Goal: Information Seeking & Learning: Learn about a topic

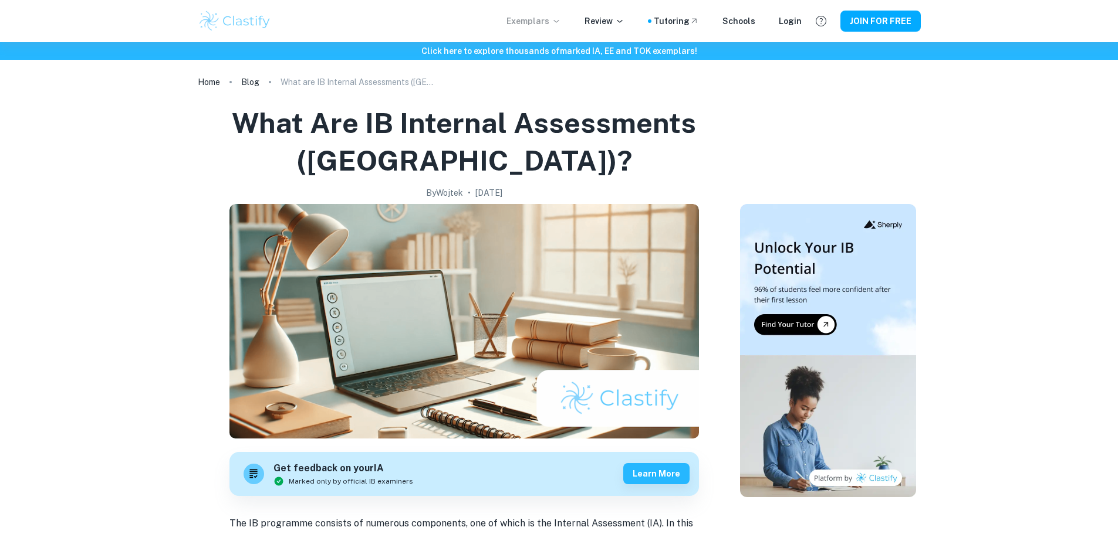
click at [542, 18] on p "Exemplars" at bounding box center [533, 21] width 55 height 13
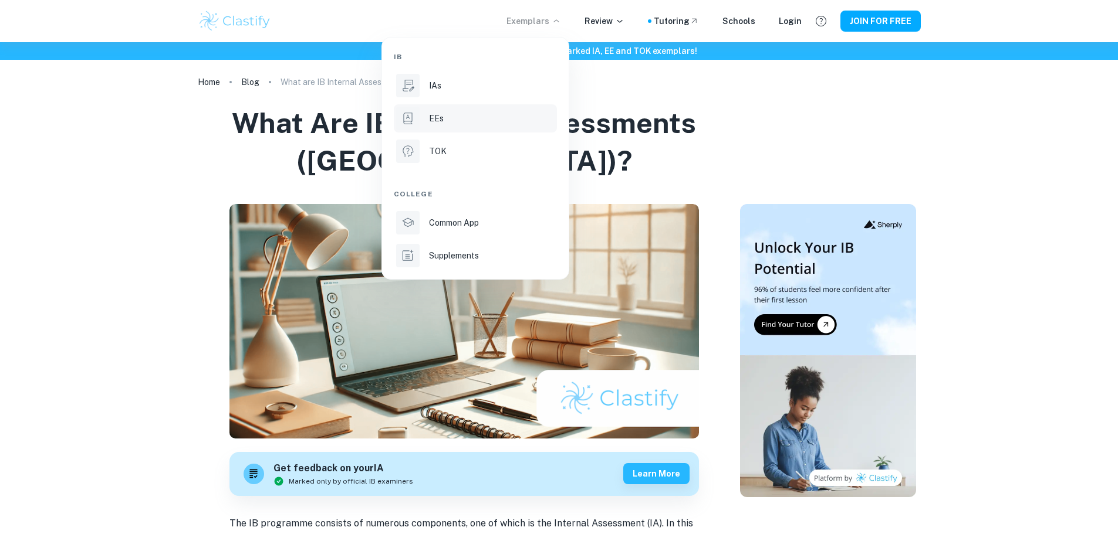
click at [451, 119] on div "EEs" at bounding box center [492, 118] width 126 height 13
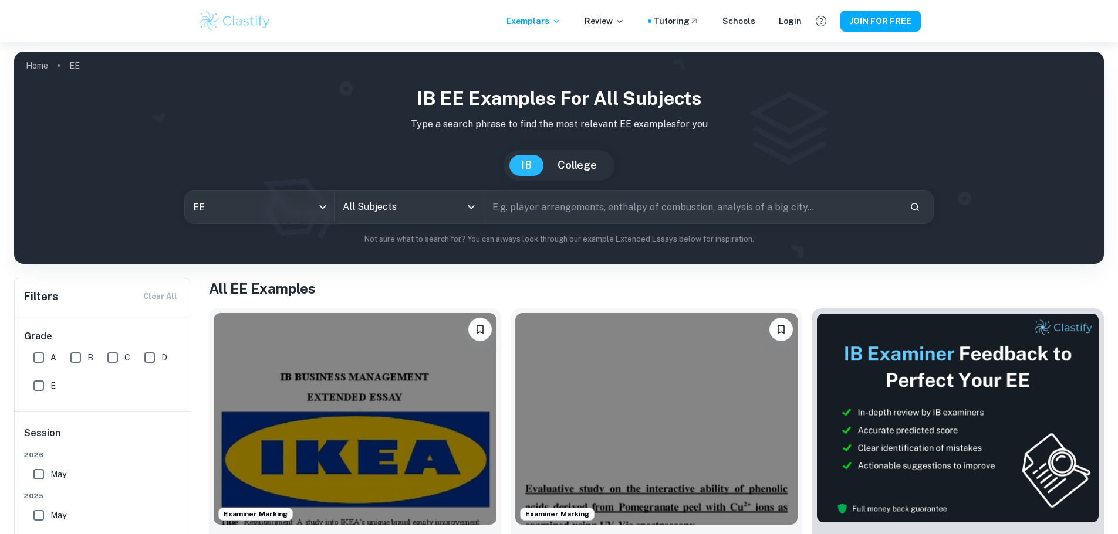
click at [427, 205] on input "All Subjects" at bounding box center [400, 207] width 121 height 22
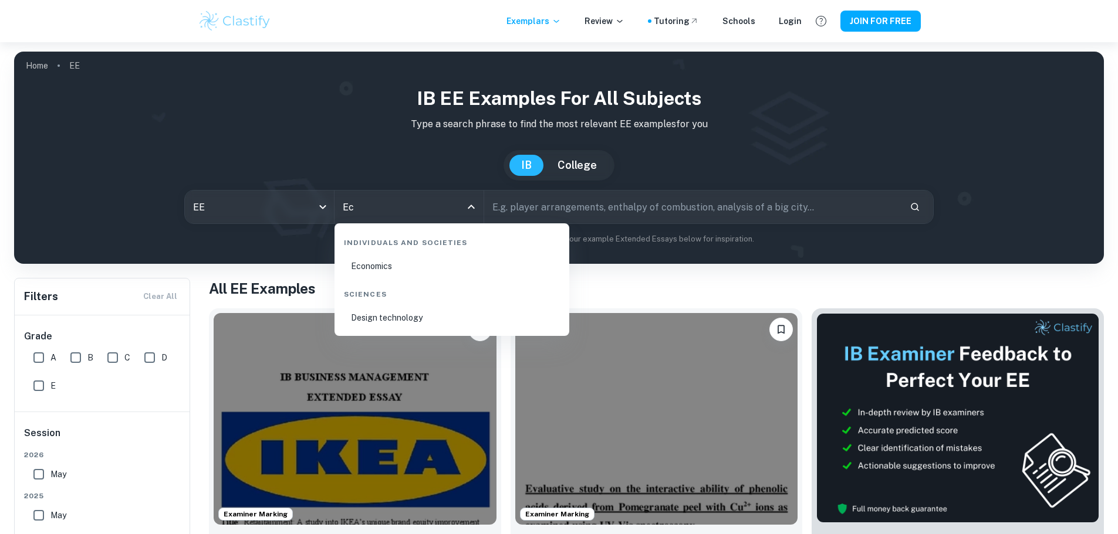
click at [431, 272] on li "Economics" at bounding box center [451, 266] width 225 height 27
type input "Economics"
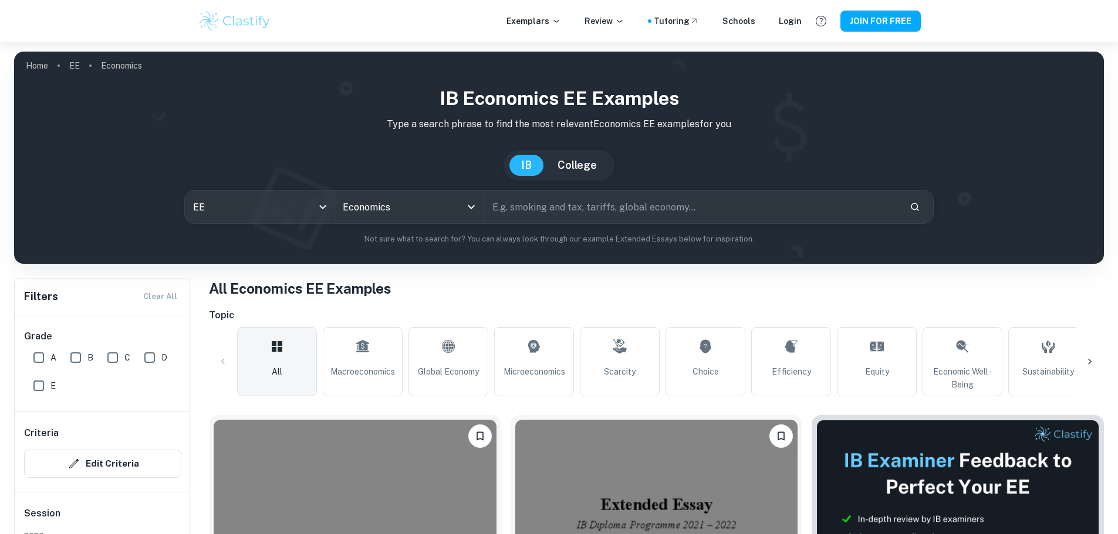
click at [1095, 361] on icon at bounding box center [1090, 362] width 12 height 12
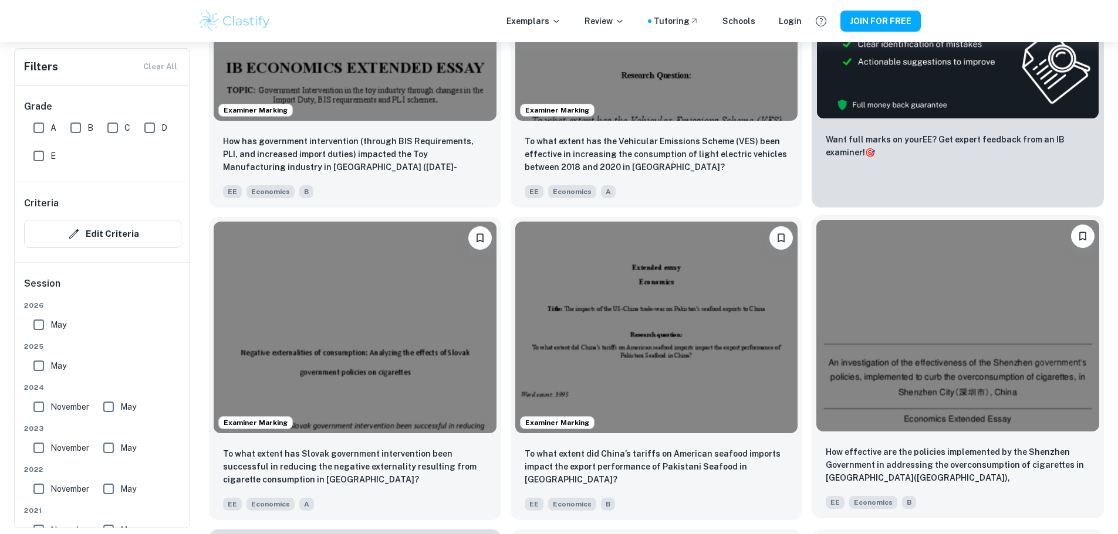
scroll to position [352, 0]
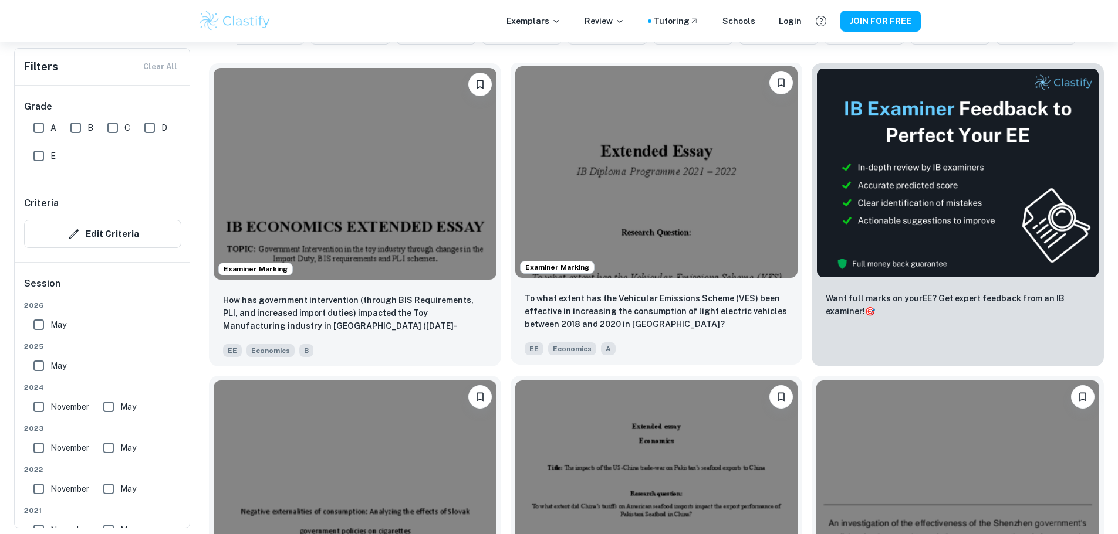
click at [539, 215] on img at bounding box center [656, 172] width 283 height 212
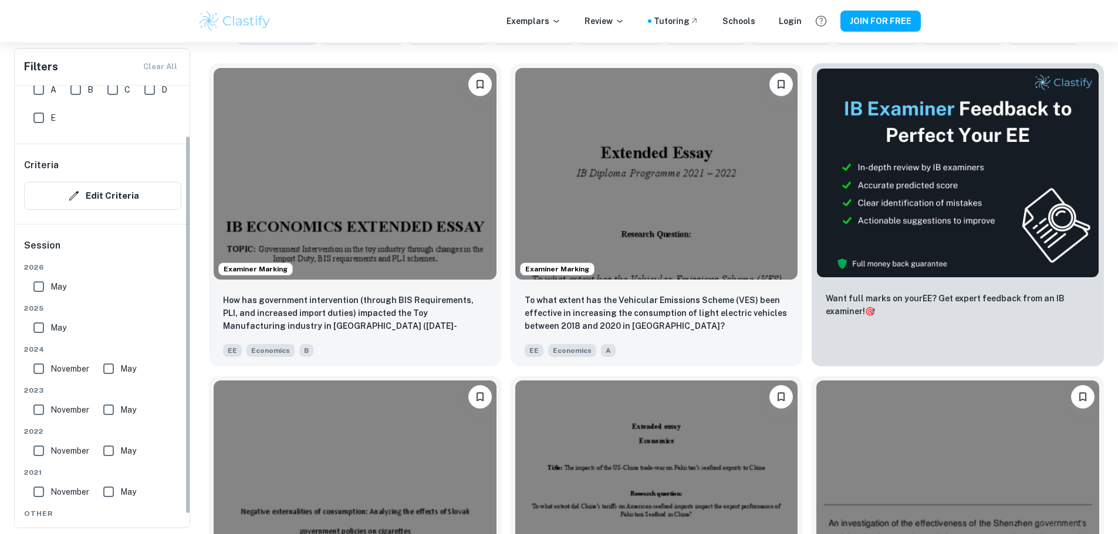
scroll to position [59, 0]
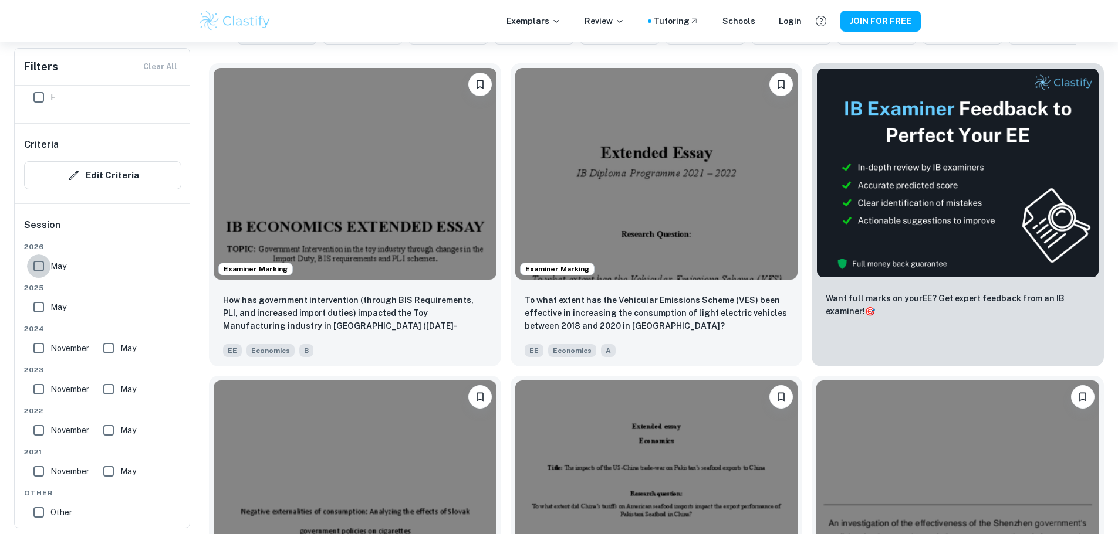
click at [37, 265] on input "May" at bounding box center [38, 266] width 23 height 23
checkbox input "true"
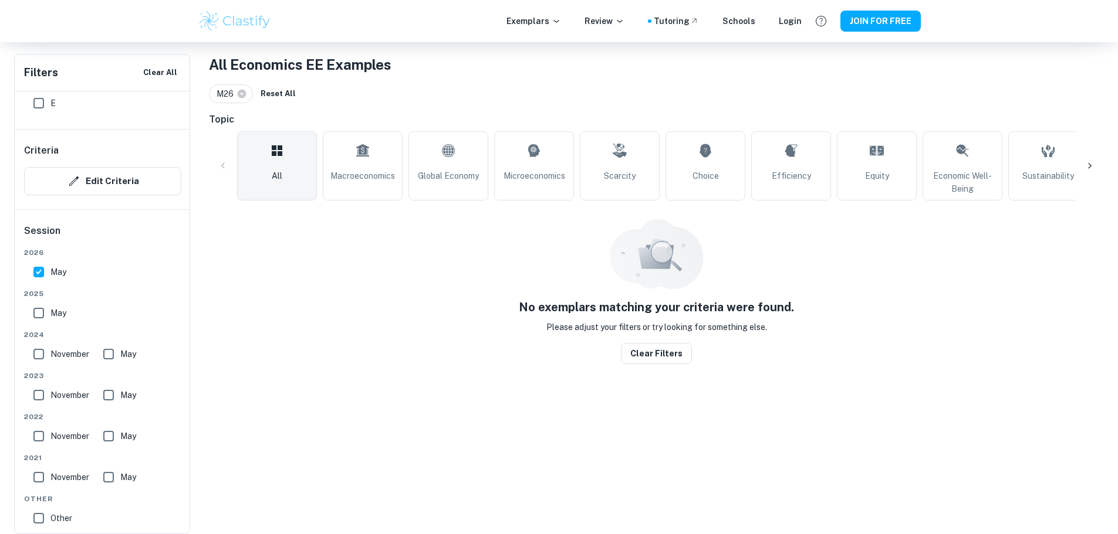
scroll to position [224, 0]
click at [39, 309] on input "May" at bounding box center [38, 313] width 23 height 23
checkbox input "true"
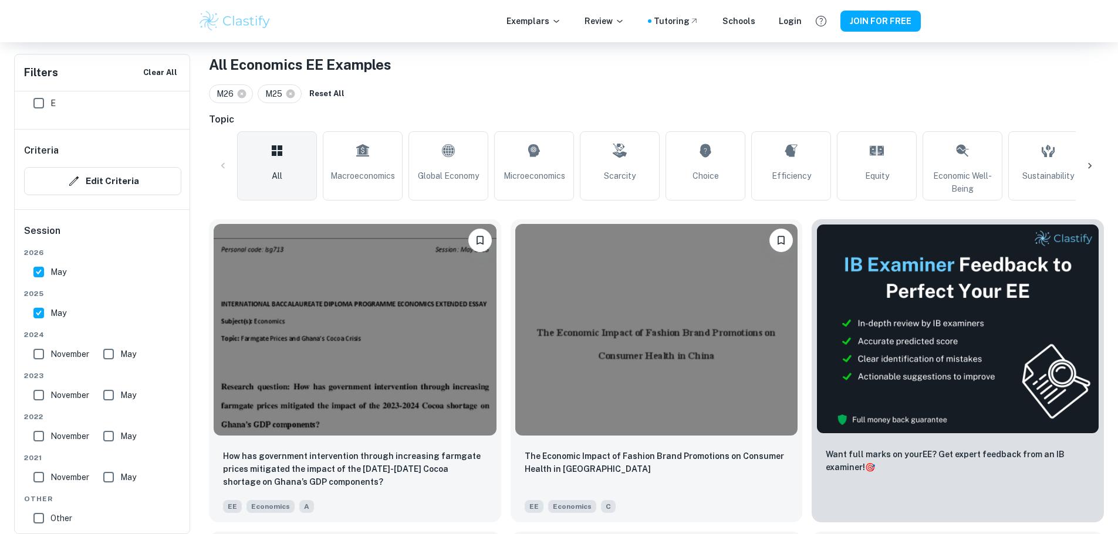
click at [39, 273] on input "May" at bounding box center [38, 271] width 23 height 23
checkbox input "false"
click at [44, 310] on input "May" at bounding box center [38, 313] width 23 height 23
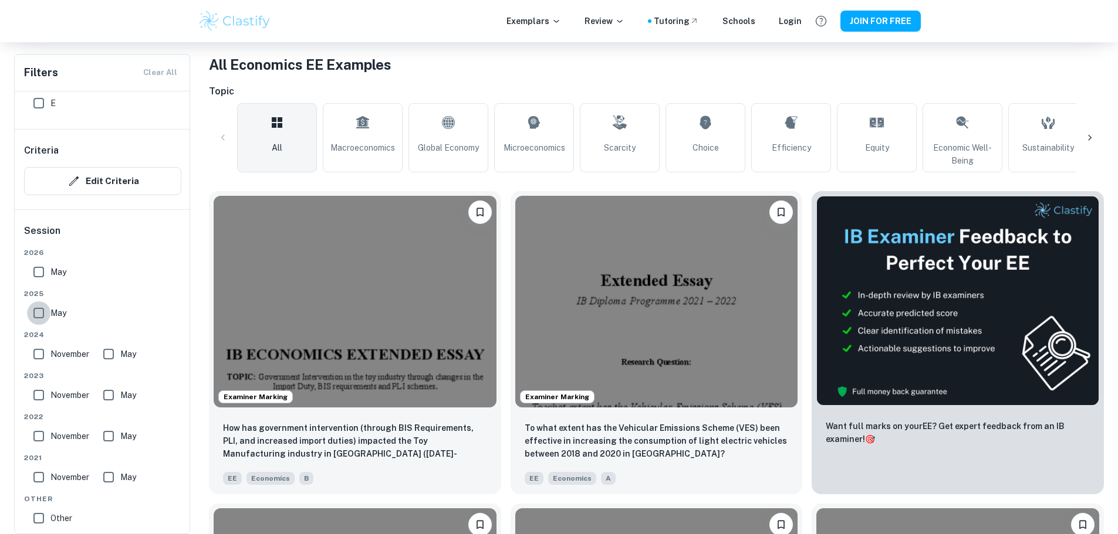
click at [43, 310] on input "May" at bounding box center [38, 313] width 23 height 23
checkbox input "true"
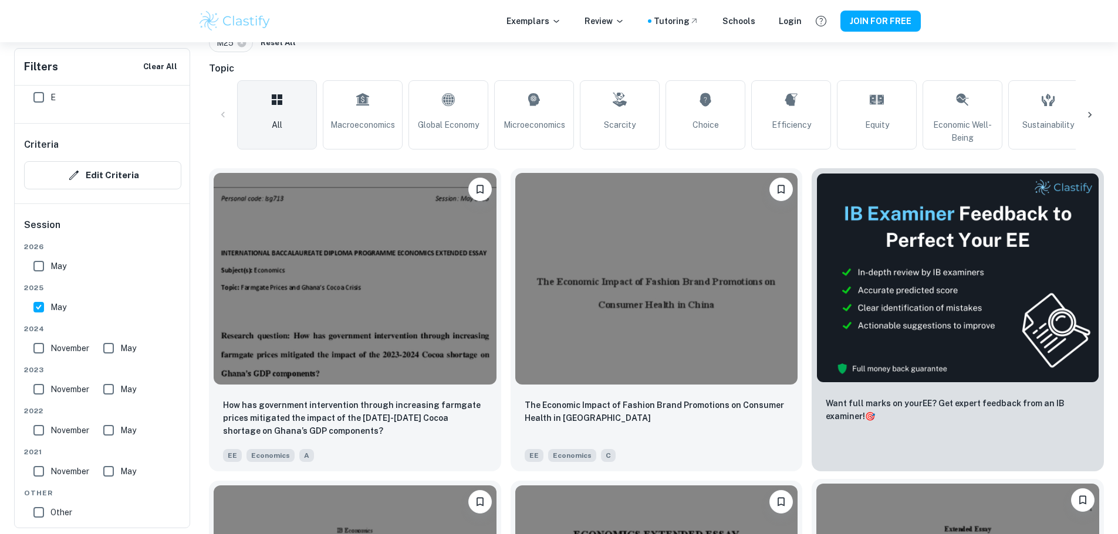
scroll to position [258, 0]
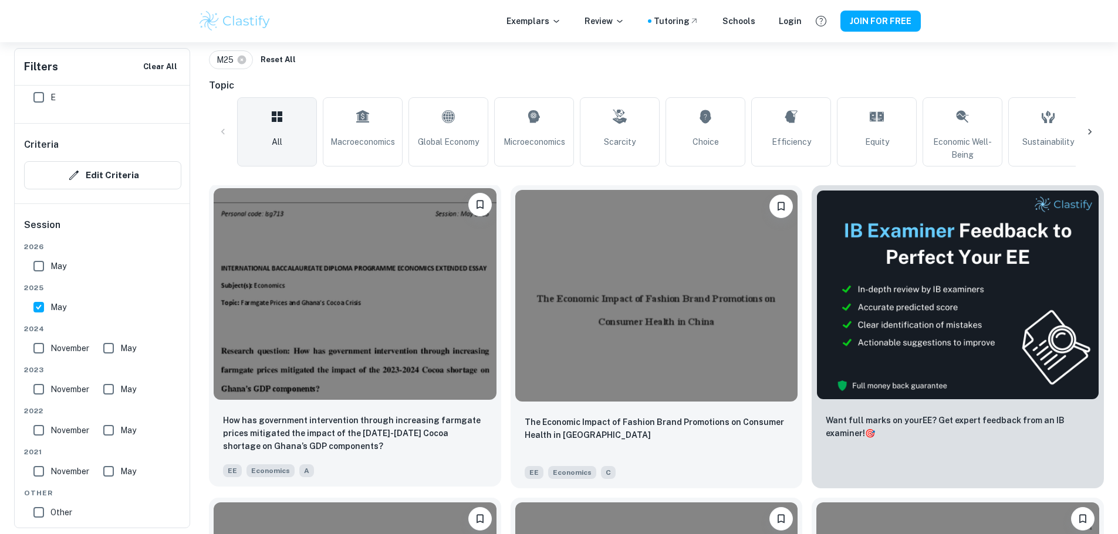
click at [360, 281] on img at bounding box center [355, 294] width 283 height 212
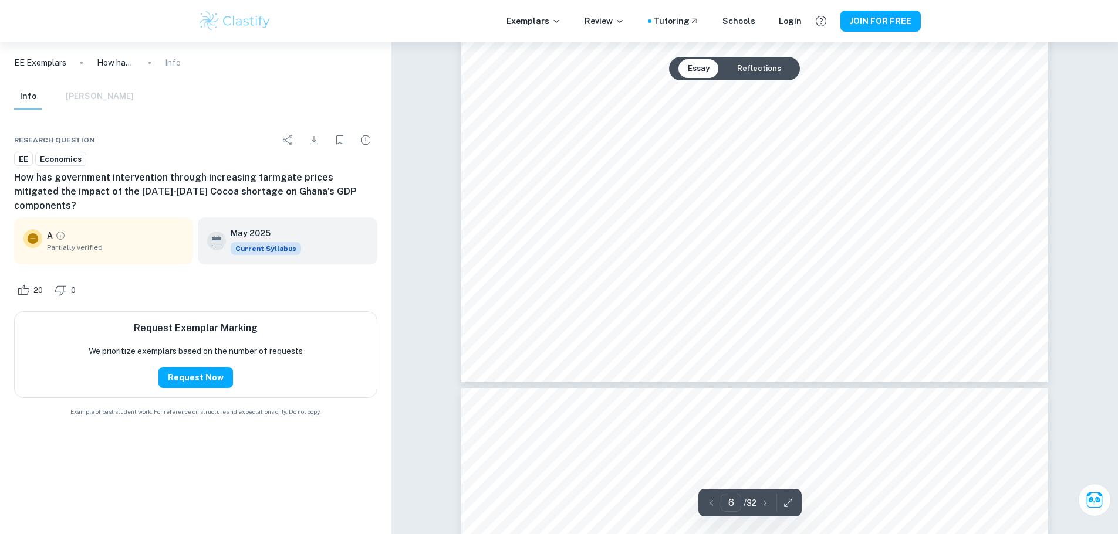
scroll to position [4928, 0]
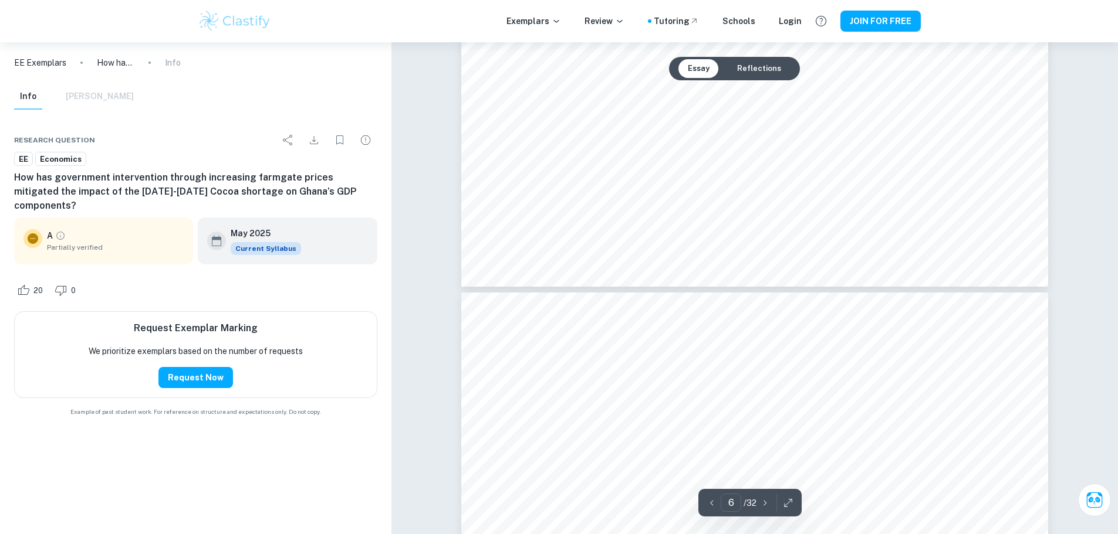
type input "7"
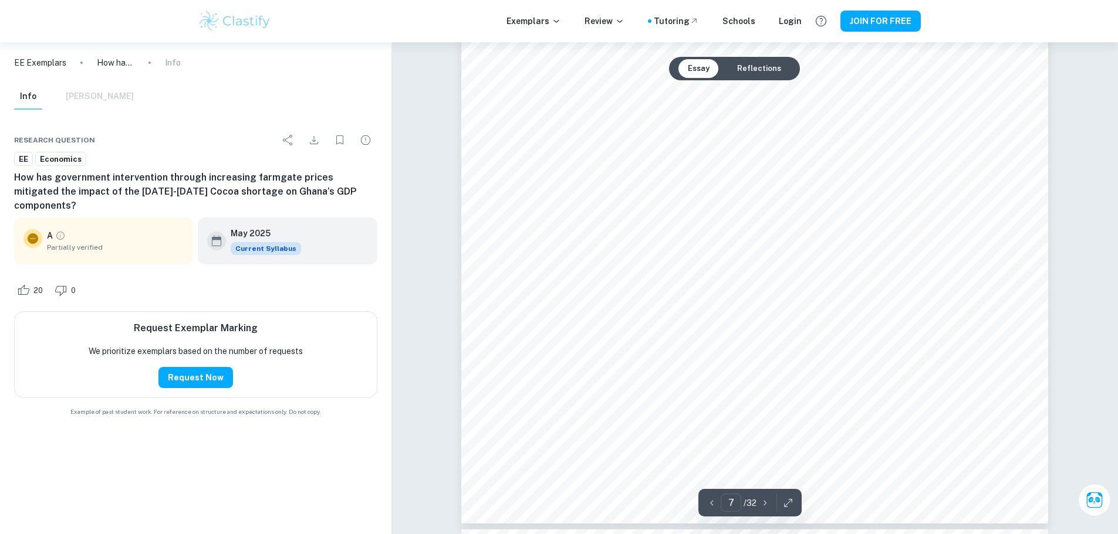
scroll to position [5573, 0]
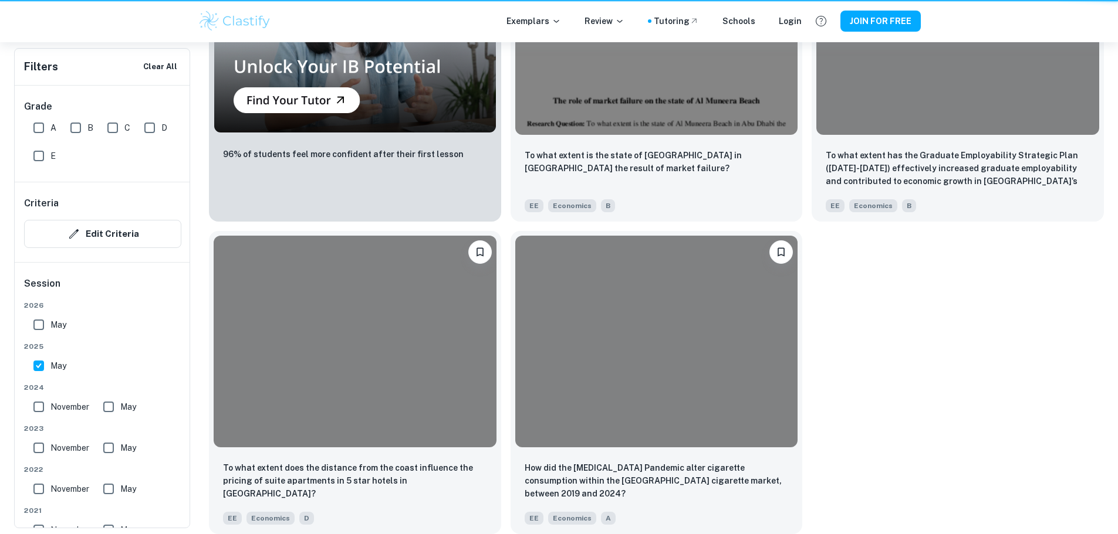
scroll to position [258, 0]
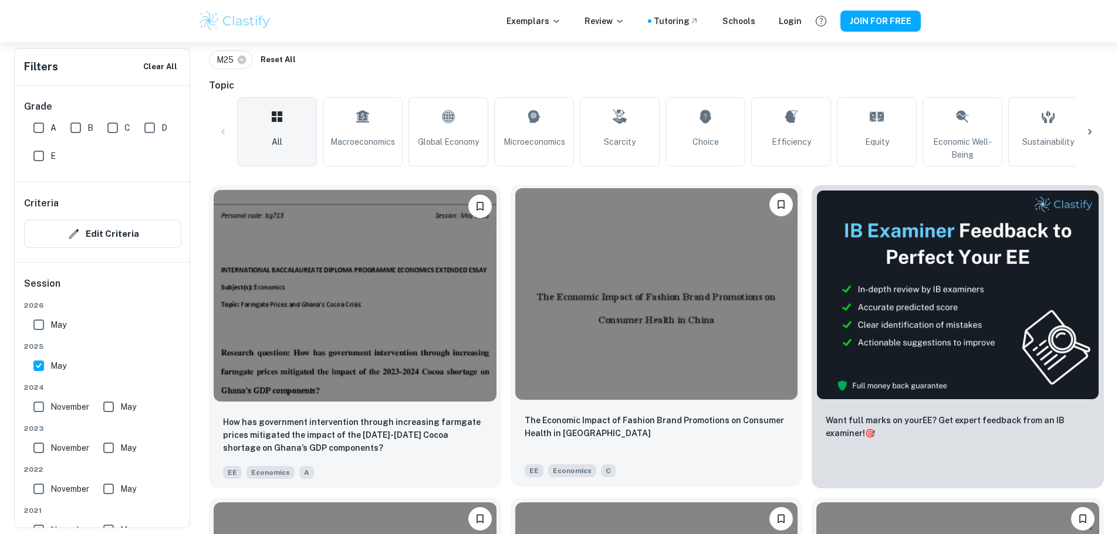
click at [515, 290] on img at bounding box center [656, 294] width 283 height 212
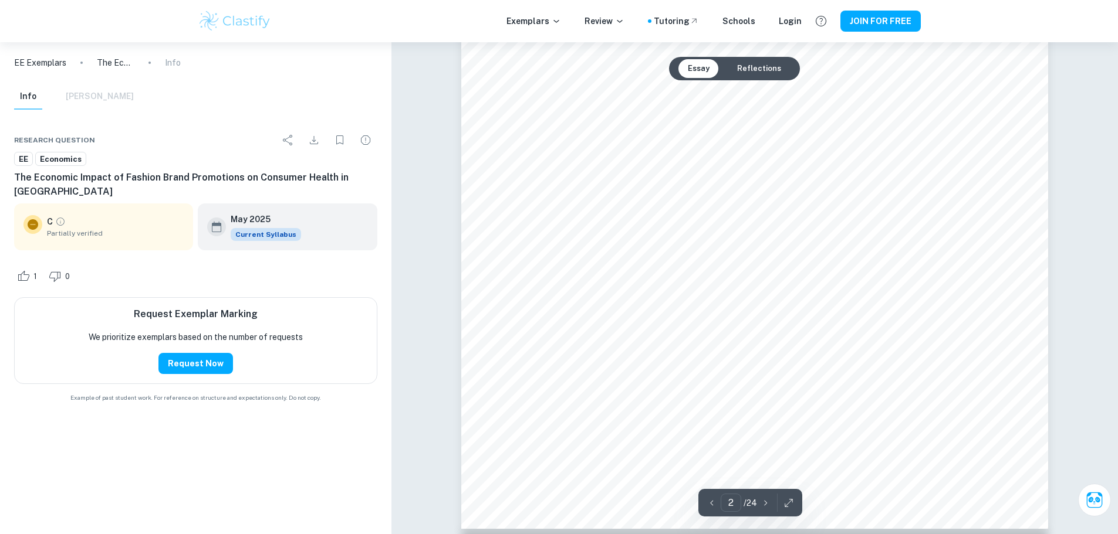
scroll to position [1291, 0]
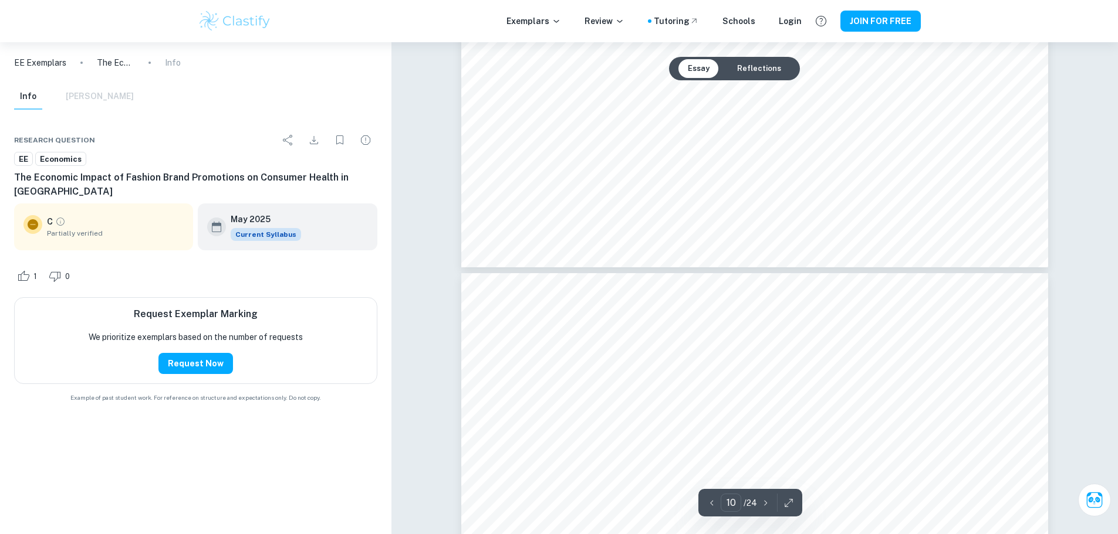
type input "11"
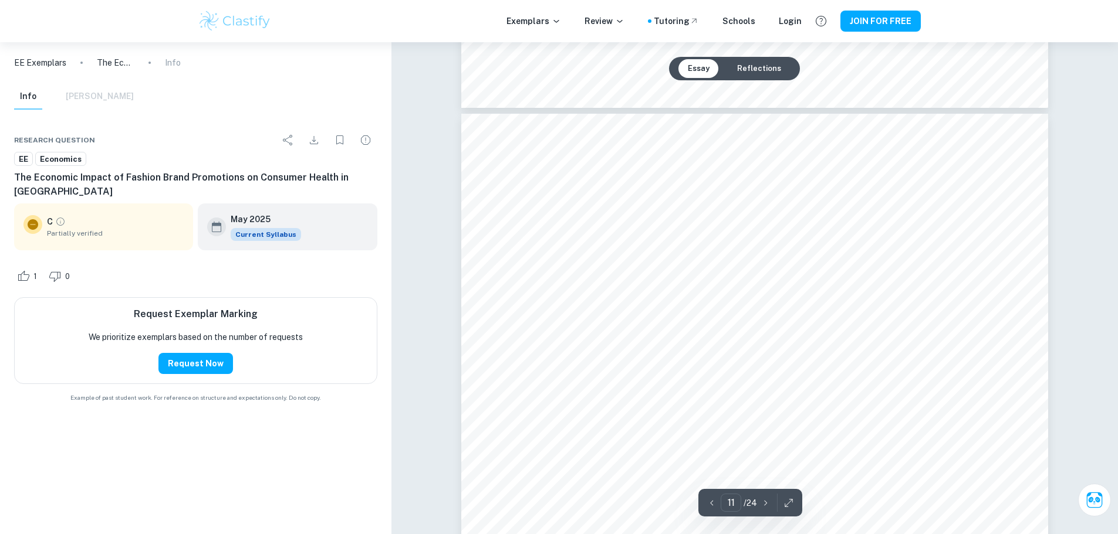
scroll to position [8565, 0]
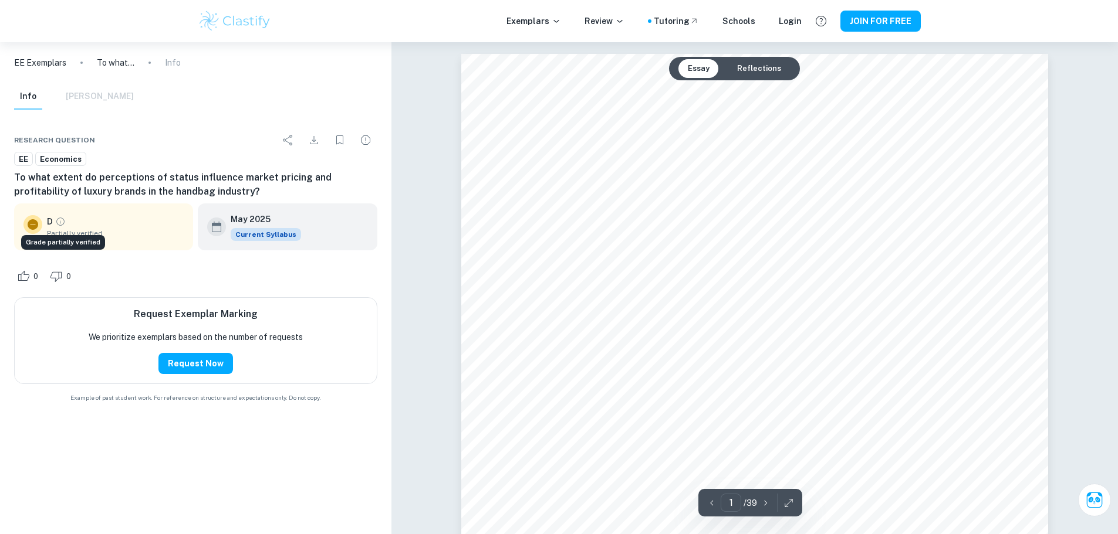
click at [59, 221] on icon "Grade partially verified" at bounding box center [60, 221] width 11 height 11
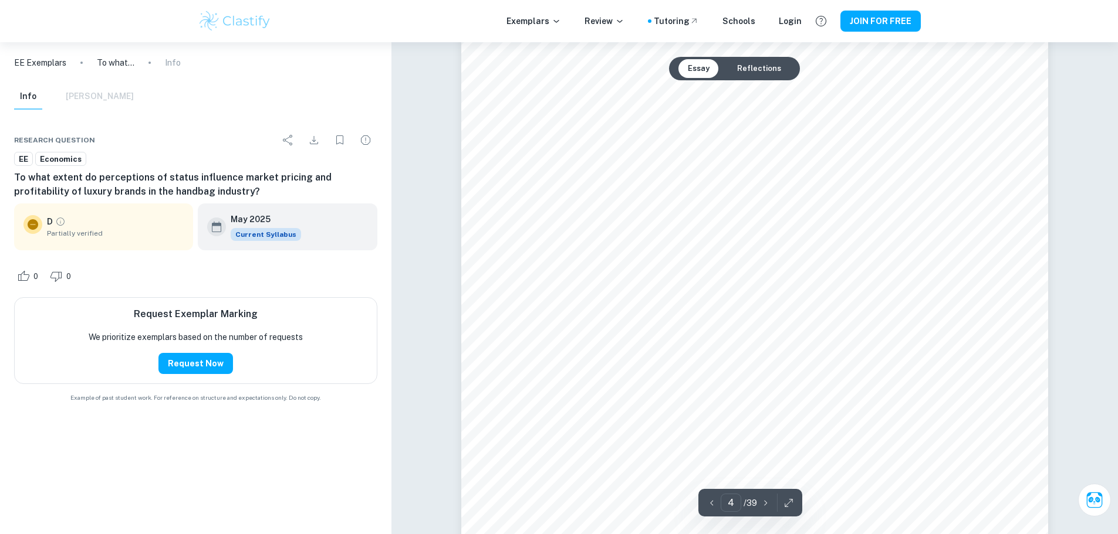
scroll to position [2523, 0]
click at [763, 70] on button "Reflections" at bounding box center [758, 68] width 63 height 19
click at [701, 71] on button "Essay" at bounding box center [698, 68] width 40 height 19
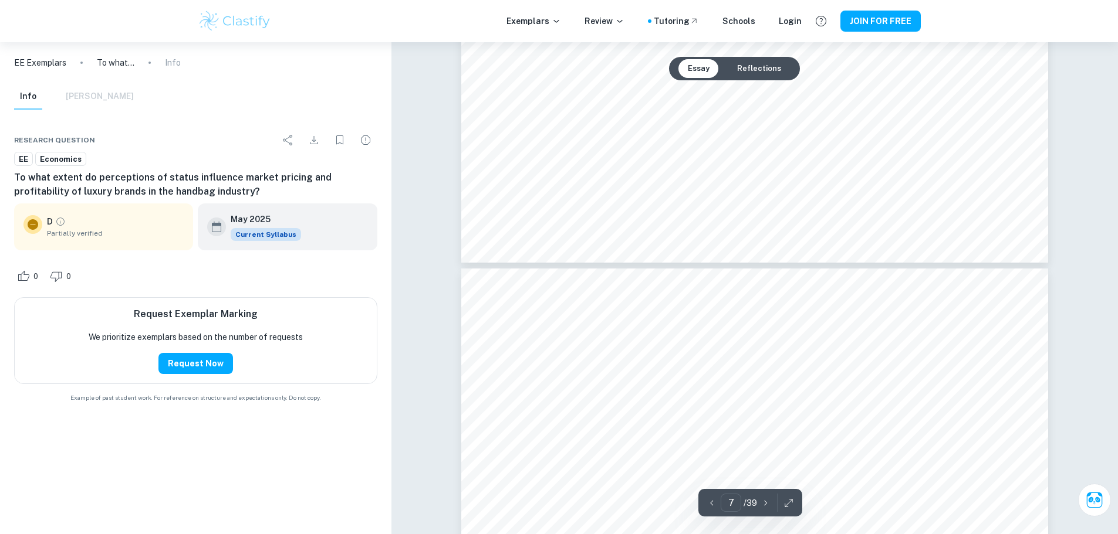
type input "8"
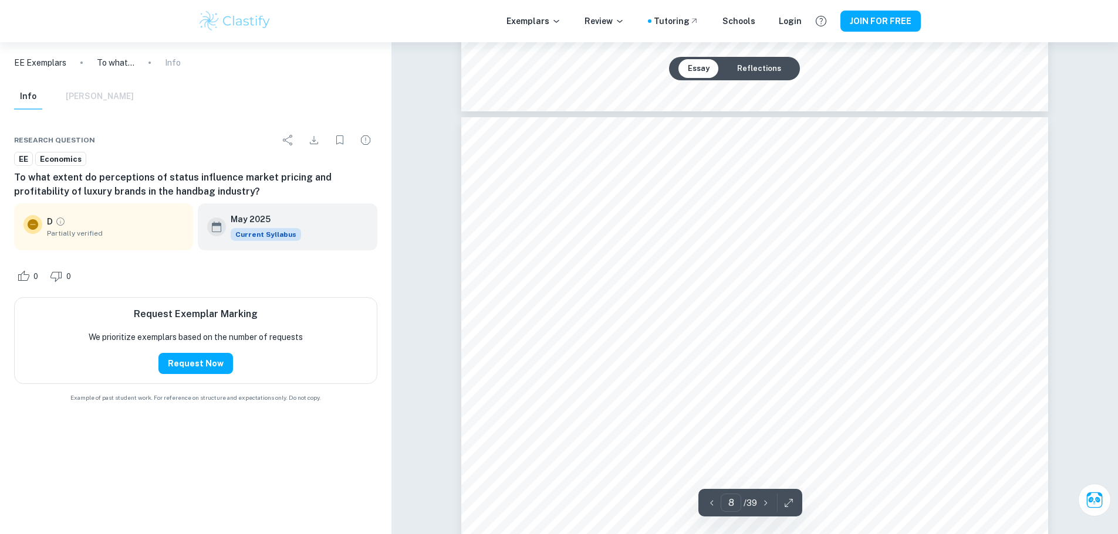
scroll to position [5632, 0]
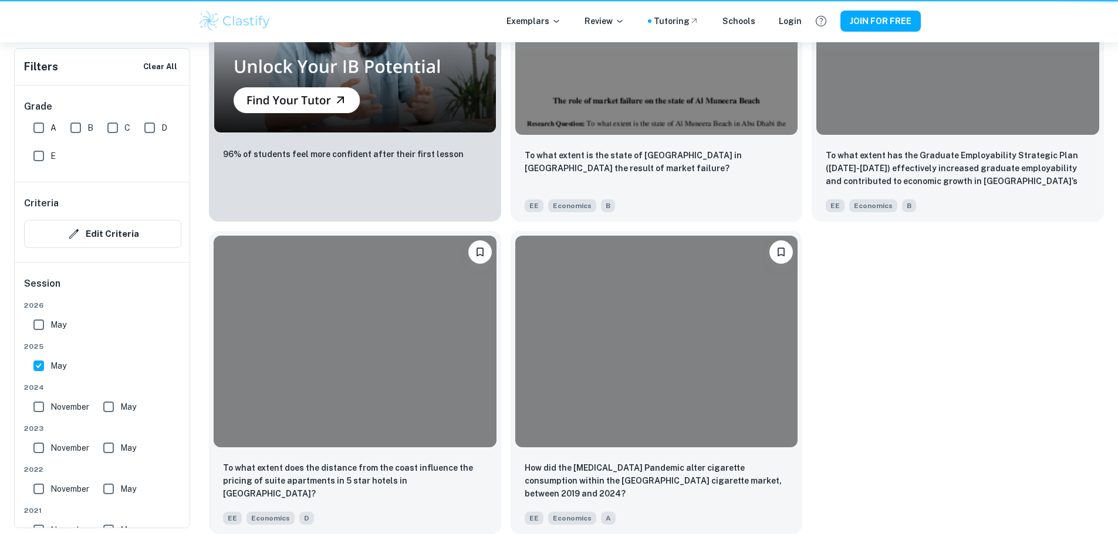
scroll to position [258, 0]
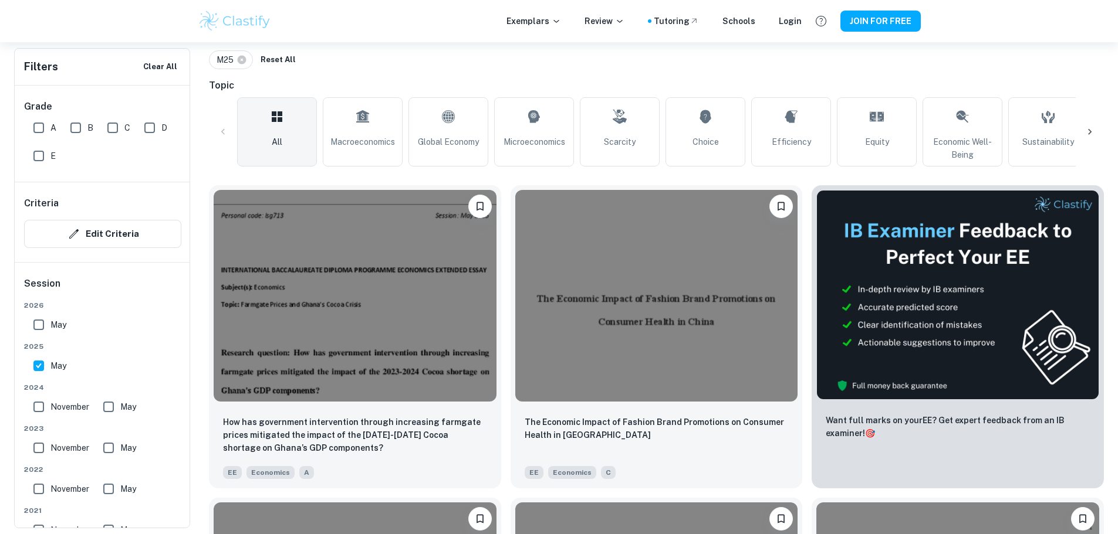
click at [35, 364] on input "May" at bounding box center [38, 365] width 23 height 23
checkbox input "false"
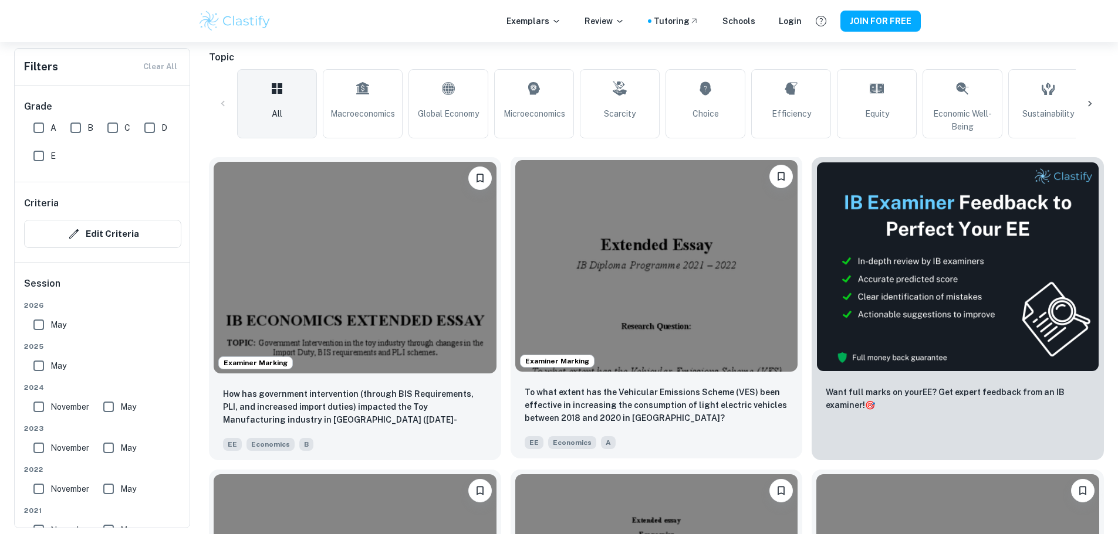
click at [515, 253] on img at bounding box center [656, 266] width 283 height 212
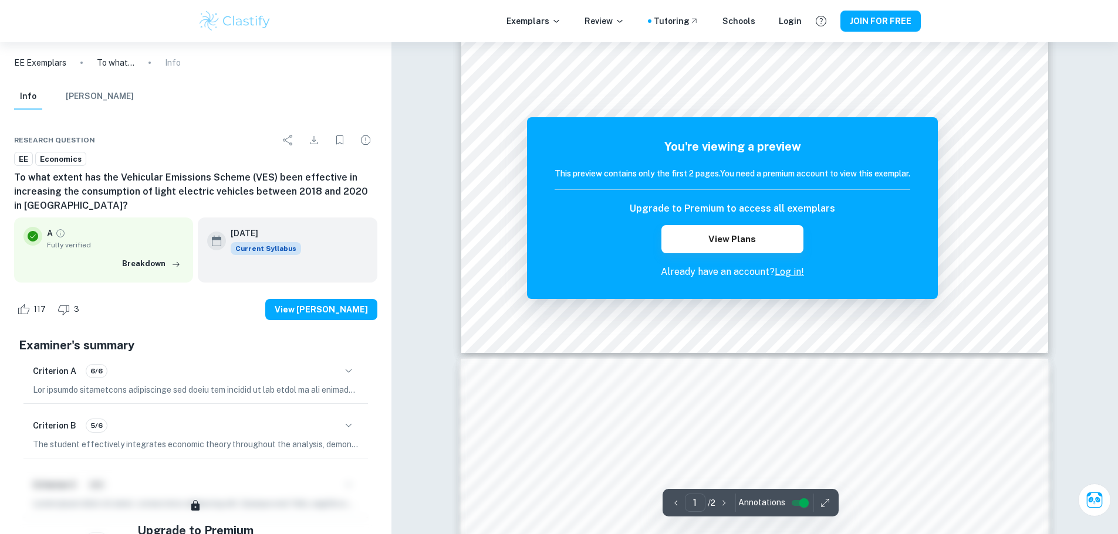
scroll to position [704, 0]
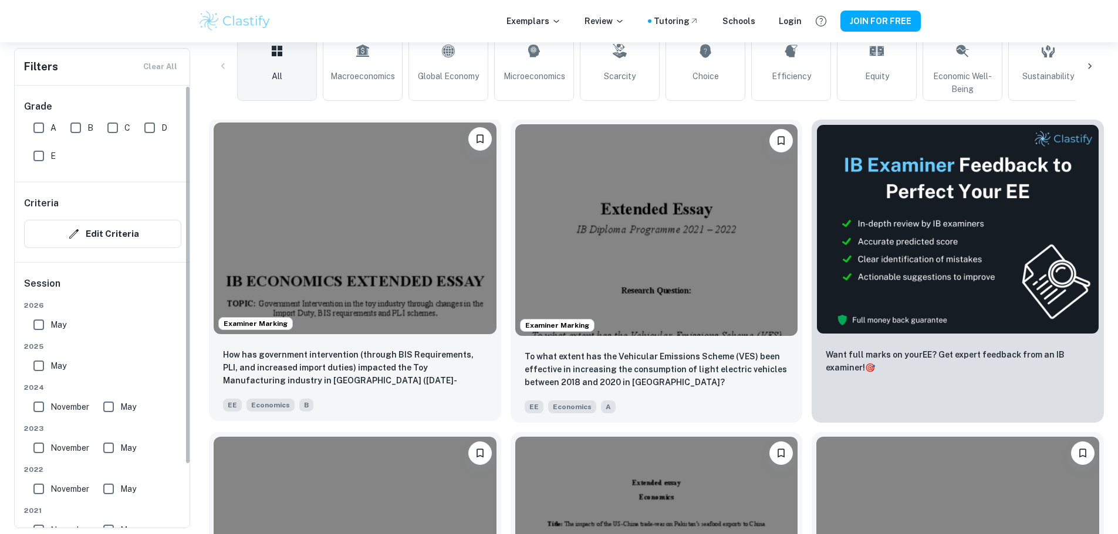
scroll to position [317, 0]
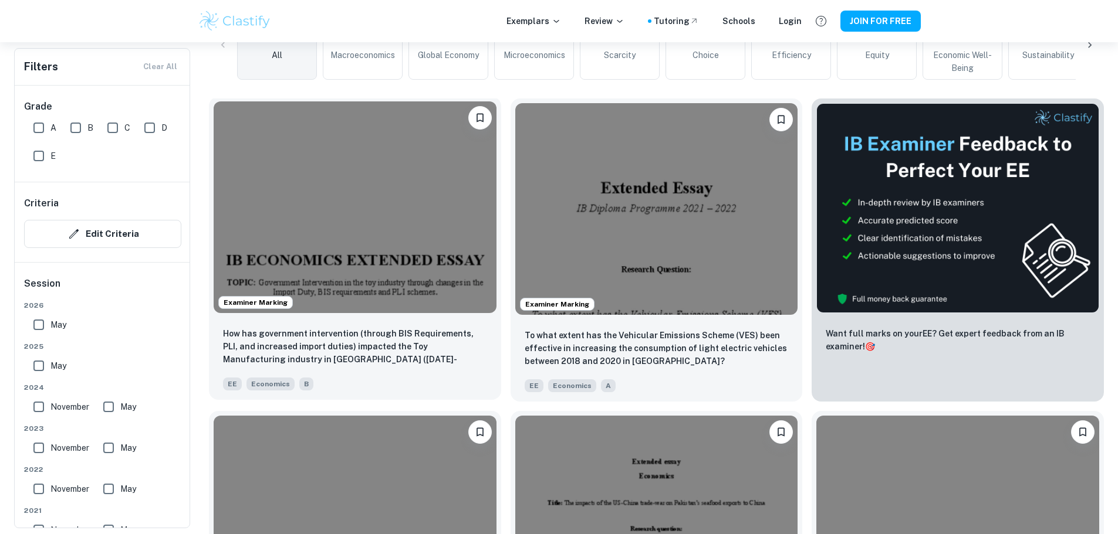
click at [388, 205] on img at bounding box center [355, 207] width 283 height 212
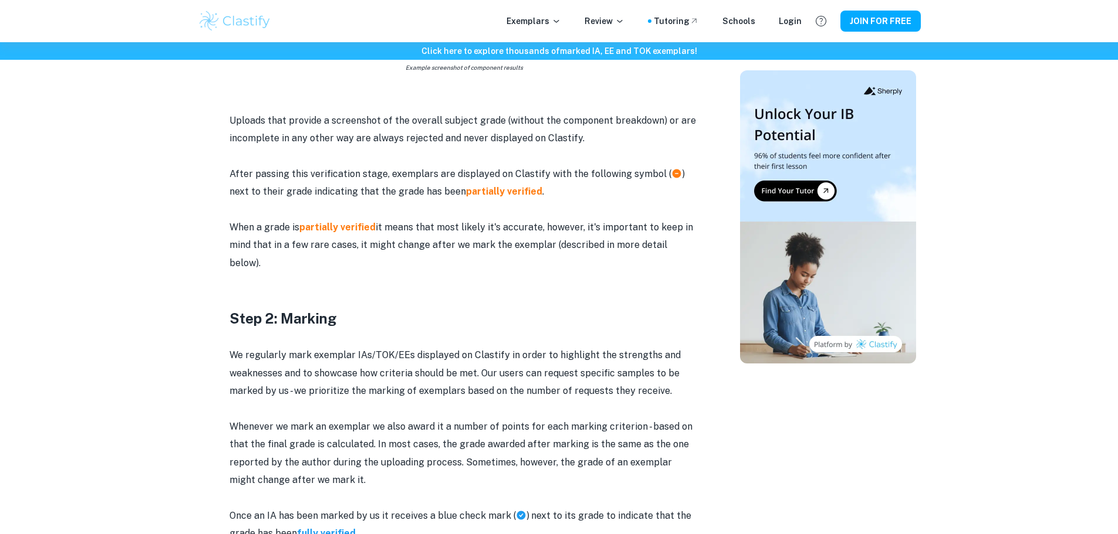
scroll to position [997, 0]
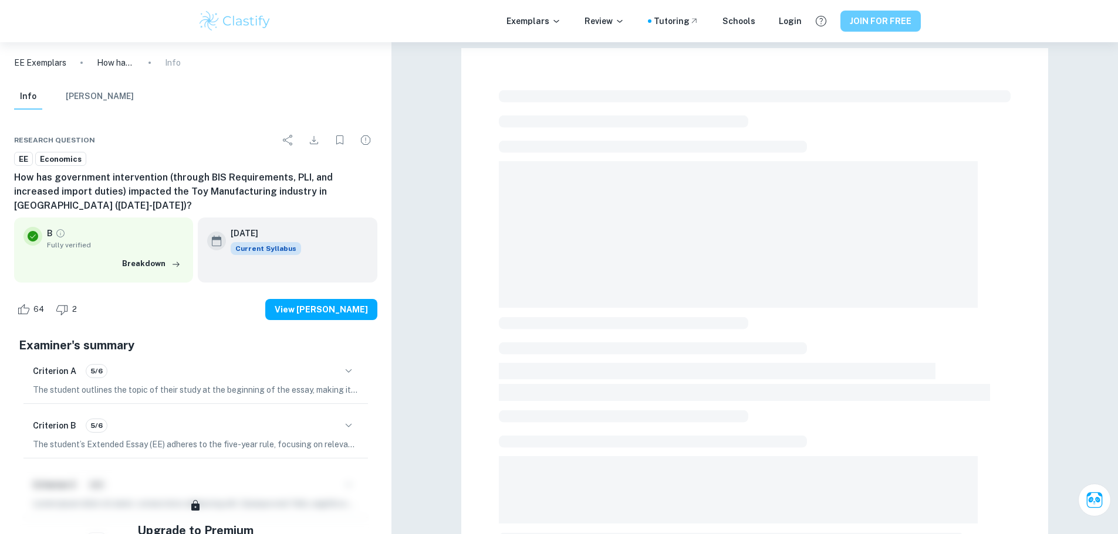
click at [865, 28] on button "JOIN FOR FREE" at bounding box center [880, 21] width 80 height 21
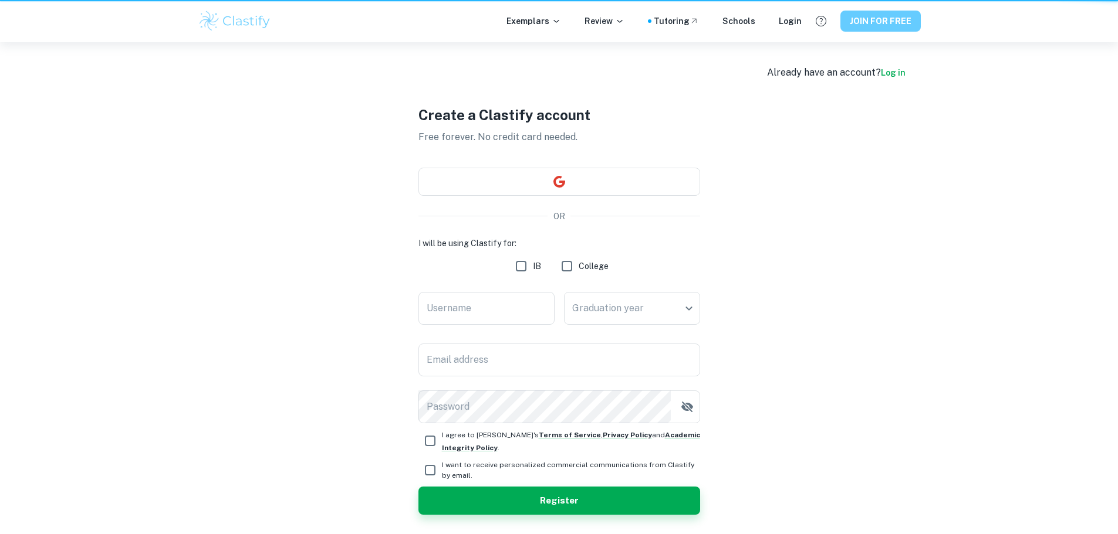
scroll to position [42, 0]
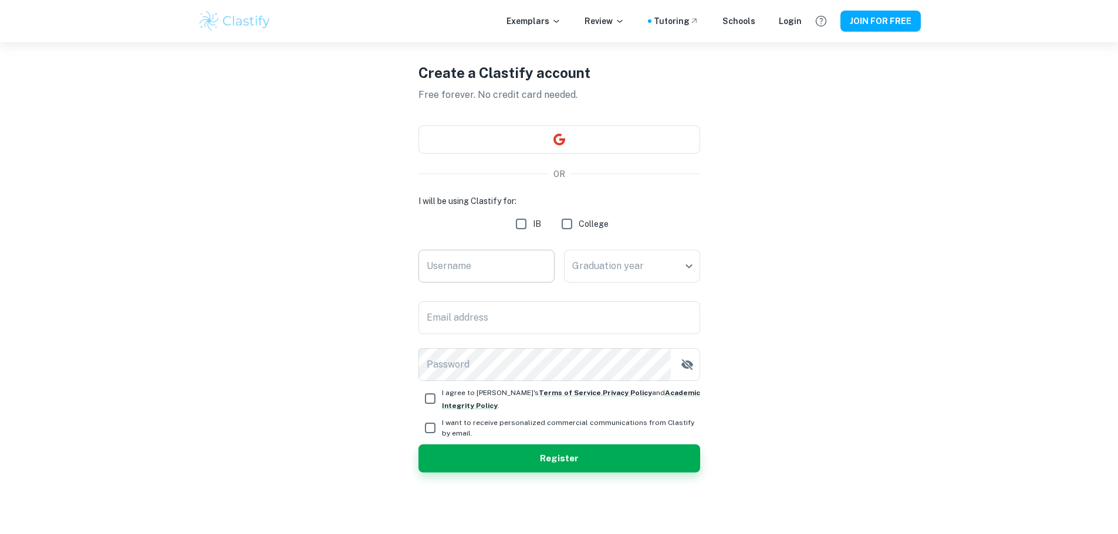
click at [507, 263] on input "Username" at bounding box center [486, 266] width 136 height 33
click at [529, 229] on input "IB" at bounding box center [520, 223] width 23 height 23
checkbox input "true"
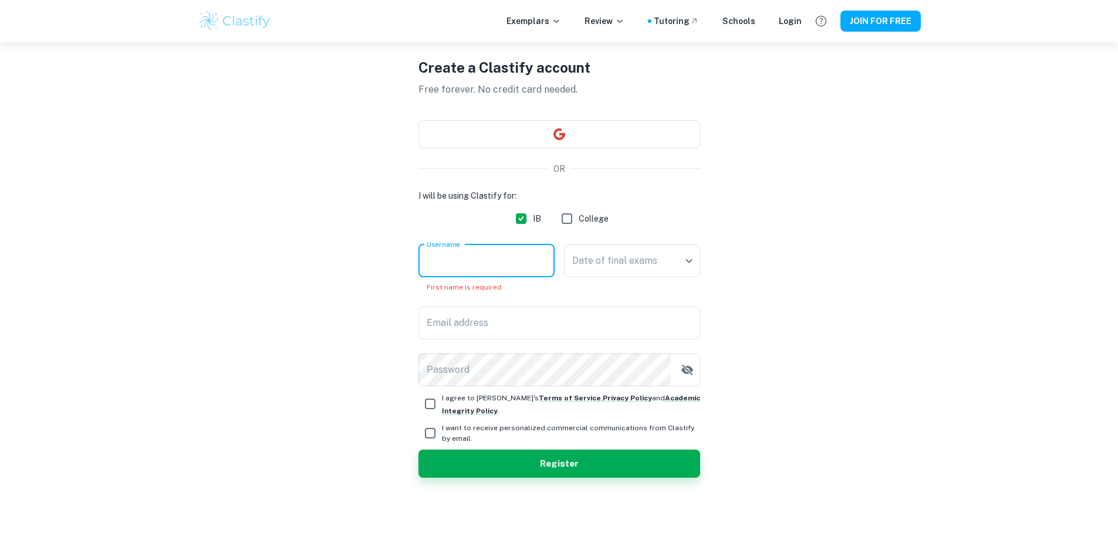
click at [513, 258] on input "Username" at bounding box center [486, 261] width 136 height 33
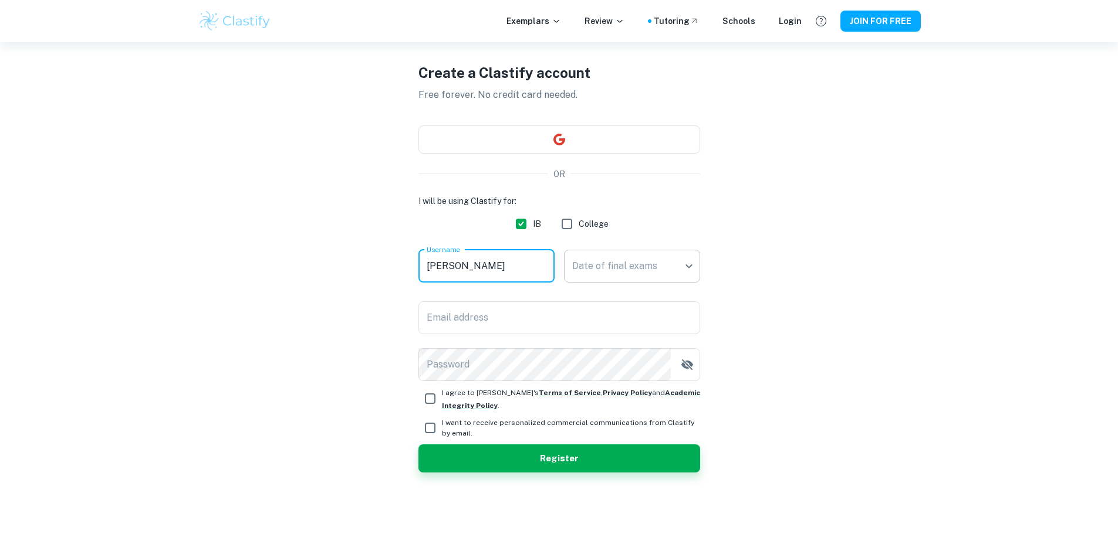
type input "[PERSON_NAME]"
click at [585, 265] on body "We value your privacy We use cookies to enhance your browsing experience, serve…" at bounding box center [559, 267] width 1118 height 534
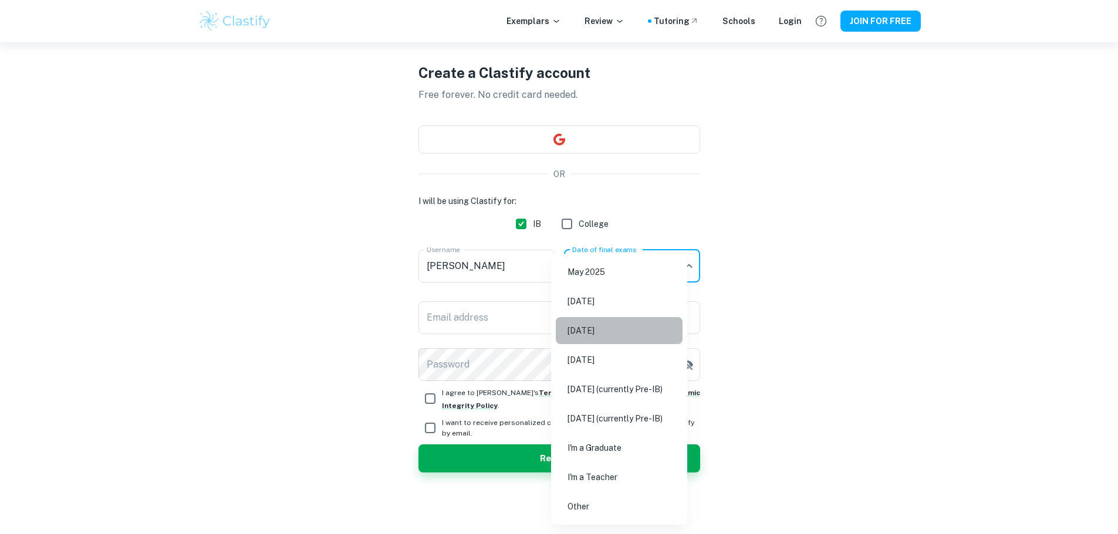
click at [615, 331] on li "[DATE]" at bounding box center [619, 330] width 127 height 27
type input "M26"
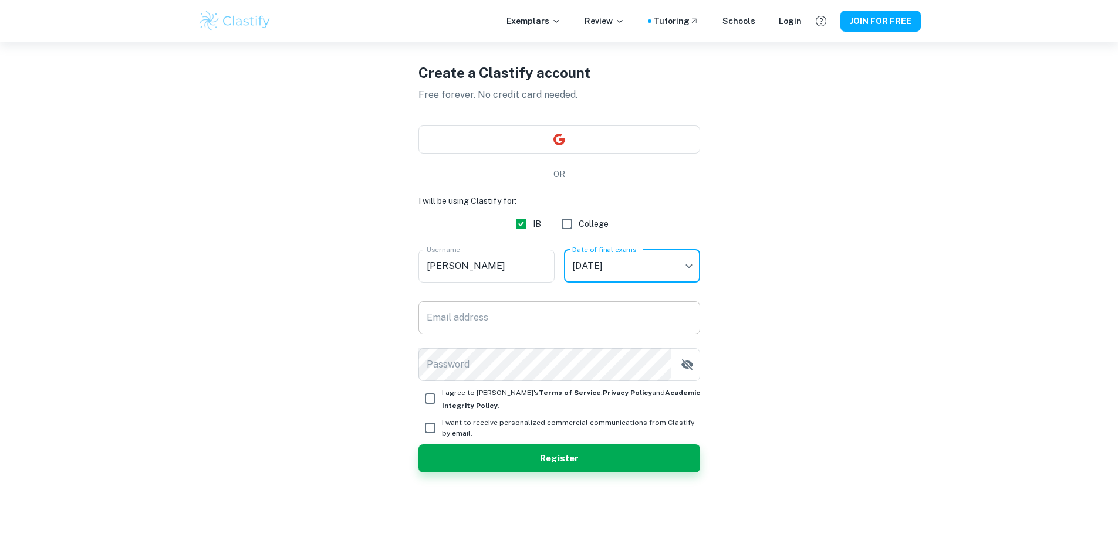
click at [467, 310] on input "Email address" at bounding box center [559, 318] width 282 height 33
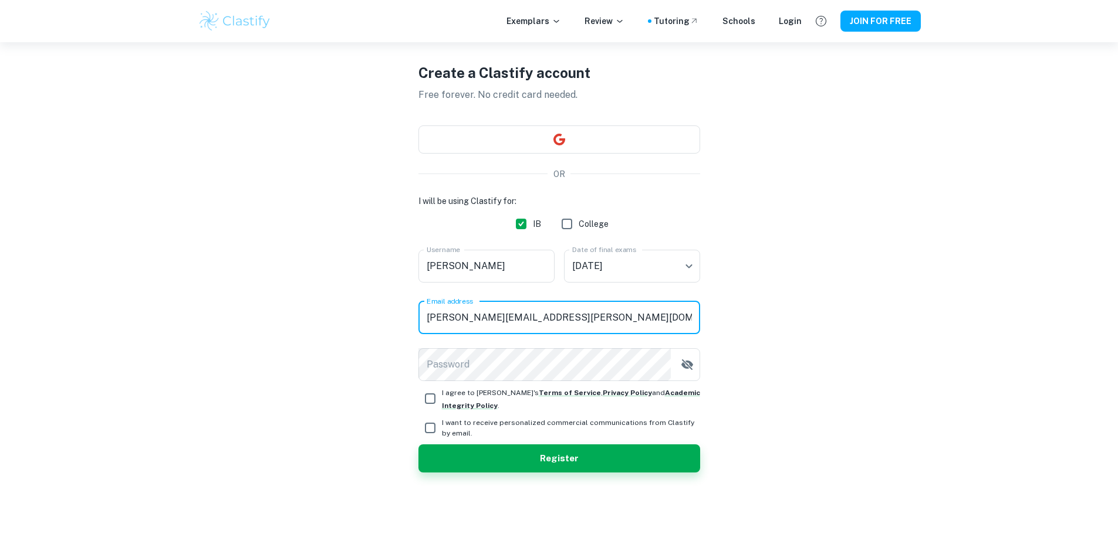
type input "[PERSON_NAME][EMAIL_ADDRESS][PERSON_NAME][DOMAIN_NAME]"
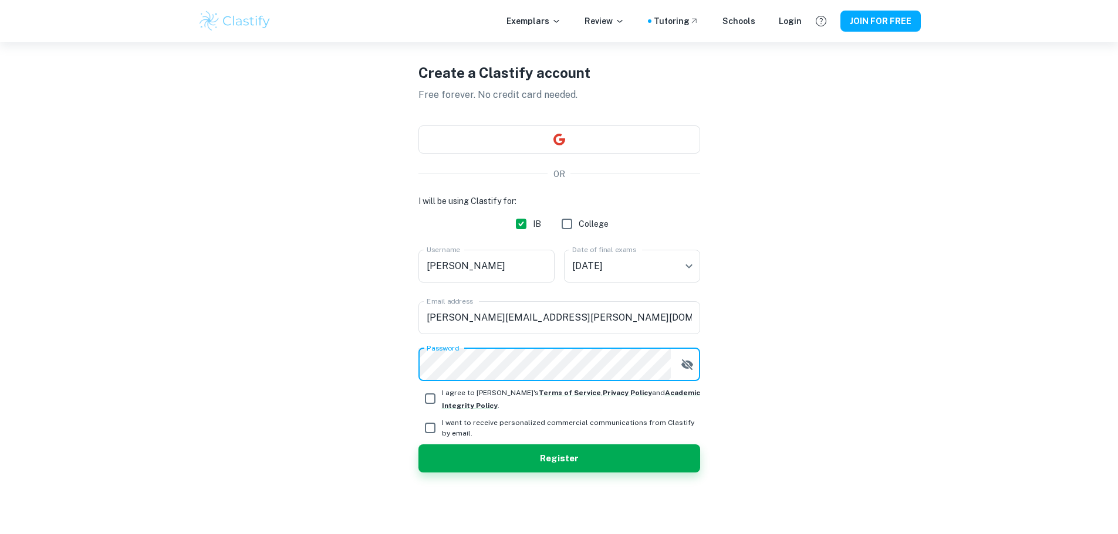
click at [687, 363] on icon "button" at bounding box center [687, 365] width 14 height 14
click at [424, 397] on input "I agree to [PERSON_NAME]'s Terms of Service , Privacy Policy and Academic Integ…" at bounding box center [429, 398] width 23 height 23
checkbox input "true"
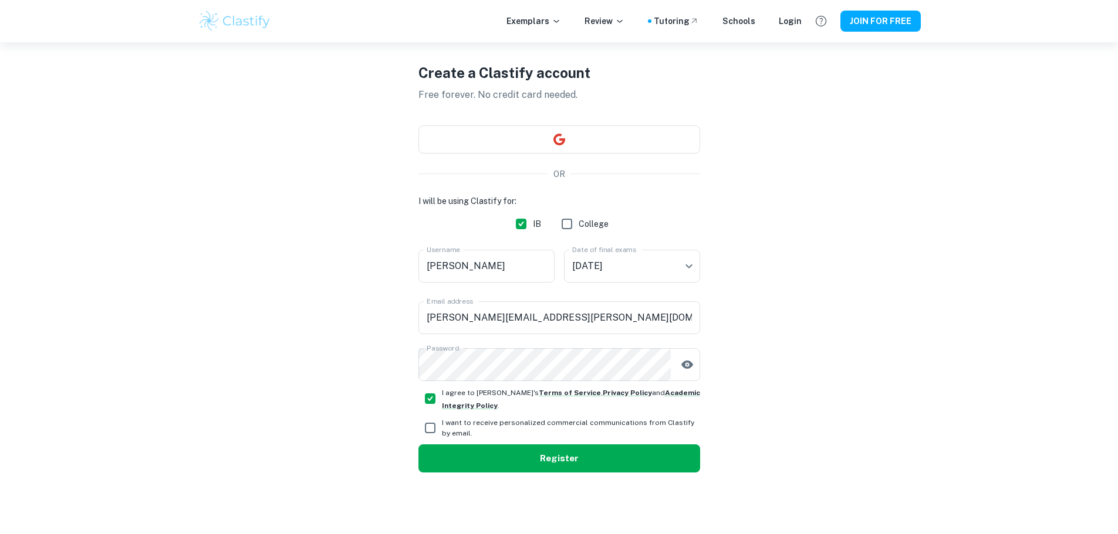
click at [487, 448] on button "Register" at bounding box center [559, 459] width 282 height 28
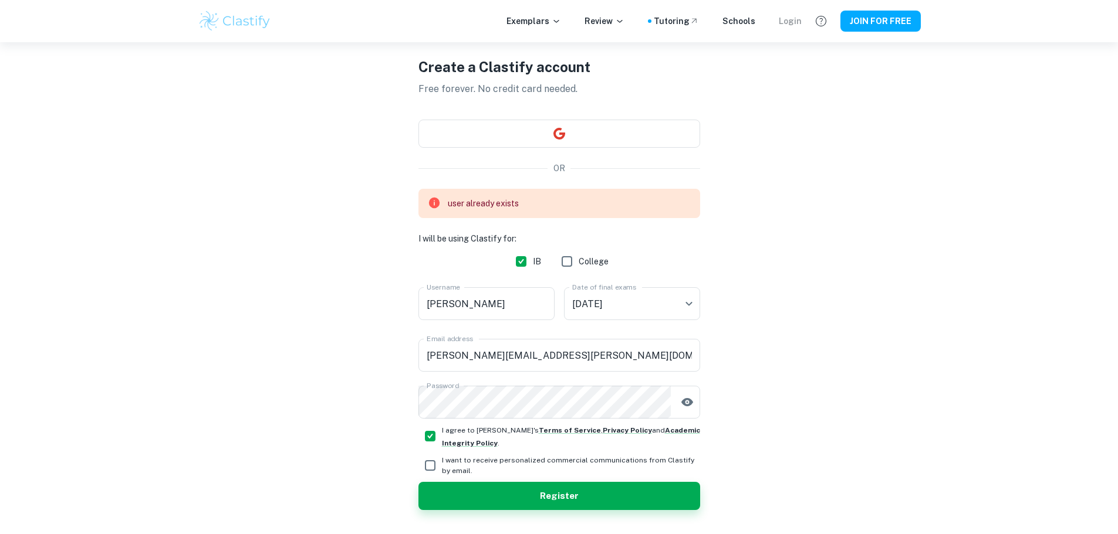
click at [788, 25] on div "Login" at bounding box center [790, 21] width 23 height 13
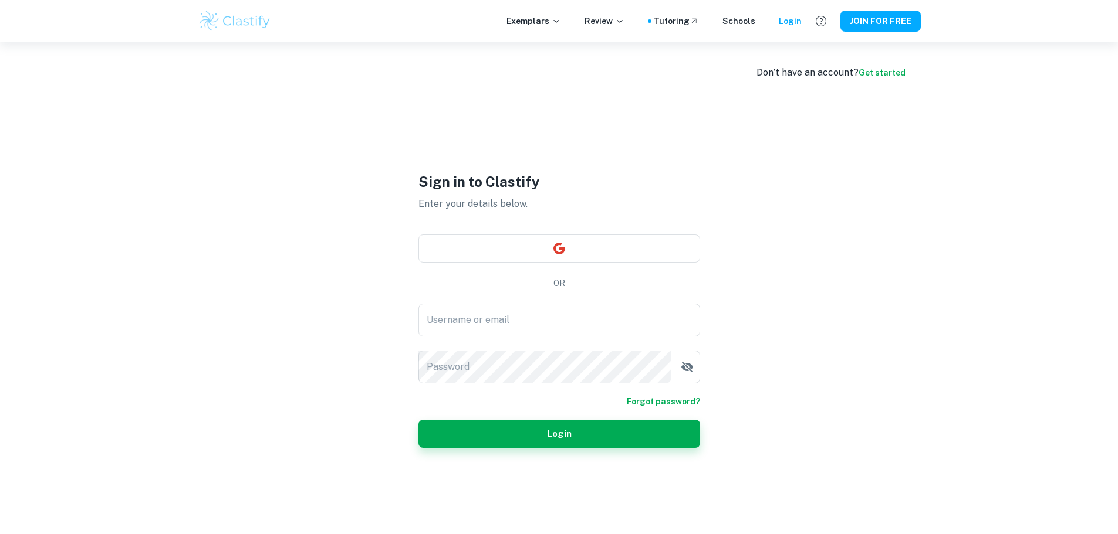
click at [551, 299] on div "Sign in to Clastify Enter your details below. OR Username or email Username or …" at bounding box center [559, 309] width 282 height 534
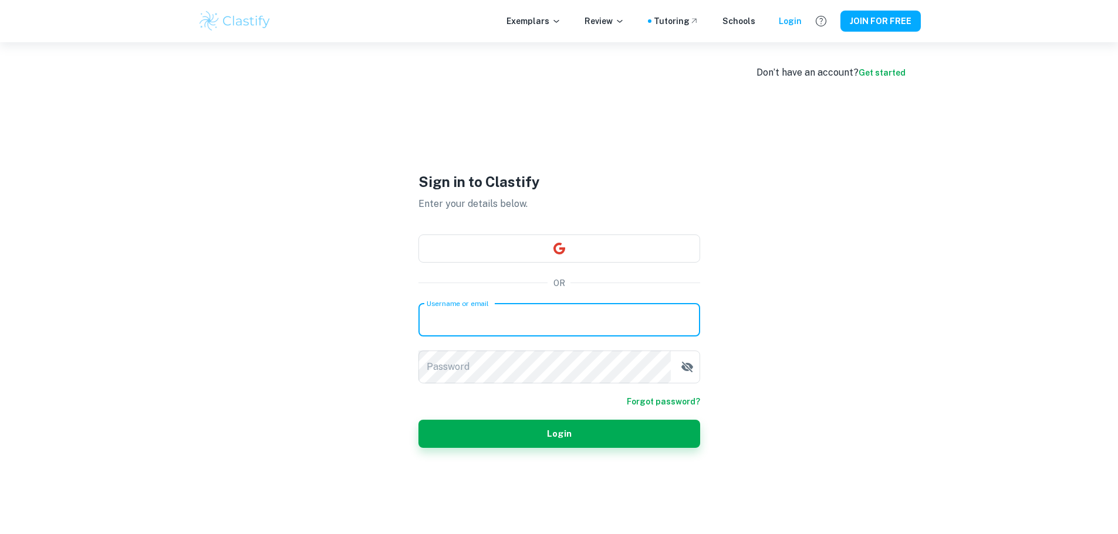
click at [539, 309] on input "Username or email" at bounding box center [559, 320] width 282 height 33
type input "m"
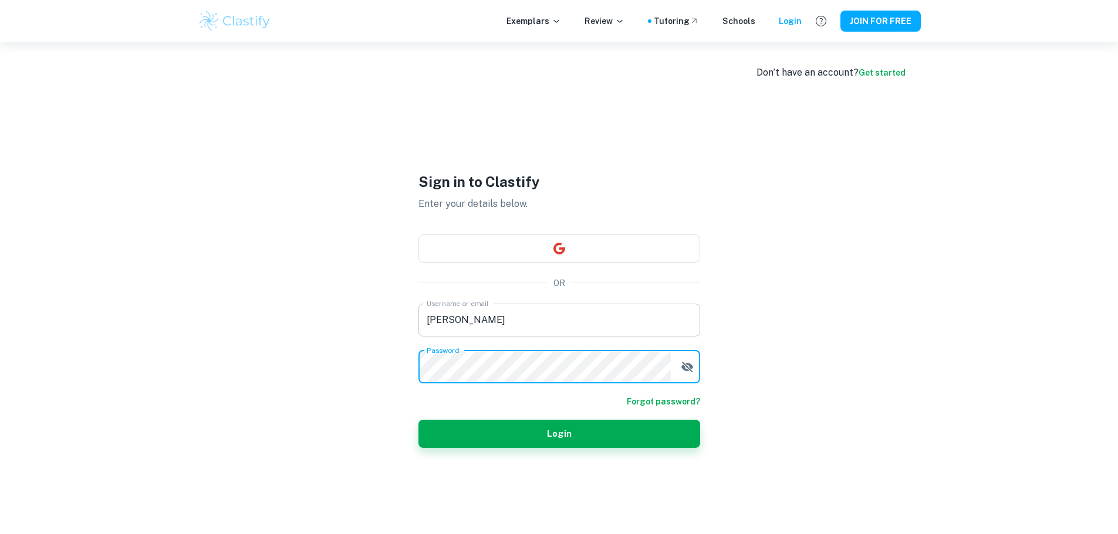
click at [418, 420] on button "Login" at bounding box center [559, 434] width 282 height 28
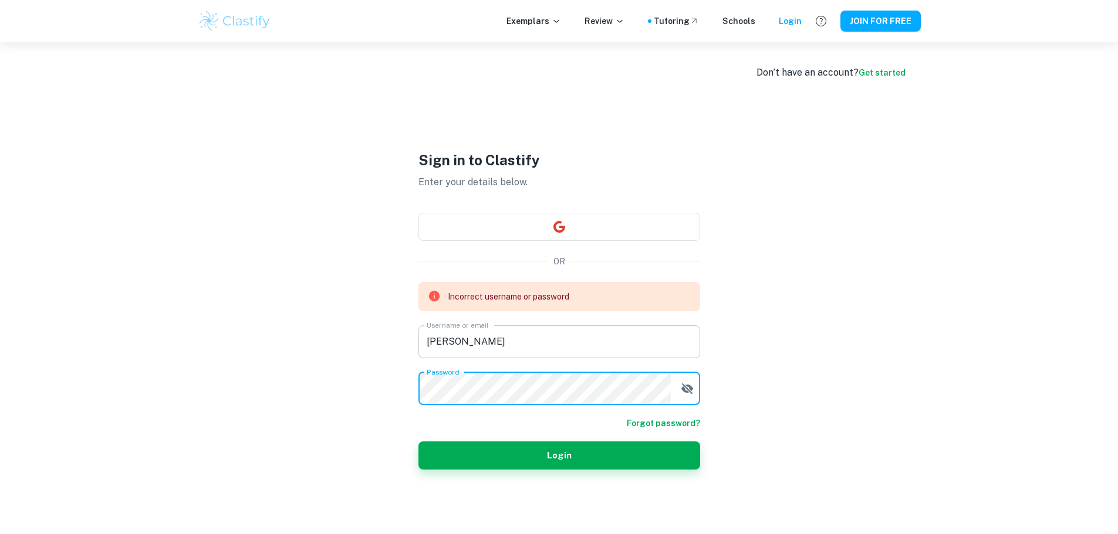
click at [495, 352] on div "Incorrect username or password Username or email [PERSON_NAME] Username or emai…" at bounding box center [559, 343] width 282 height 123
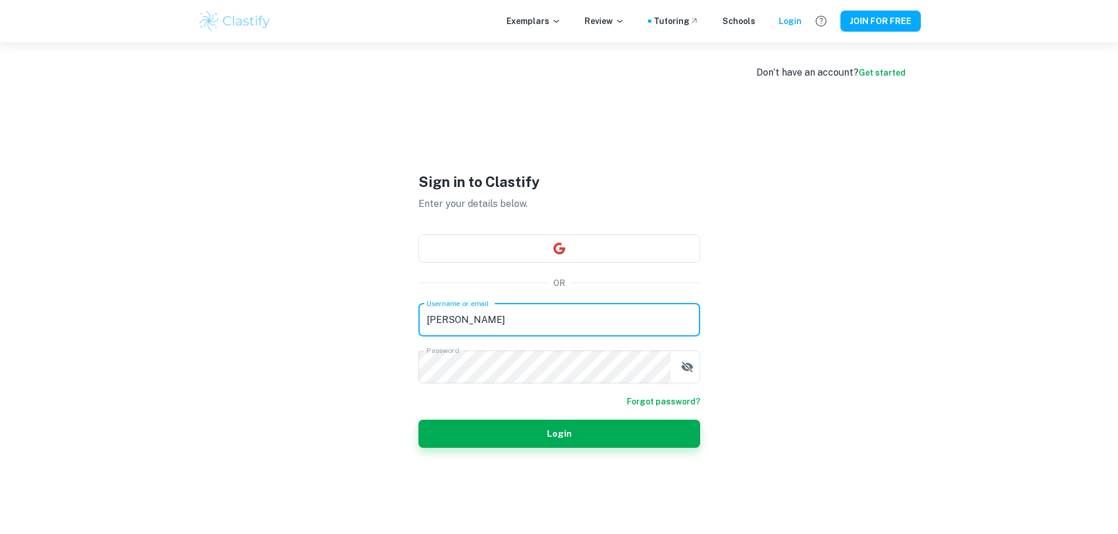
click at [494, 335] on input "[PERSON_NAME]" at bounding box center [559, 320] width 282 height 33
type input "[PERSON_NAME][EMAIL_ADDRESS][PERSON_NAME][DOMAIN_NAME]"
click at [418, 420] on button "Login" at bounding box center [559, 434] width 282 height 28
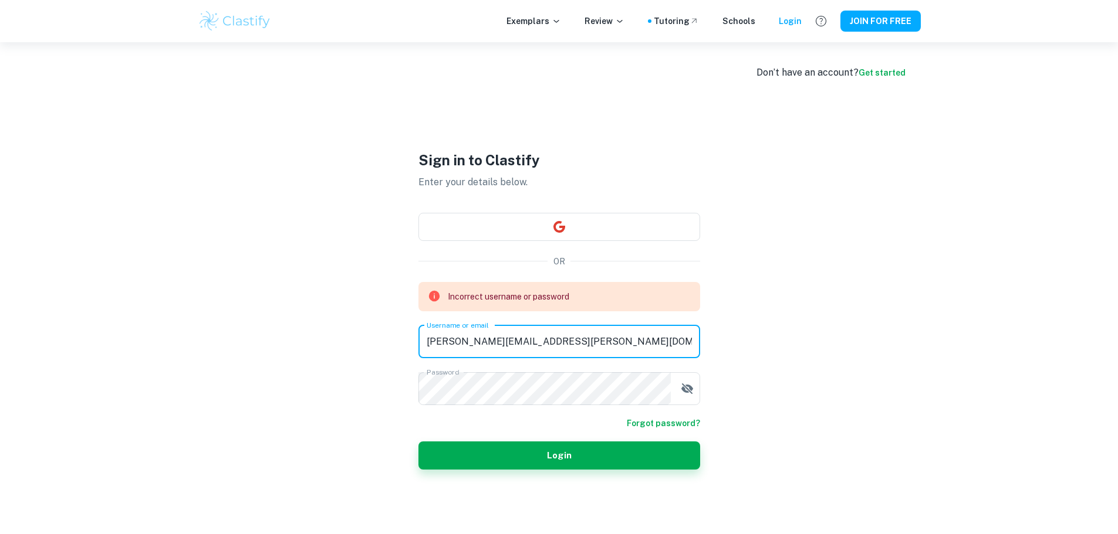
click at [681, 421] on form "Incorrect username or password Username or email [PERSON_NAME][EMAIL_ADDRESS][P…" at bounding box center [559, 376] width 282 height 188
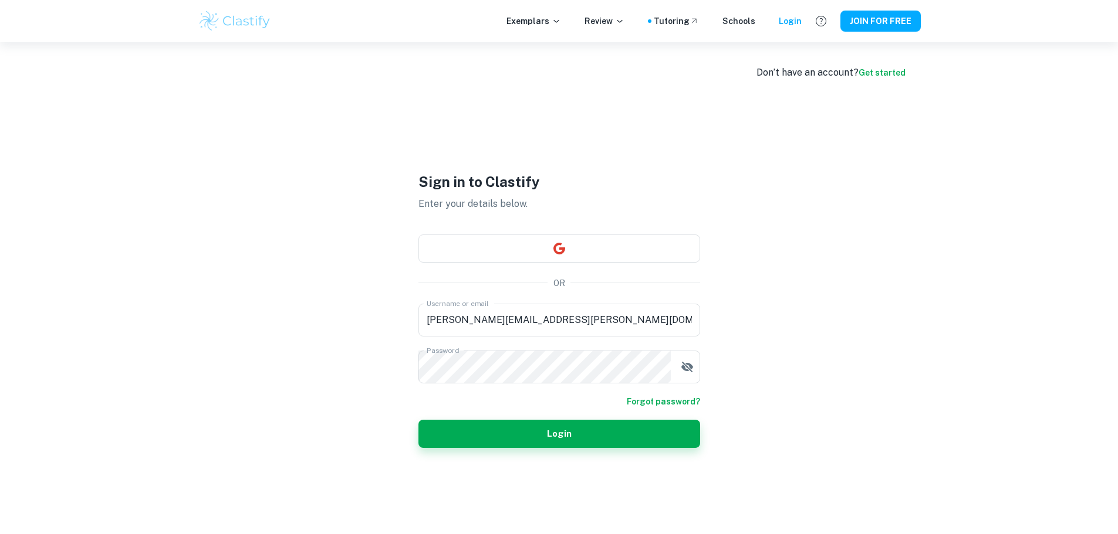
click at [674, 396] on link "Forgot password?" at bounding box center [663, 401] width 73 height 13
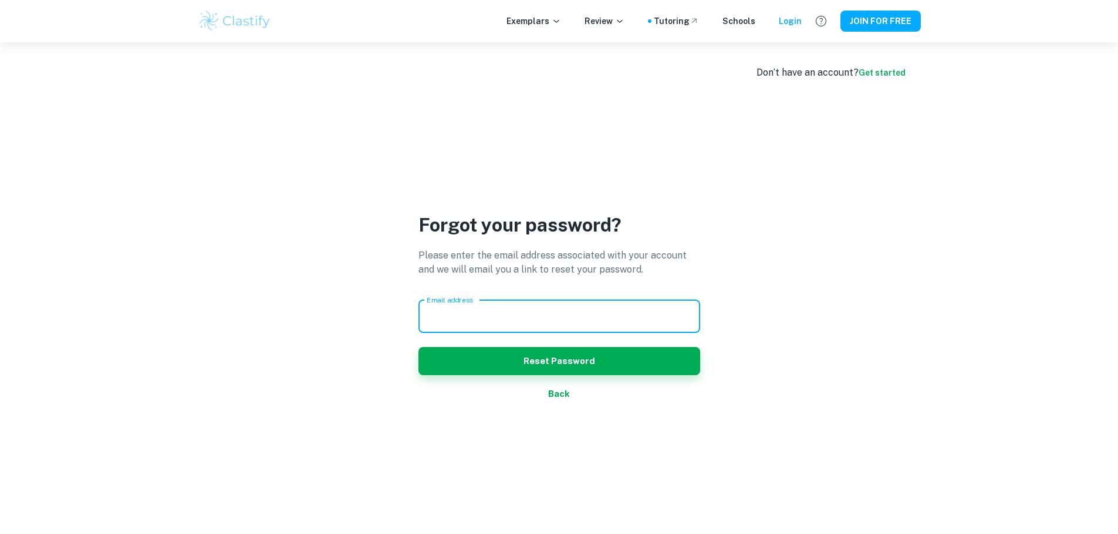
click at [599, 314] on input "Email address" at bounding box center [559, 316] width 282 height 33
type input "[PERSON_NAME][EMAIL_ADDRESS][PERSON_NAME][DOMAIN_NAME]"
click at [418, 347] on button "Reset Password" at bounding box center [559, 361] width 282 height 28
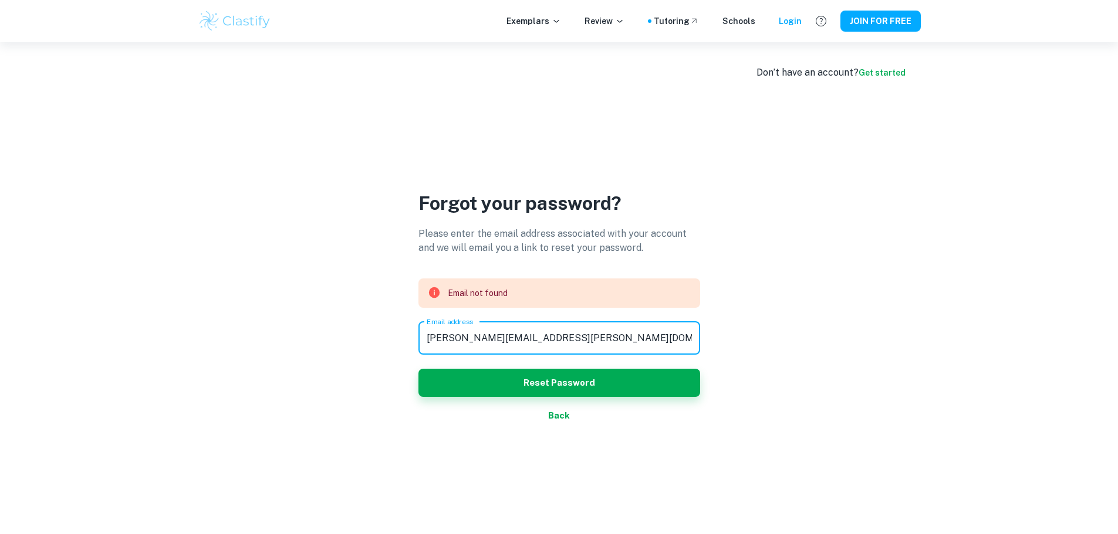
click at [563, 403] on button "Back" at bounding box center [559, 416] width 282 height 28
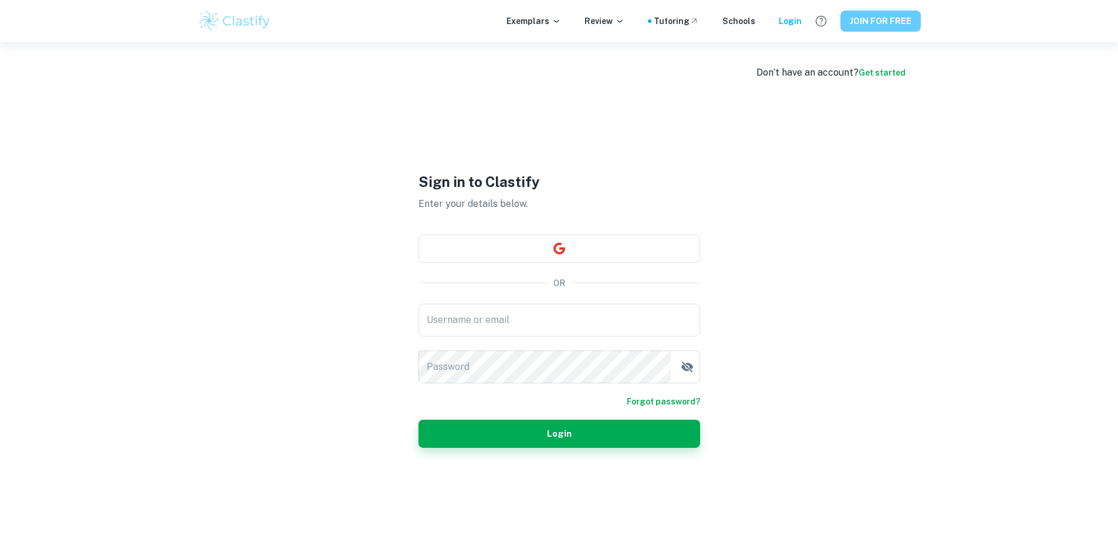
click at [869, 23] on button "JOIN FOR FREE" at bounding box center [880, 21] width 80 height 21
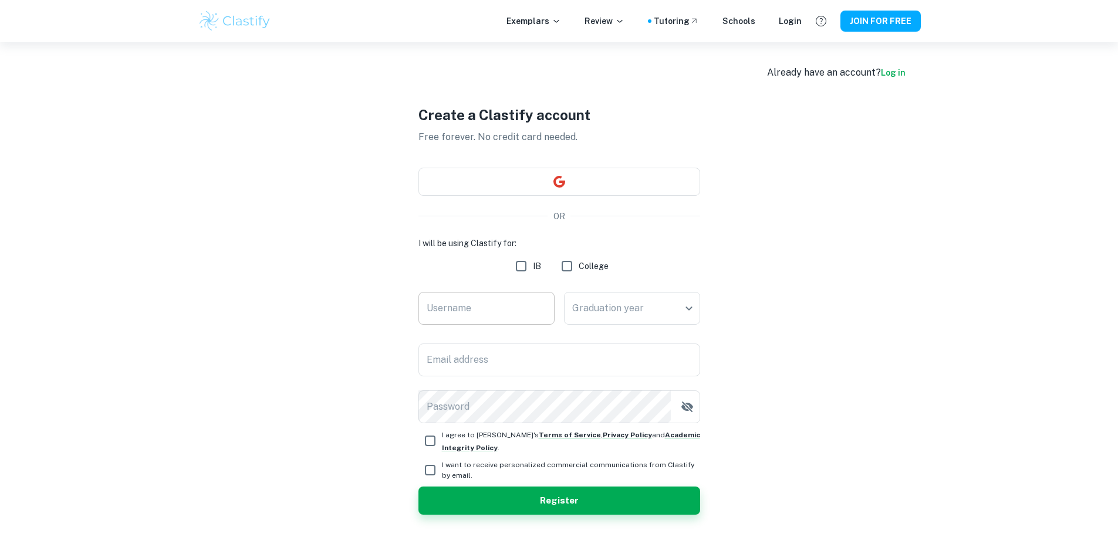
click at [496, 309] on input "Username" at bounding box center [486, 308] width 136 height 33
click at [604, 313] on body "We value your privacy We use cookies to enhance your browsing experience, serve…" at bounding box center [559, 309] width 1118 height 534
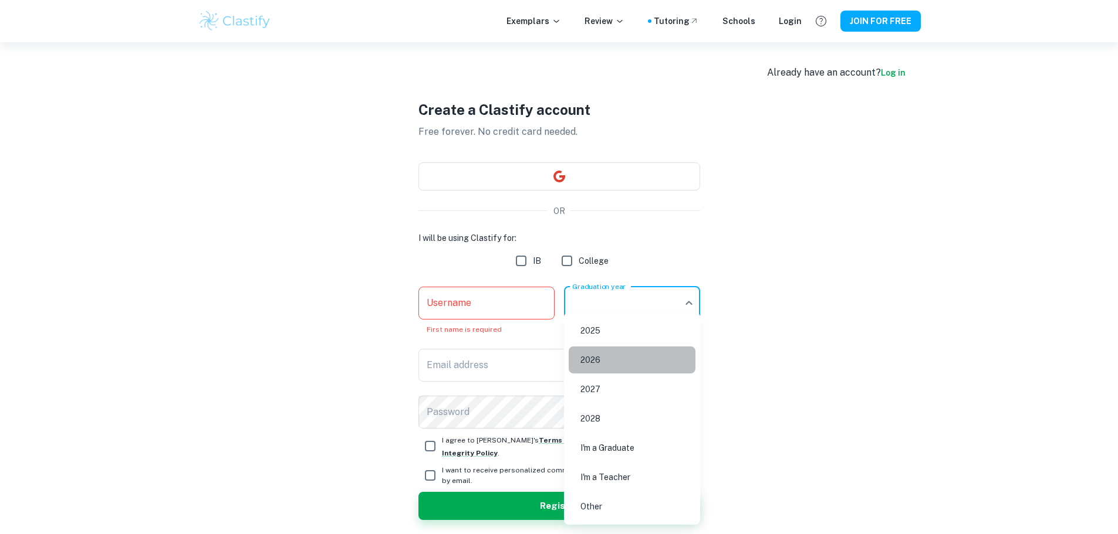
click at [608, 360] on li "2026" at bounding box center [631, 360] width 127 height 27
type input "2026"
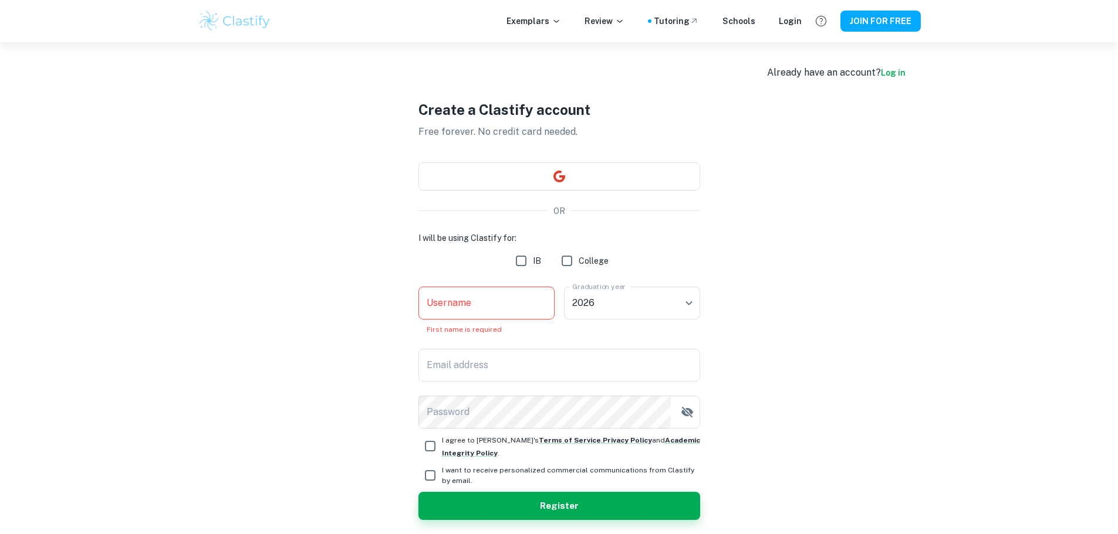
click at [516, 364] on div "2025 2026 2027 2028 I'm a Graduate I'm a Teacher Other" at bounding box center [559, 267] width 1118 height 534
click at [517, 364] on input "Email address" at bounding box center [559, 365] width 282 height 33
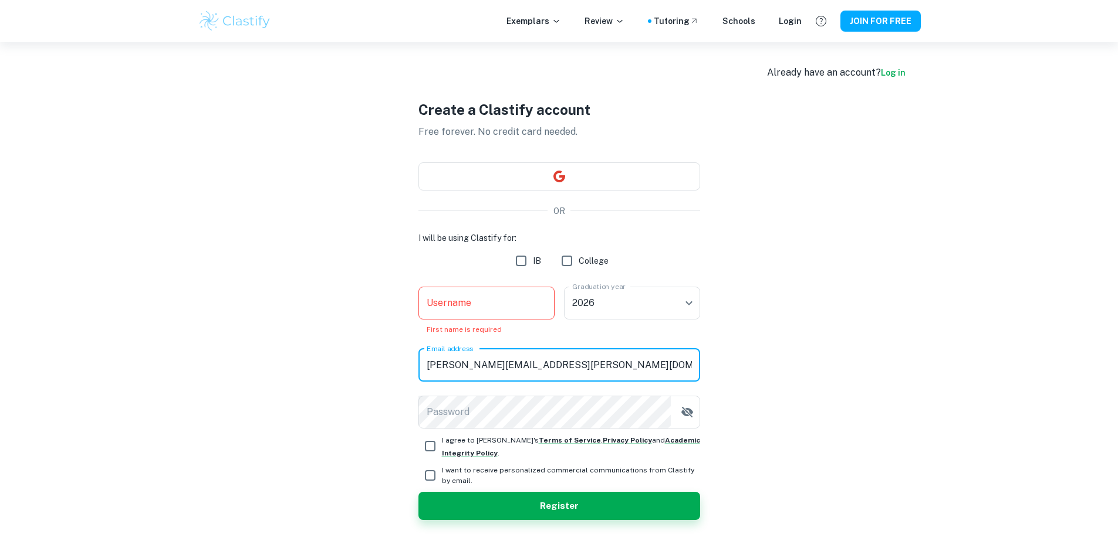
type input "[PERSON_NAME][EMAIL_ADDRESS][PERSON_NAME][DOMAIN_NAME]"
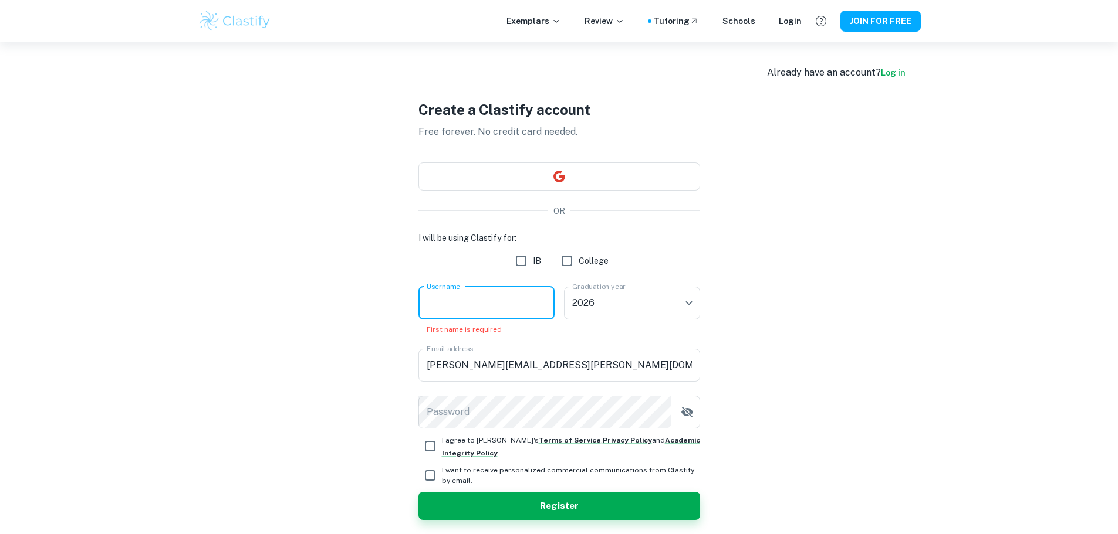
click at [532, 302] on input "Username" at bounding box center [486, 303] width 136 height 33
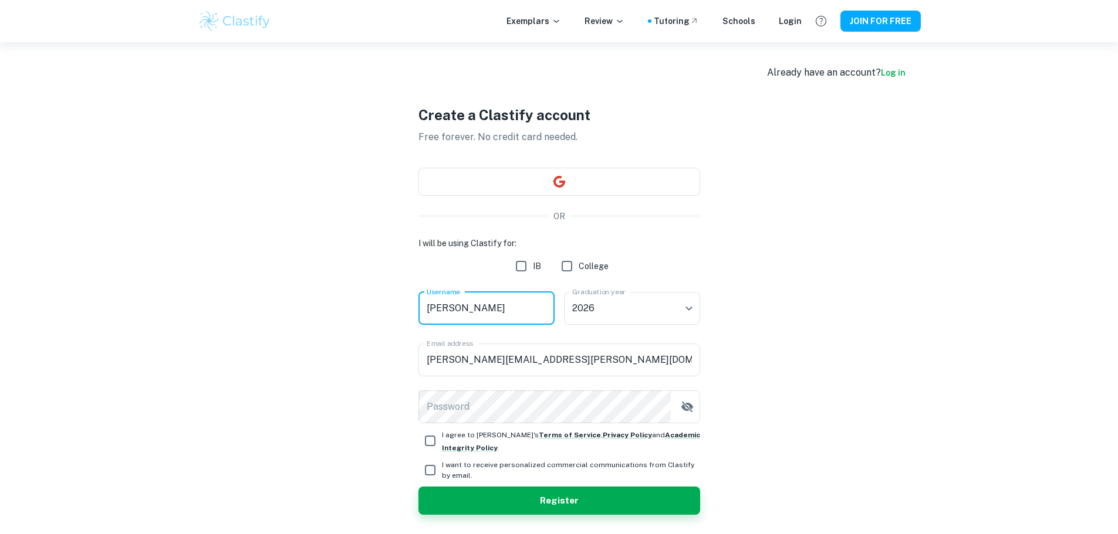
type input "[PERSON_NAME]"
click at [432, 439] on input "I agree to [PERSON_NAME]'s Terms of Service , Privacy Policy and Academic Integ…" at bounding box center [429, 440] width 23 height 23
checkbox input "true"
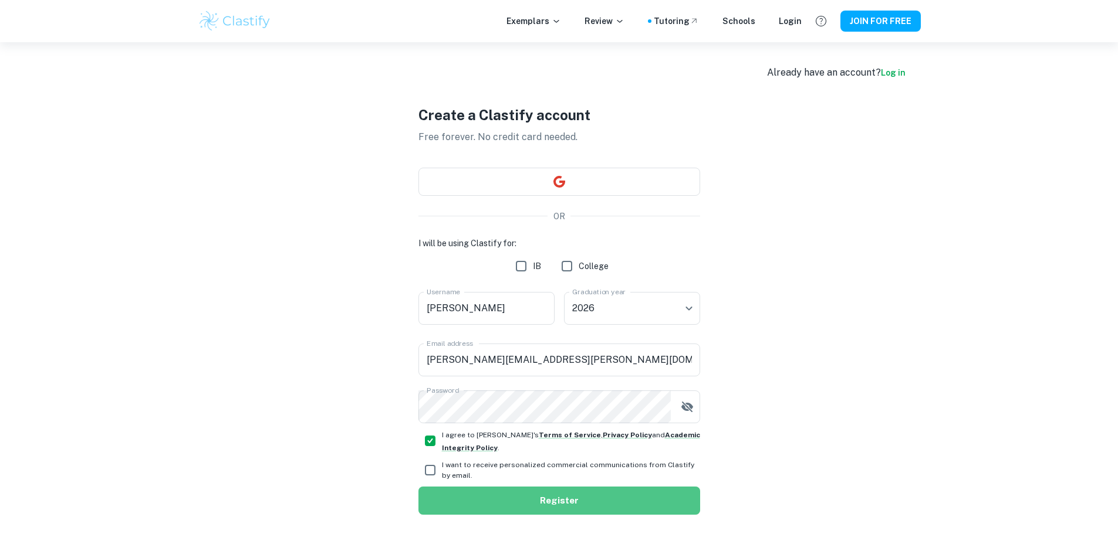
click at [472, 492] on button "Register" at bounding box center [559, 501] width 282 height 28
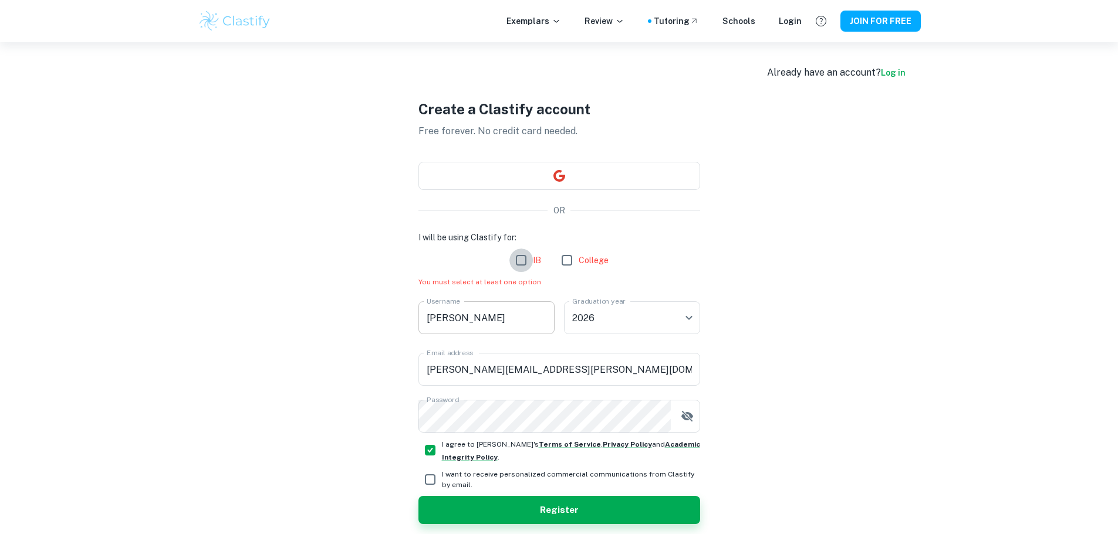
drag, startPoint x: 527, startPoint y: 257, endPoint x: 520, endPoint y: 310, distance: 53.9
click at [527, 256] on input "IB" at bounding box center [520, 260] width 23 height 23
checkbox input "true"
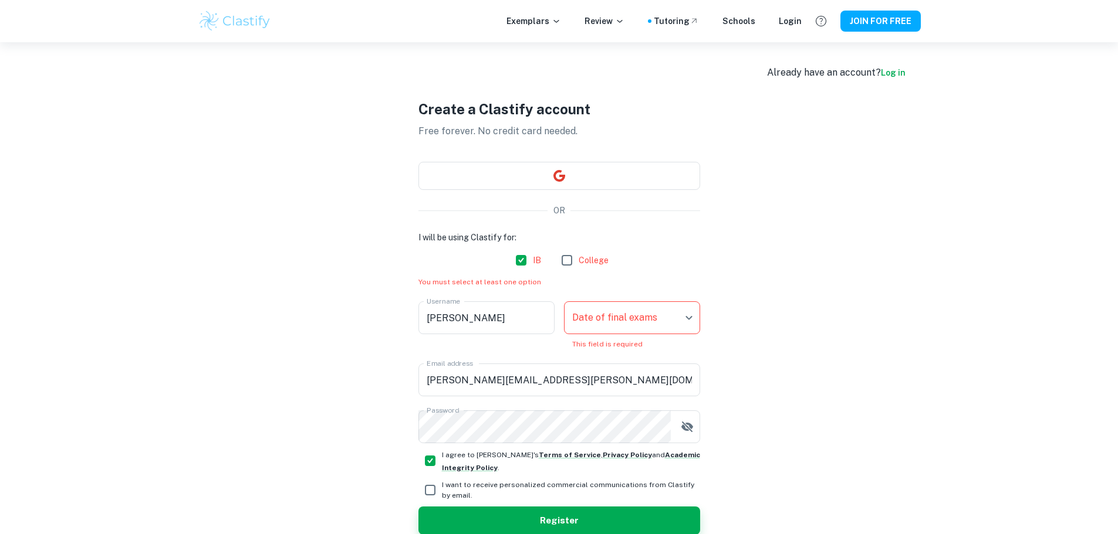
click at [649, 310] on body "We value your privacy We use cookies to enhance your browsing experience, serve…" at bounding box center [559, 309] width 1118 height 534
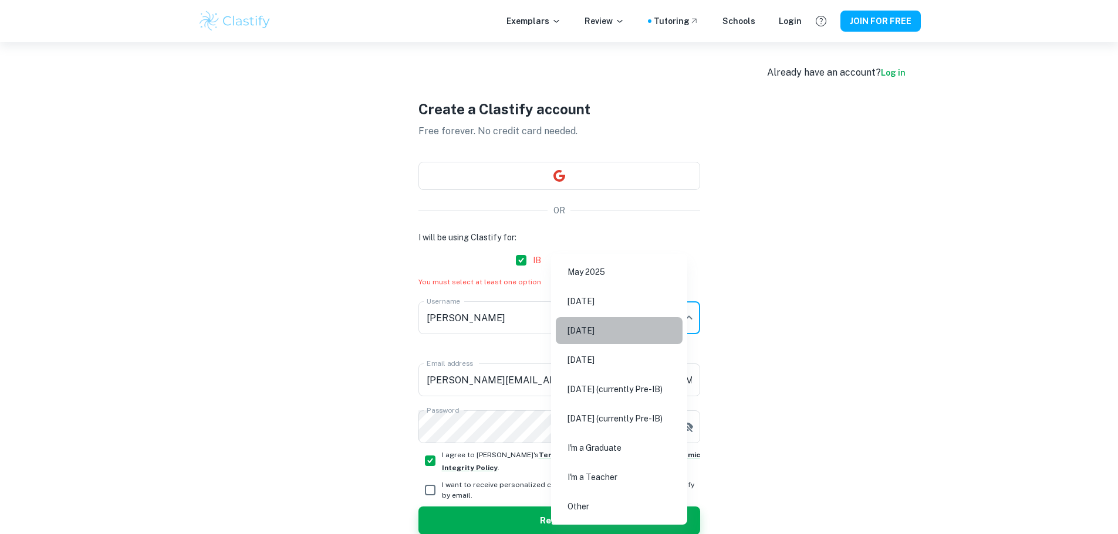
click at [609, 329] on li "[DATE]" at bounding box center [619, 330] width 127 height 27
type input "M26"
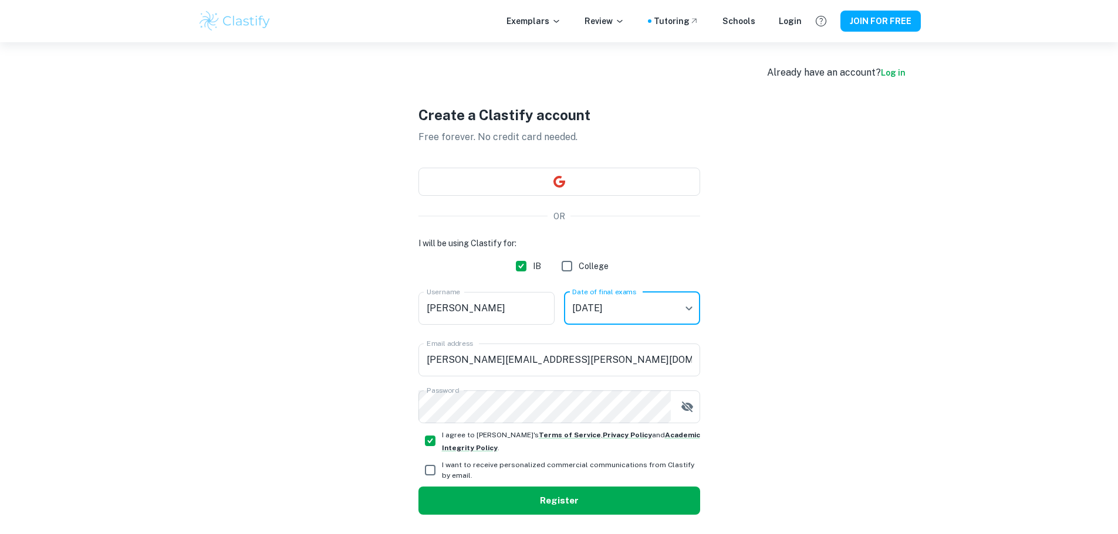
click at [551, 494] on button "Register" at bounding box center [559, 501] width 282 height 28
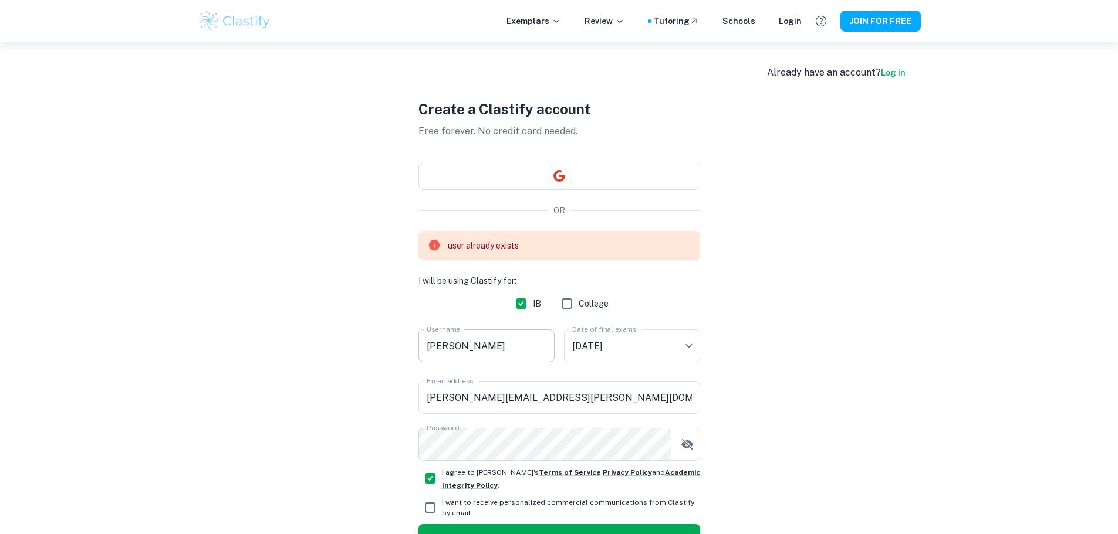
click at [486, 343] on input "[PERSON_NAME]" at bounding box center [486, 346] width 136 height 33
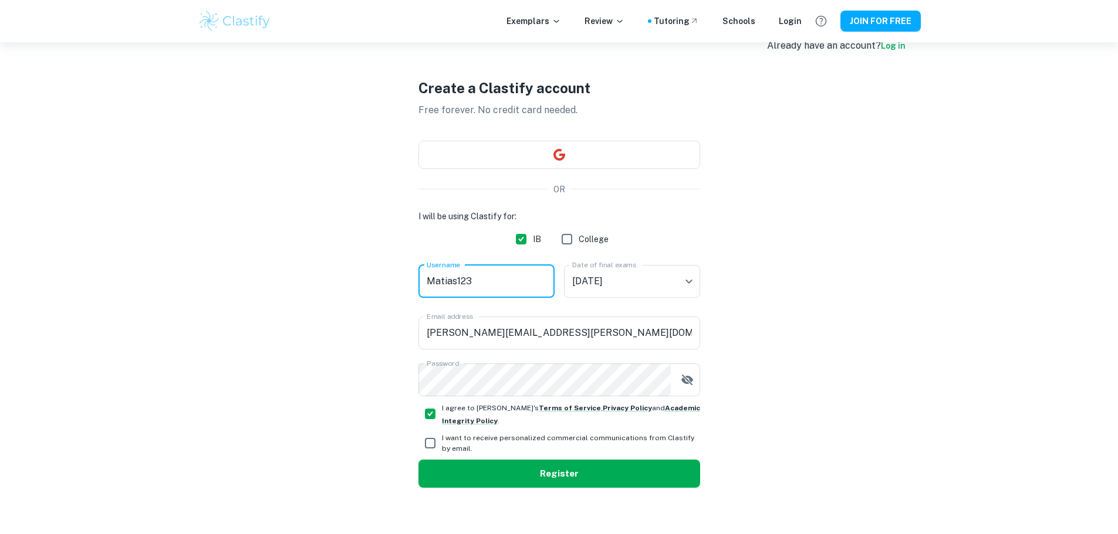
scroll to position [42, 0]
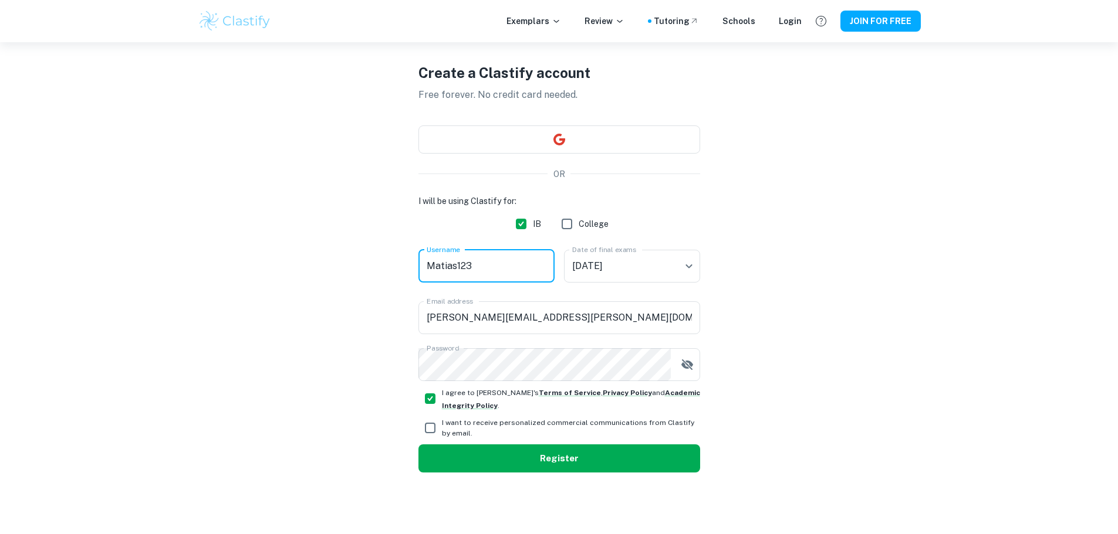
type input "Matias123"
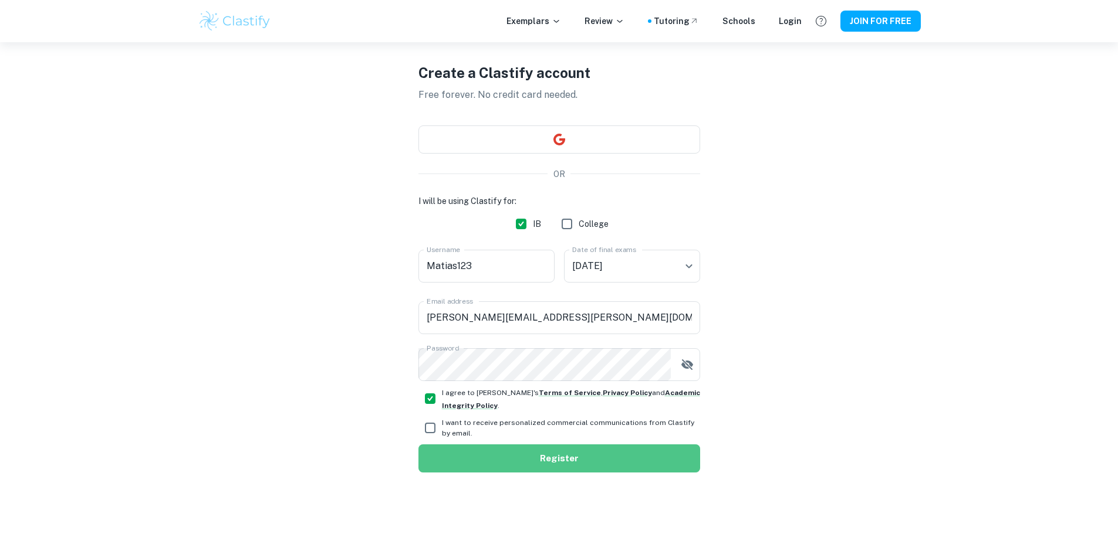
click at [503, 455] on button "Register" at bounding box center [559, 459] width 282 height 28
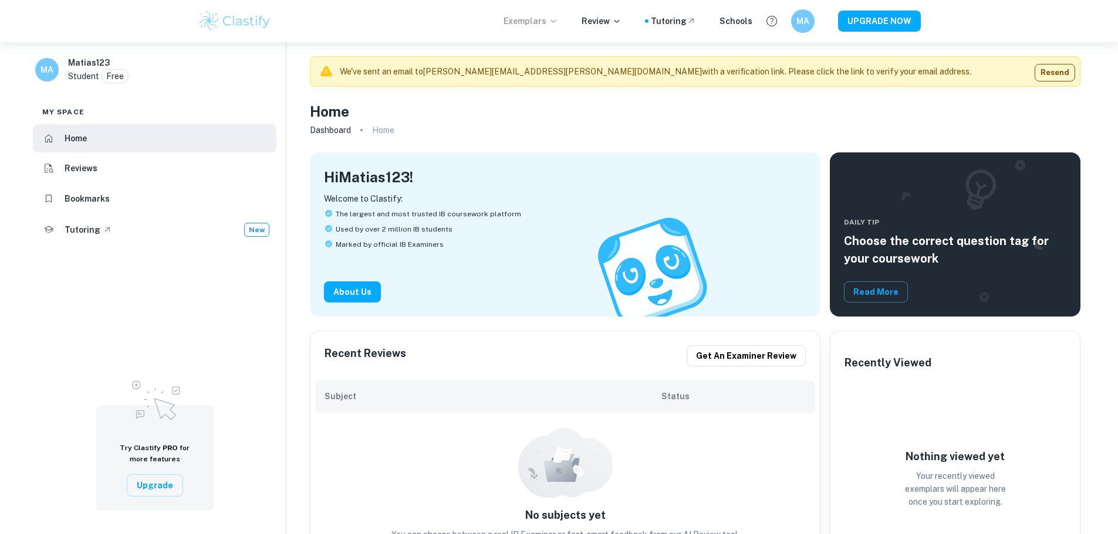
click at [543, 17] on p "Exemplars" at bounding box center [530, 21] width 55 height 13
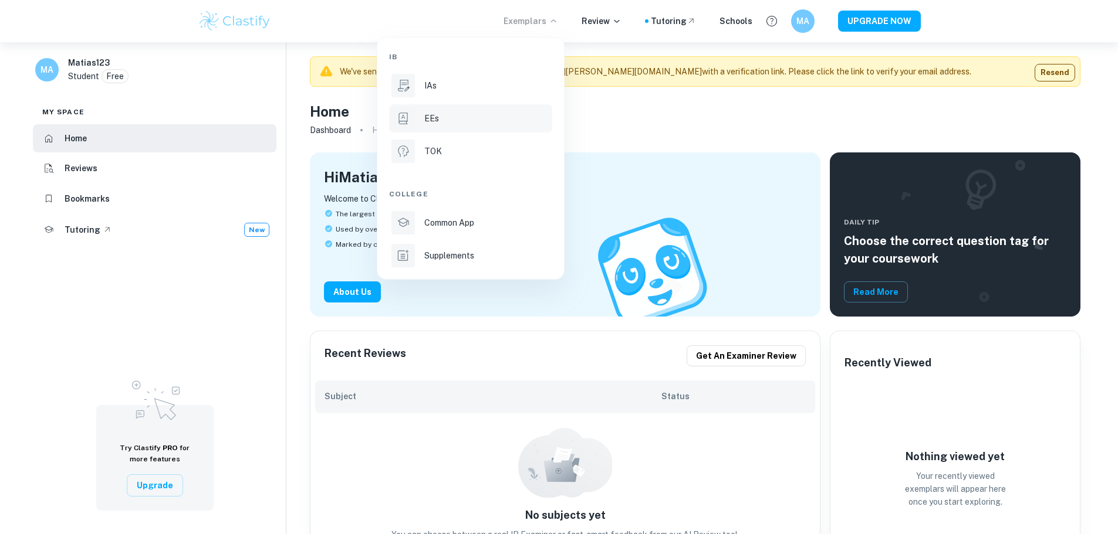
click at [441, 123] on div "EEs" at bounding box center [487, 118] width 126 height 13
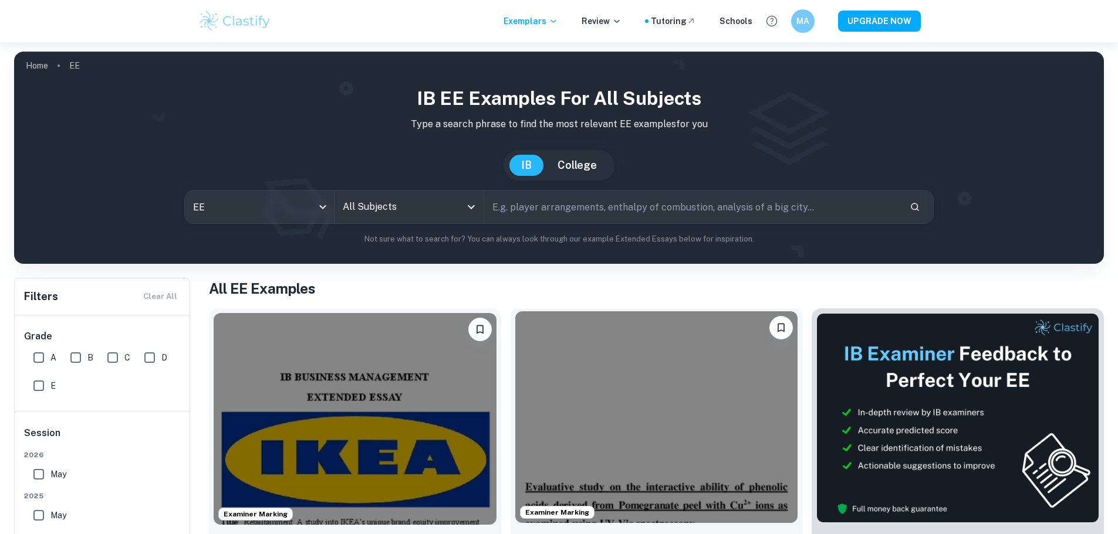
scroll to position [59, 0]
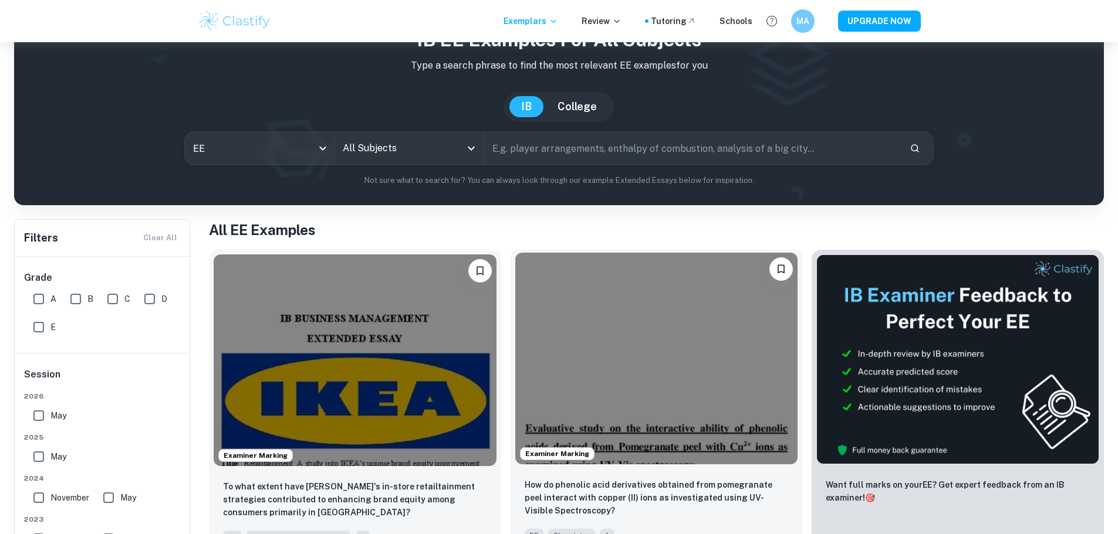
click at [523, 319] on img at bounding box center [656, 359] width 283 height 212
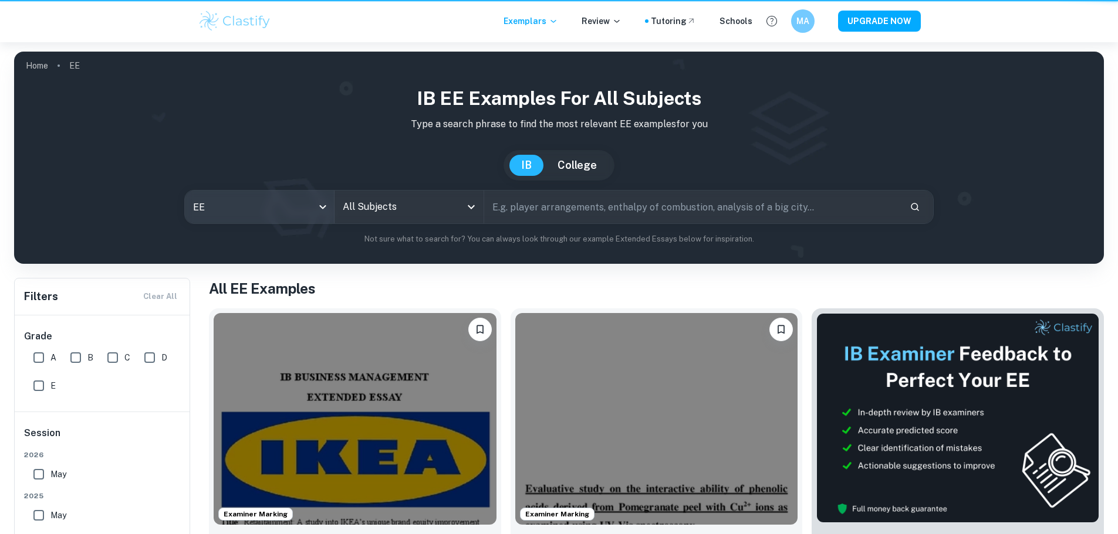
scroll to position [59, 0]
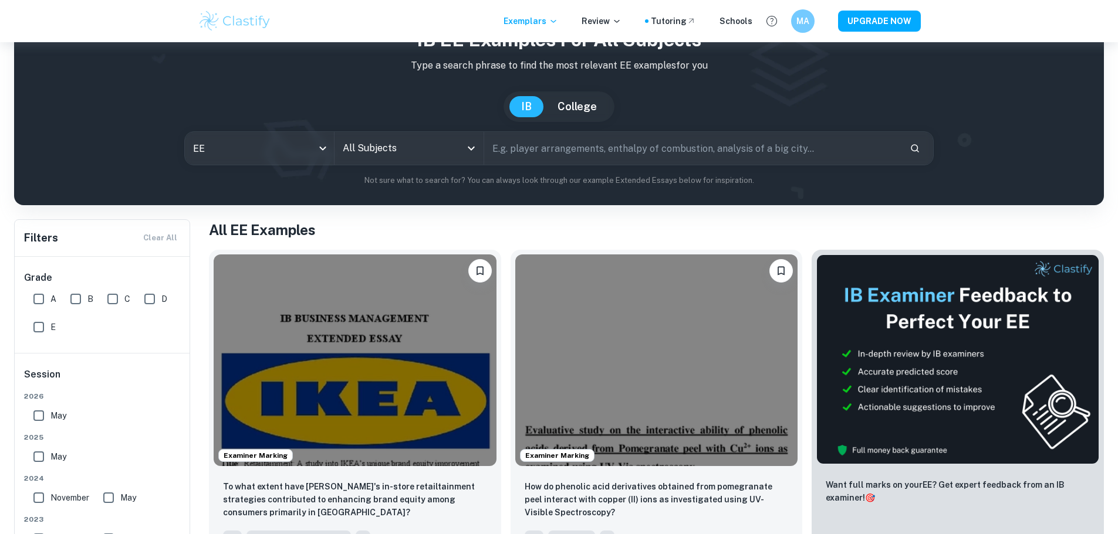
click at [387, 151] on input "All Subjects" at bounding box center [400, 148] width 121 height 22
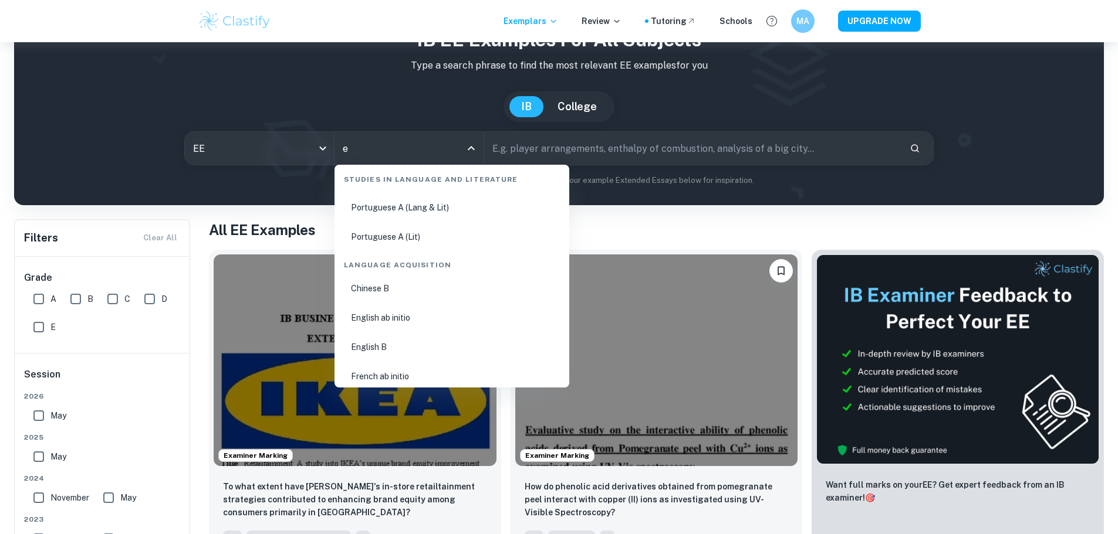
scroll to position [0, 0]
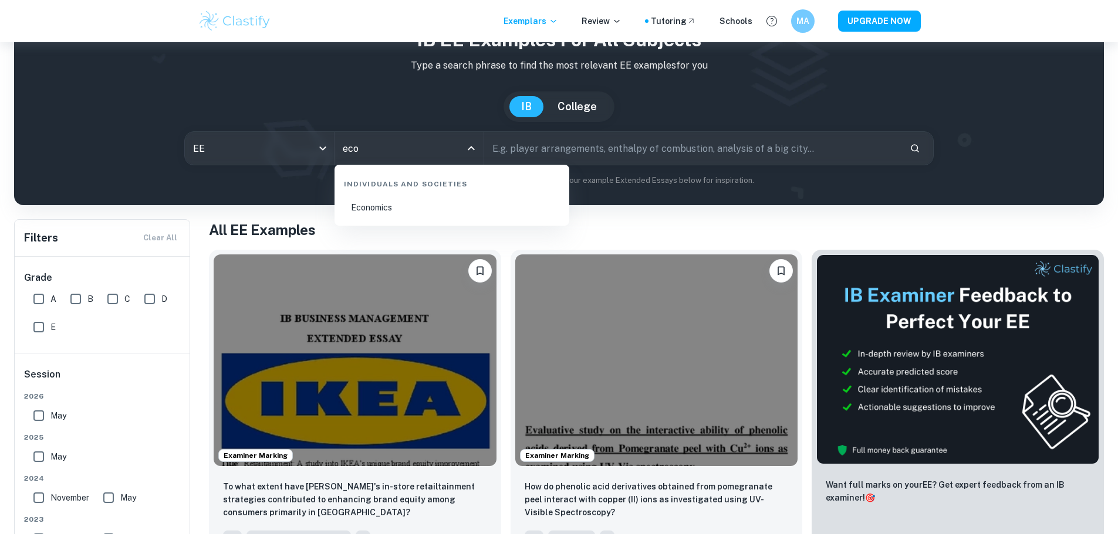
type input "econ"
click at [432, 193] on div "Individuals and Societies" at bounding box center [451, 182] width 225 height 25
click at [434, 205] on li "Economics" at bounding box center [451, 207] width 225 height 27
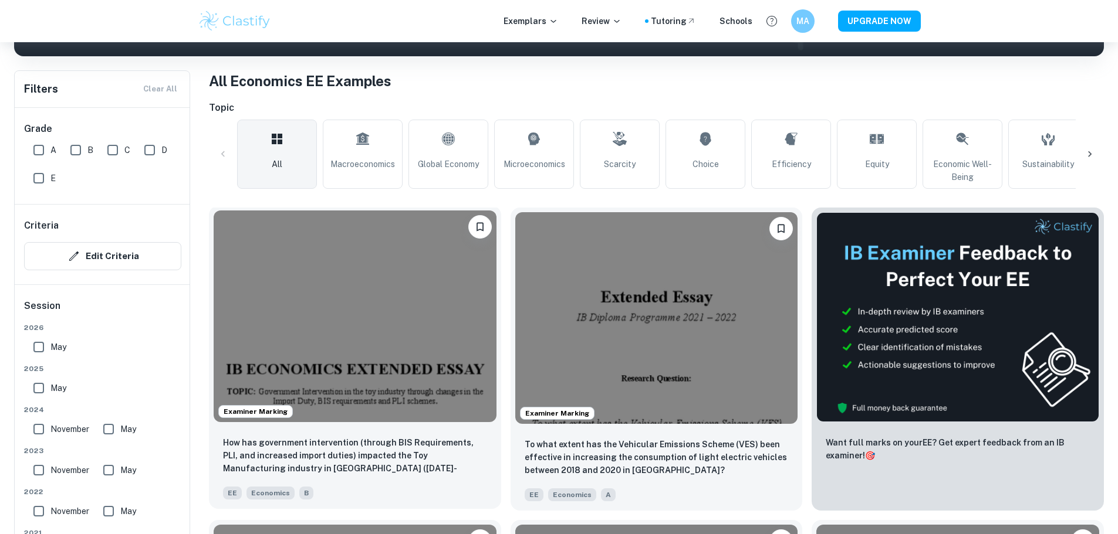
scroll to position [235, 0]
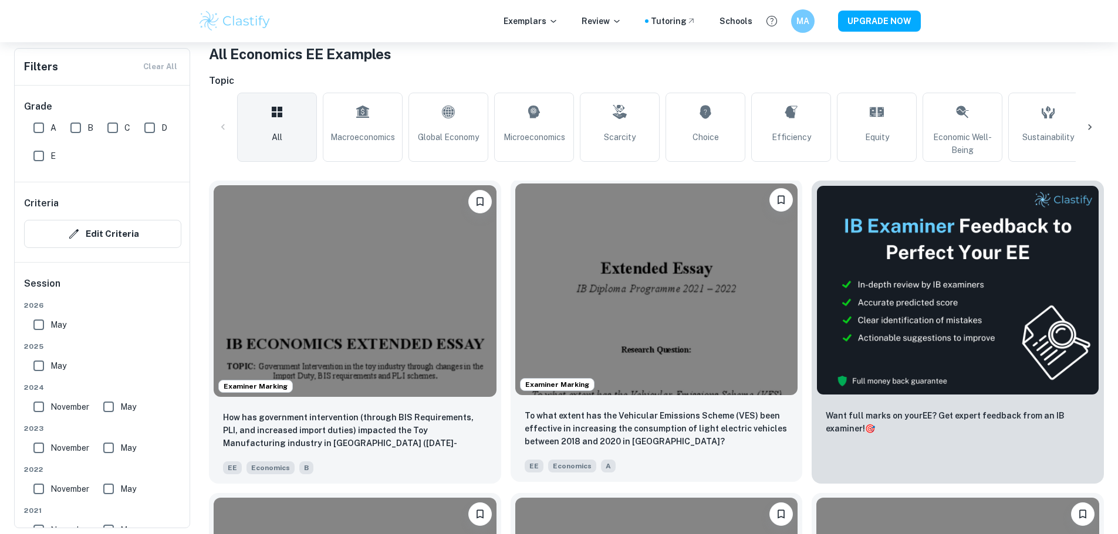
click at [515, 277] on img at bounding box center [656, 290] width 283 height 212
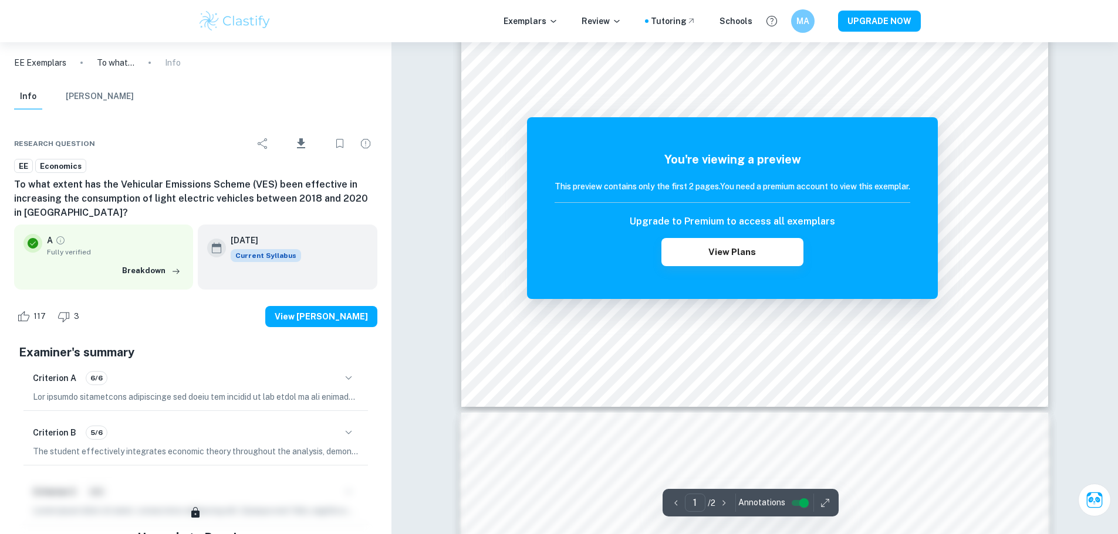
scroll to position [293, 0]
click at [806, 505] on input "controlled" at bounding box center [804, 503] width 42 height 14
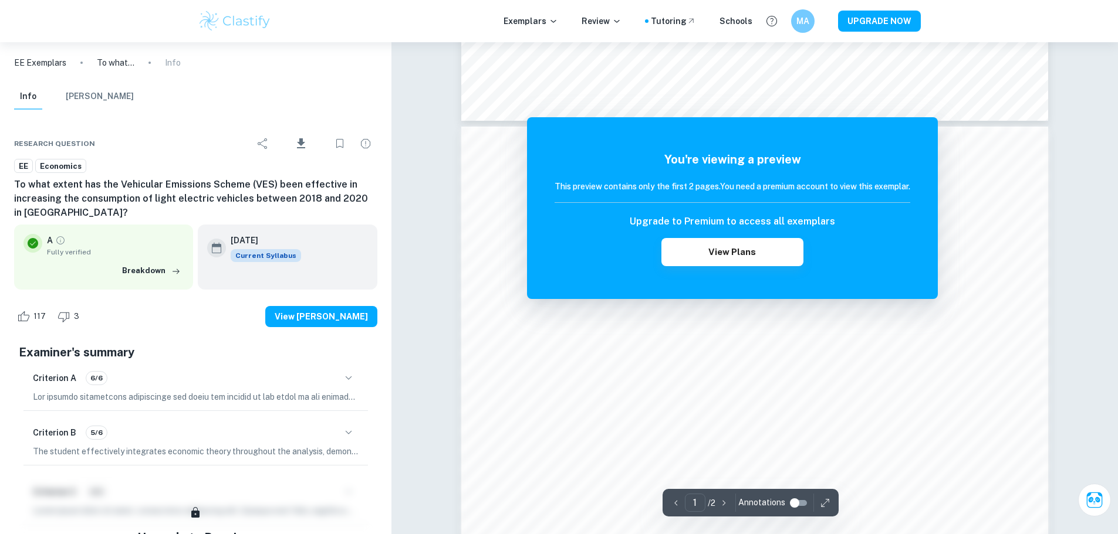
click at [794, 499] on input "controlled" at bounding box center [794, 503] width 42 height 14
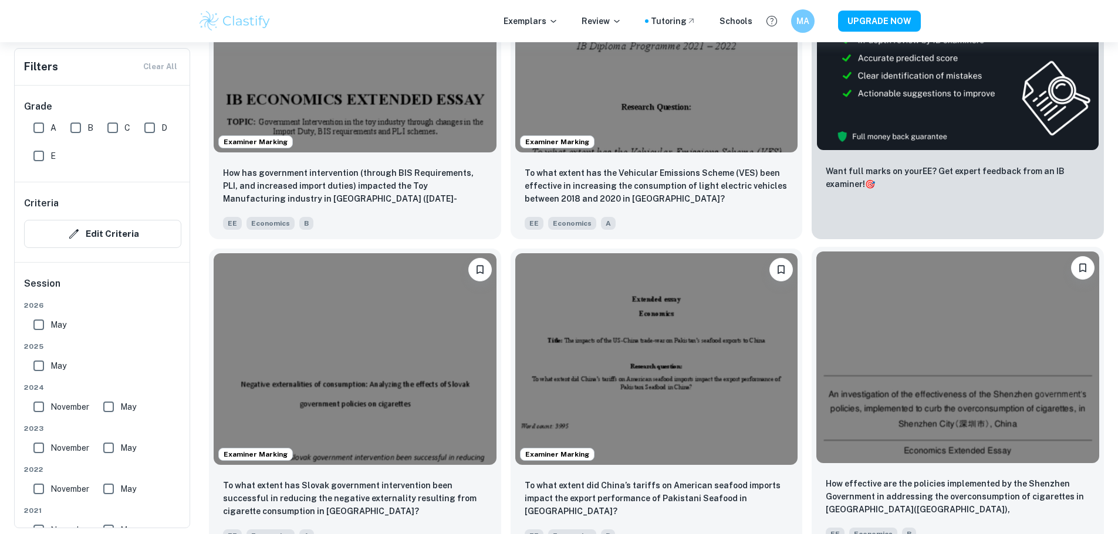
scroll to position [587, 0]
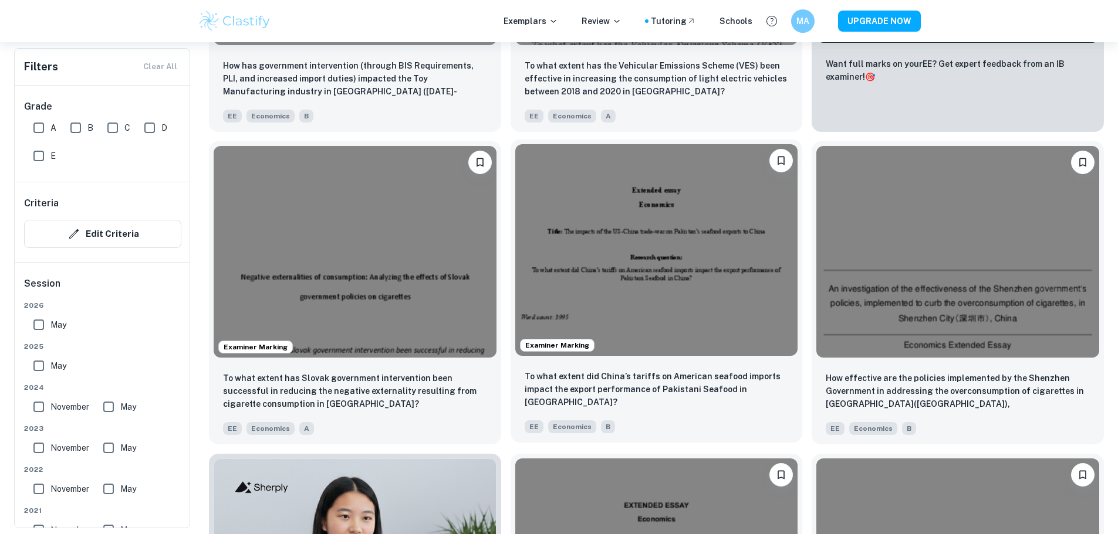
click at [515, 217] on img at bounding box center [656, 250] width 283 height 212
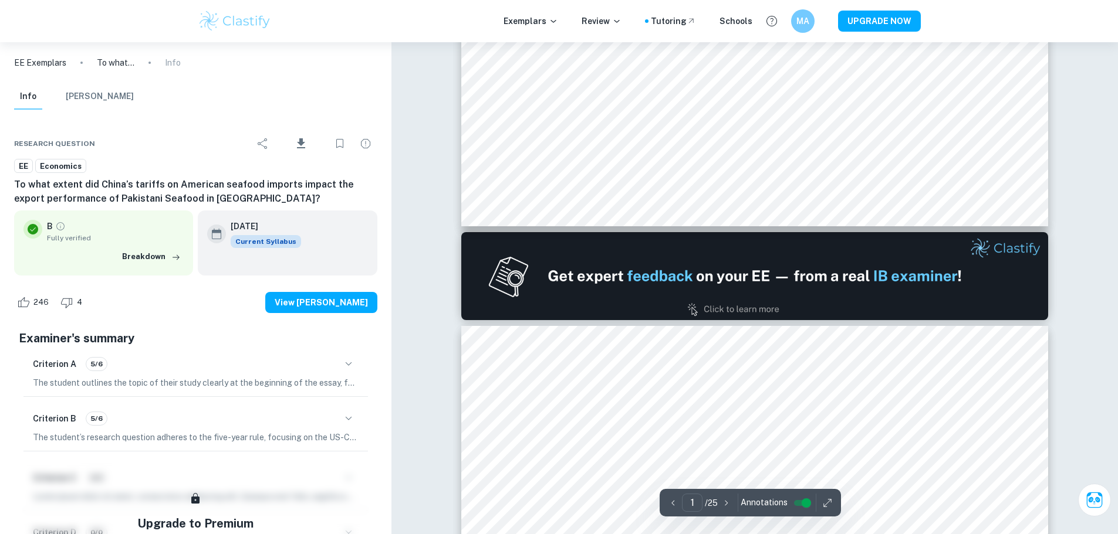
type input "2"
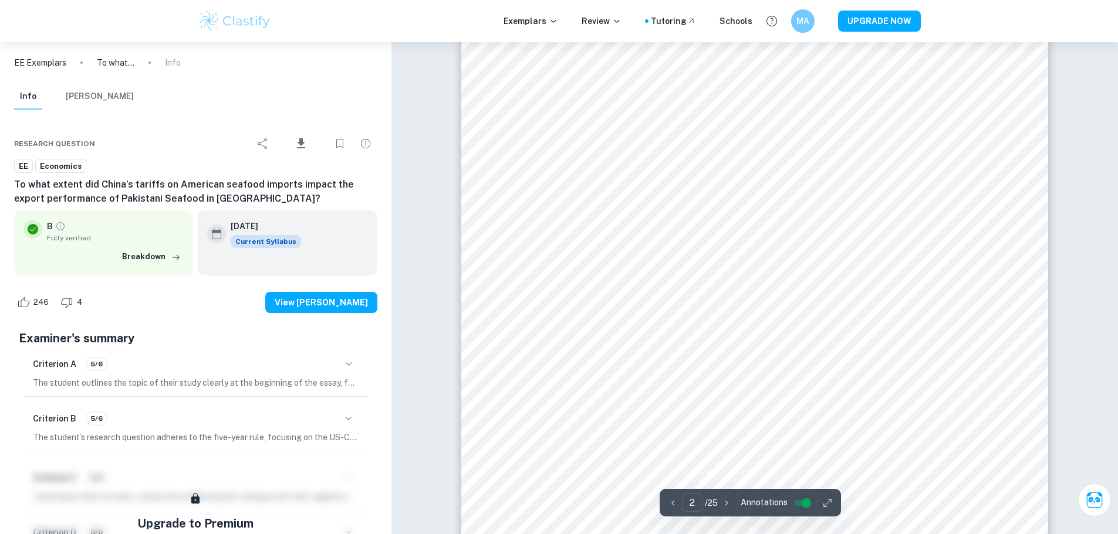
scroll to position [939, 0]
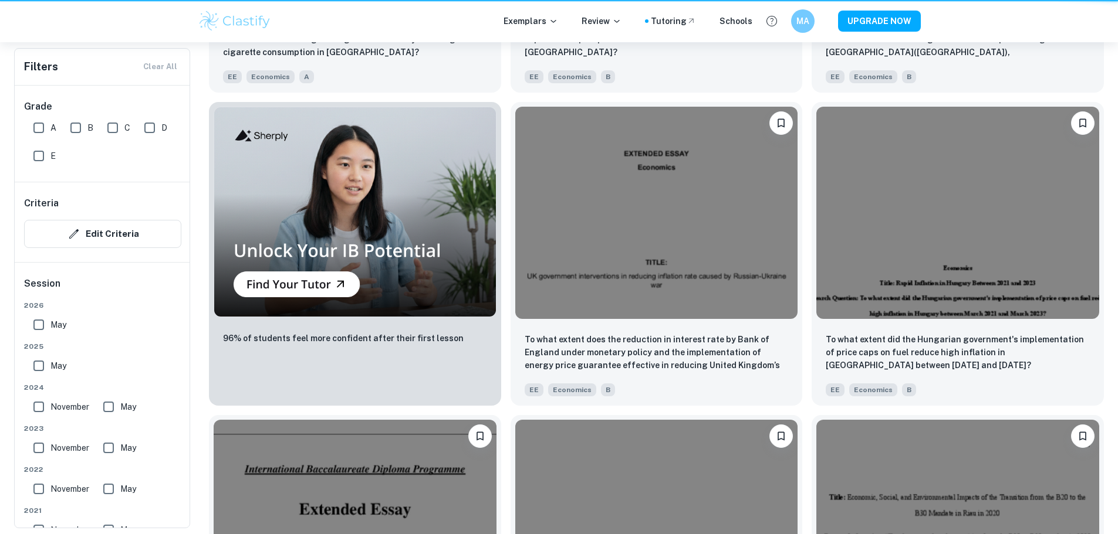
scroll to position [587, 0]
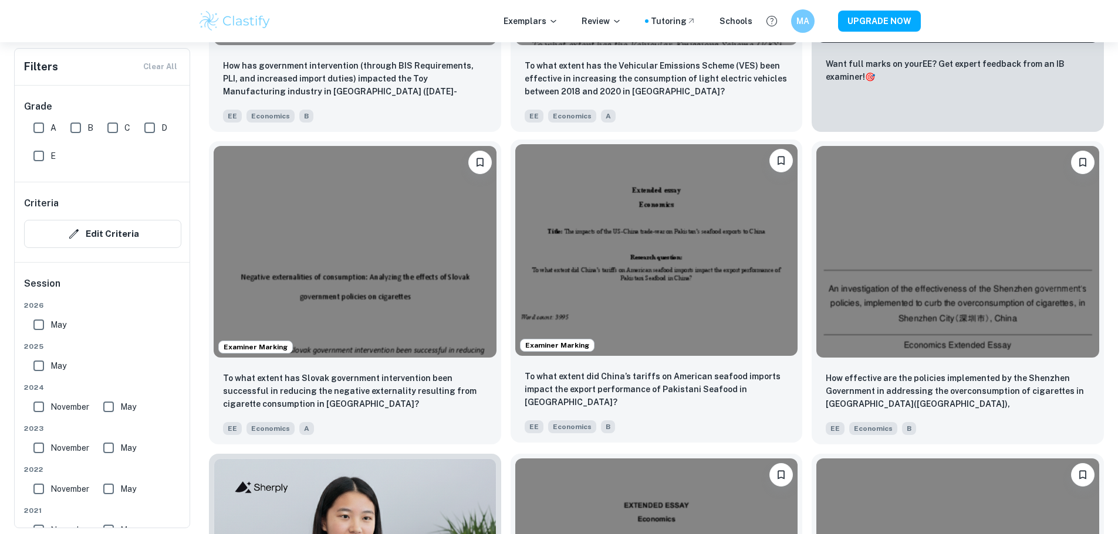
click at [515, 168] on img at bounding box center [656, 250] width 283 height 212
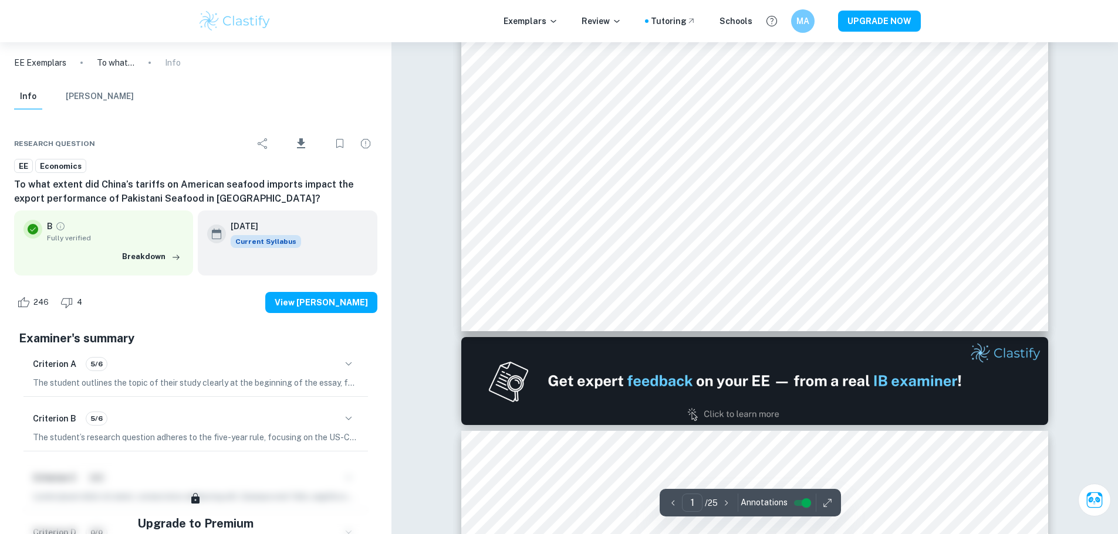
type input "2"
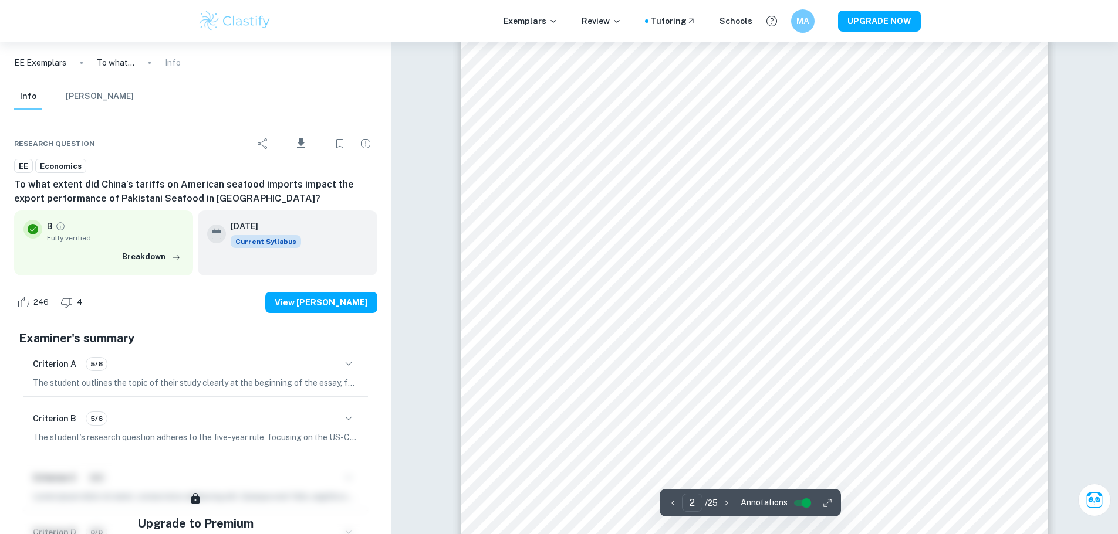
scroll to position [880, 0]
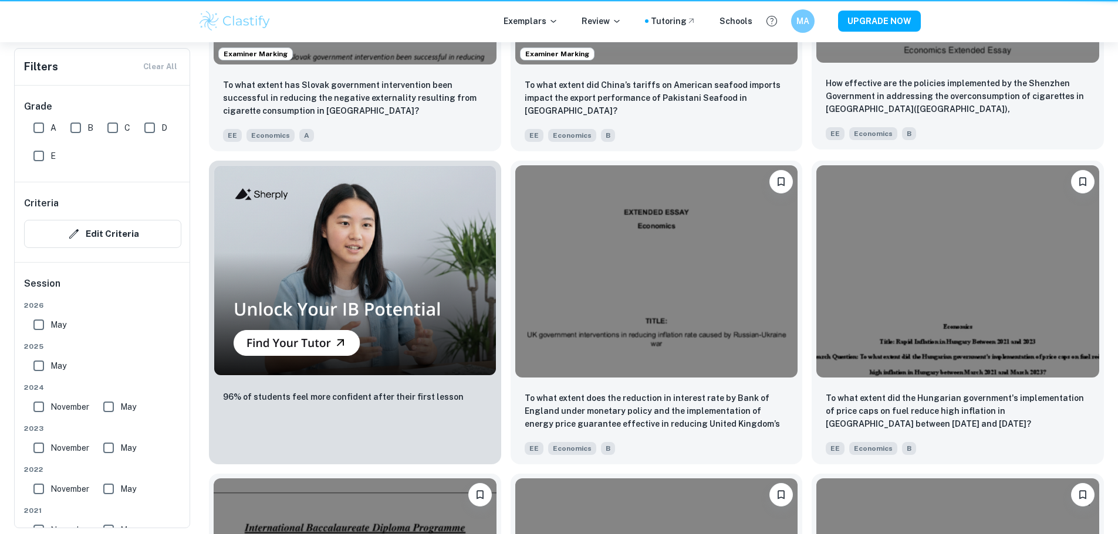
scroll to position [587, 0]
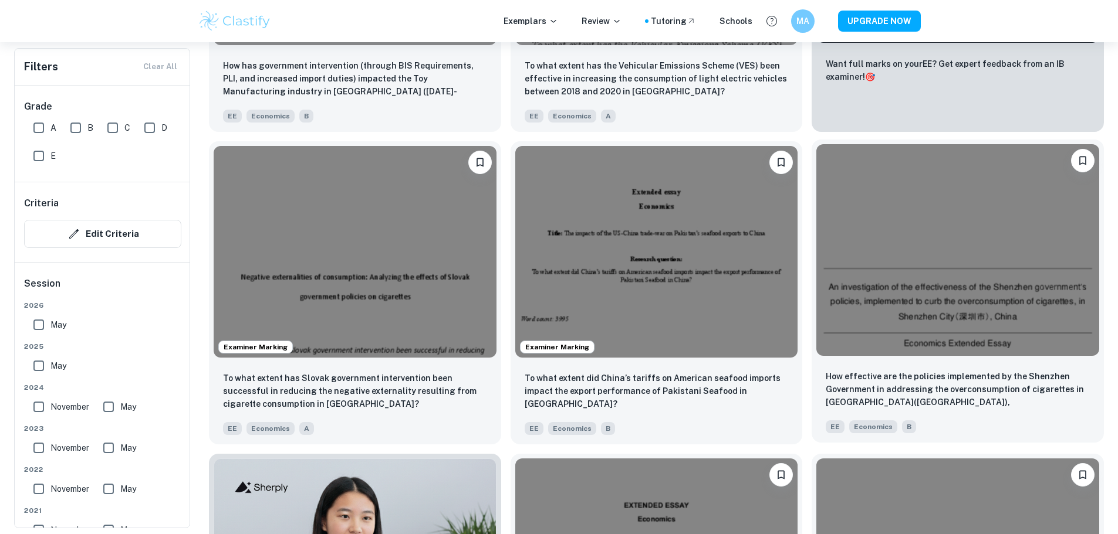
click at [816, 144] on img at bounding box center [957, 250] width 283 height 212
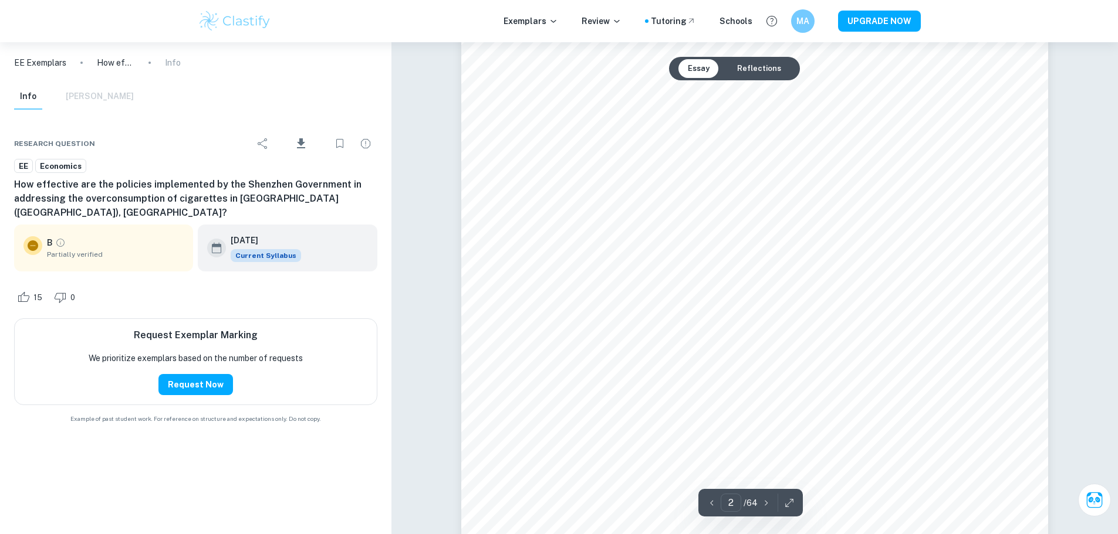
scroll to position [1056, 0]
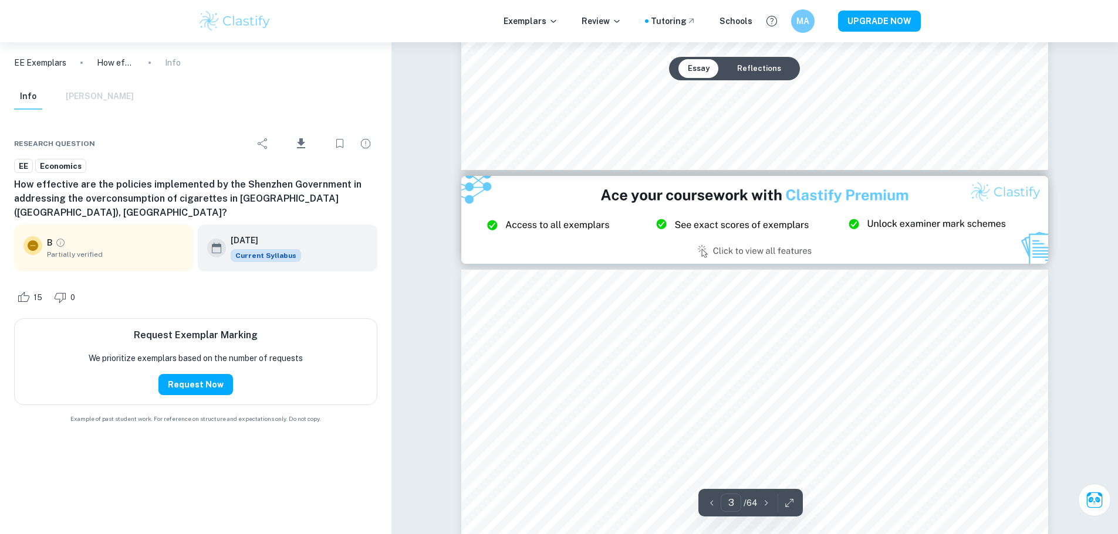
type input "2"
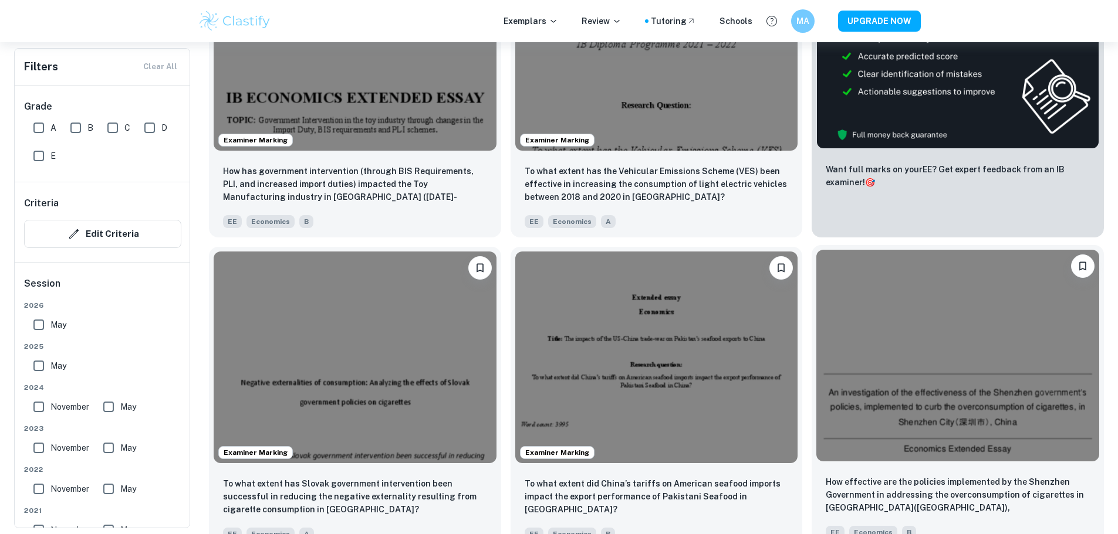
scroll to position [293, 0]
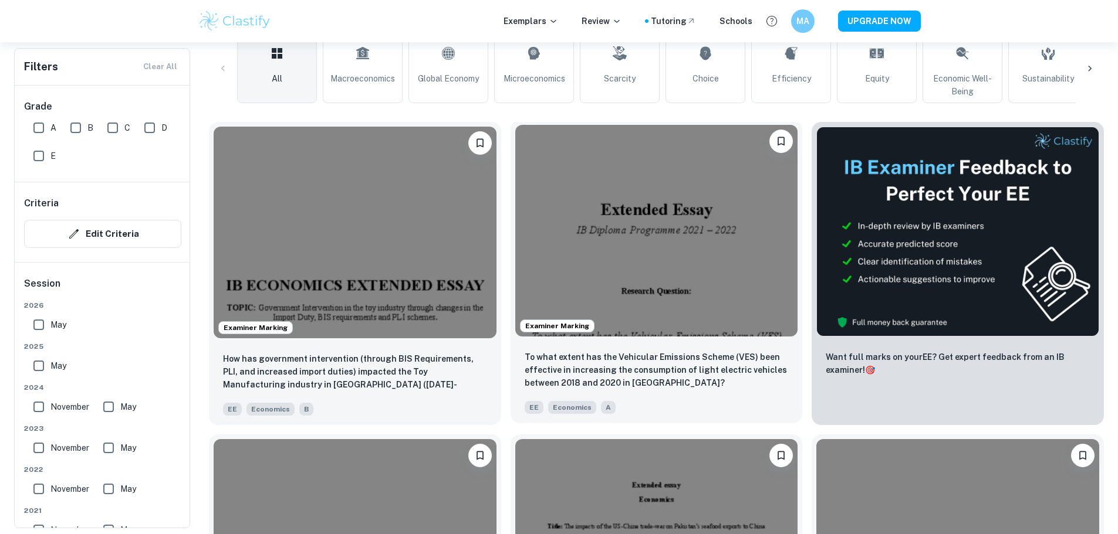
click at [515, 173] on img at bounding box center [656, 231] width 283 height 212
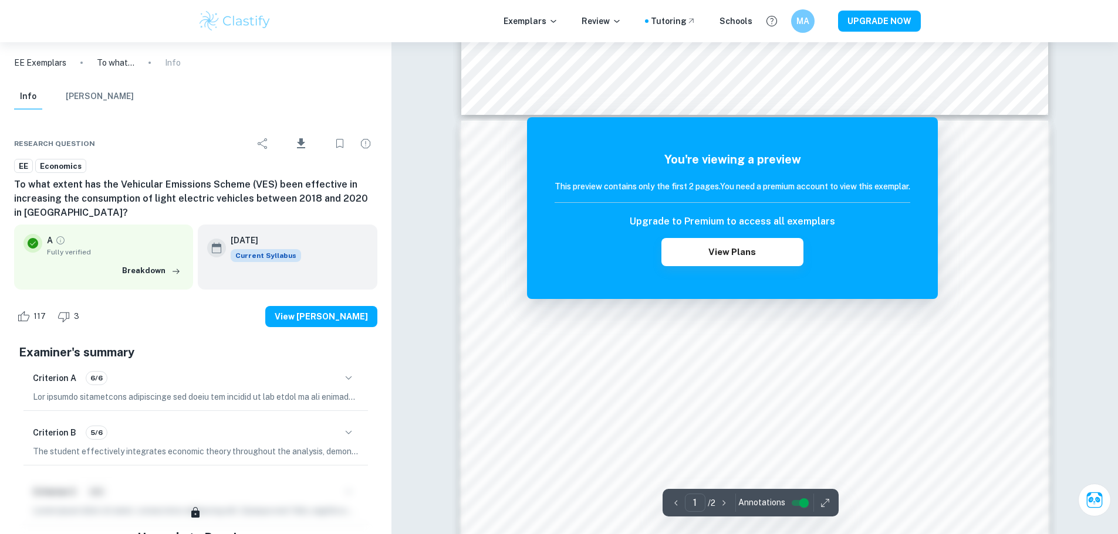
scroll to position [796, 0]
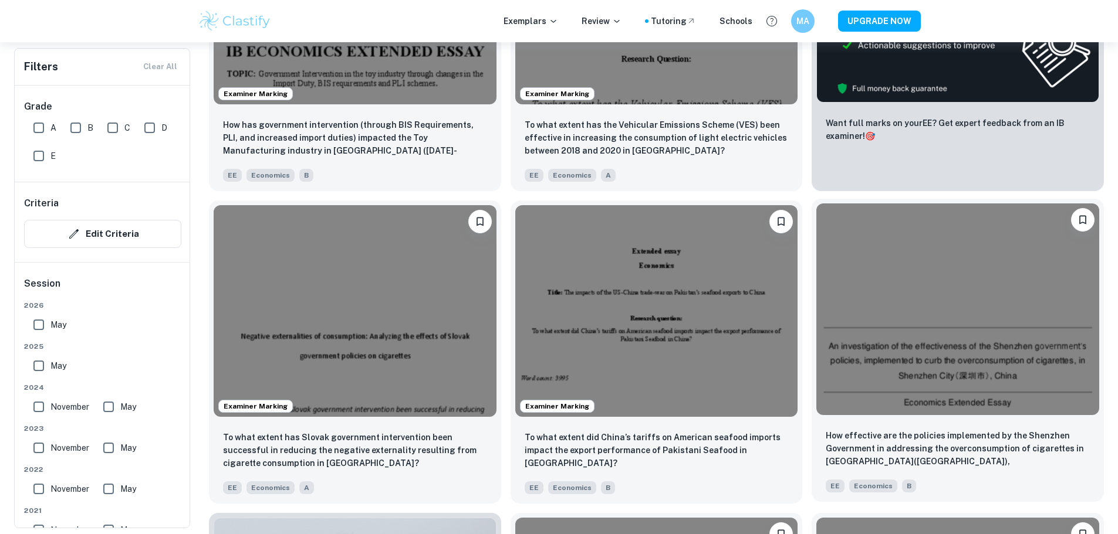
scroll to position [528, 0]
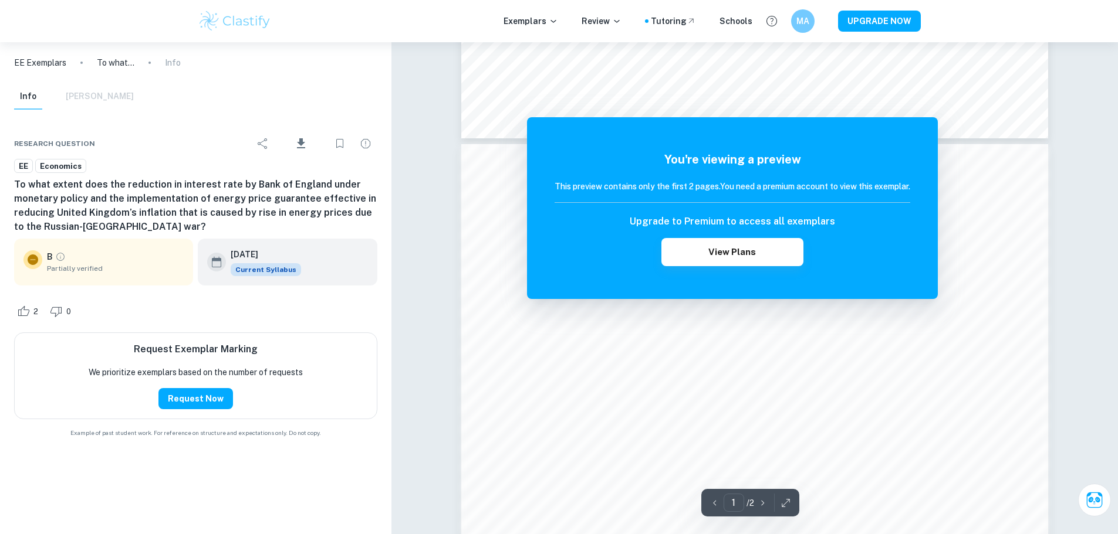
scroll to position [821, 0]
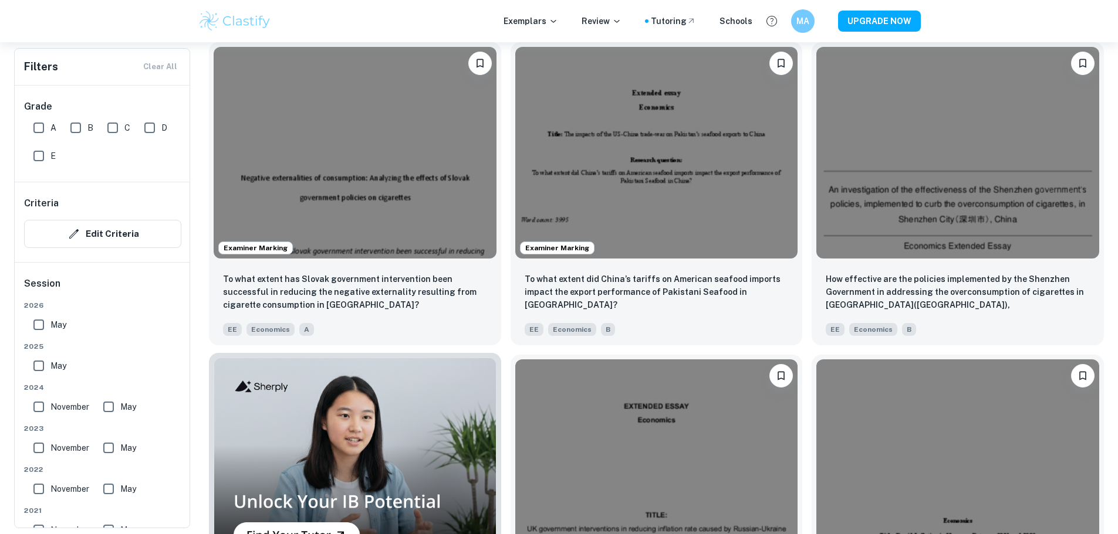
scroll to position [704, 0]
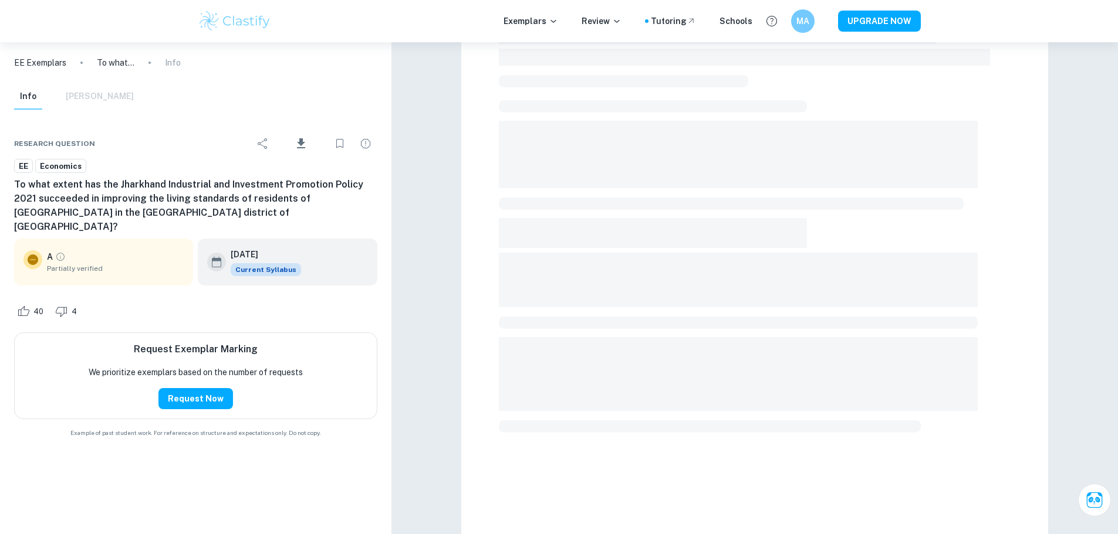
scroll to position [350, 0]
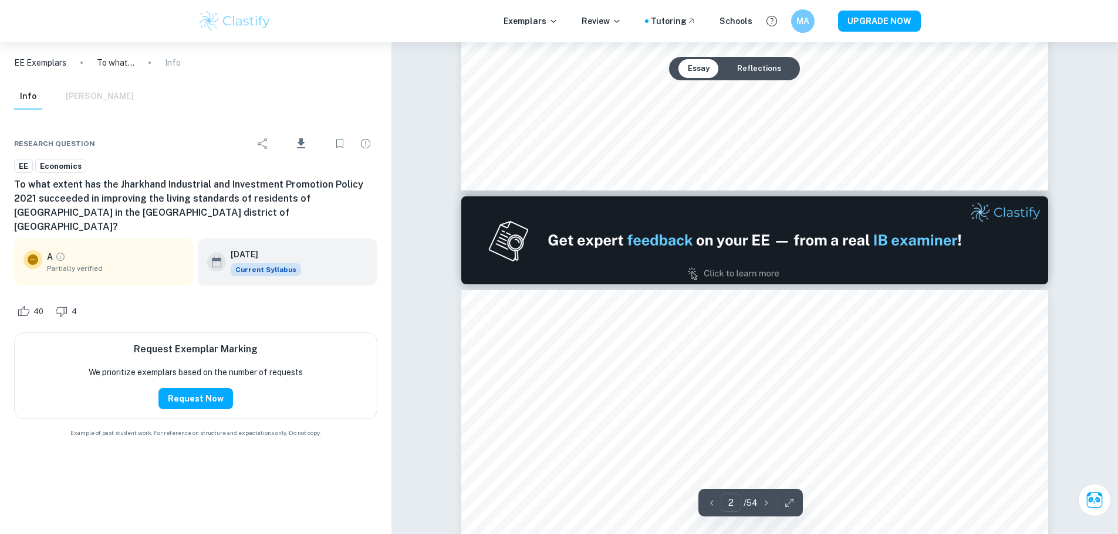
type input "2"
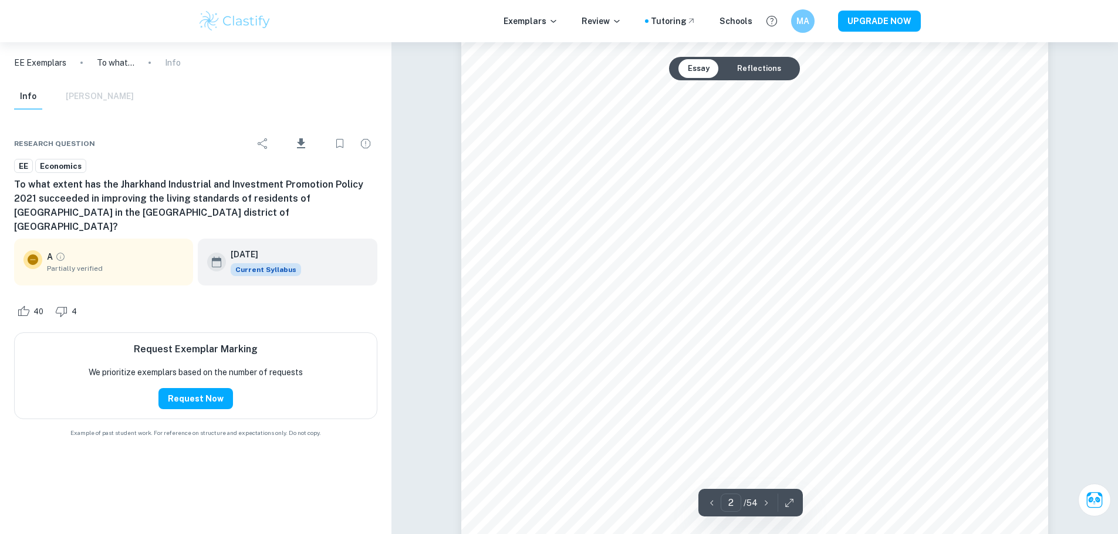
scroll to position [995, 0]
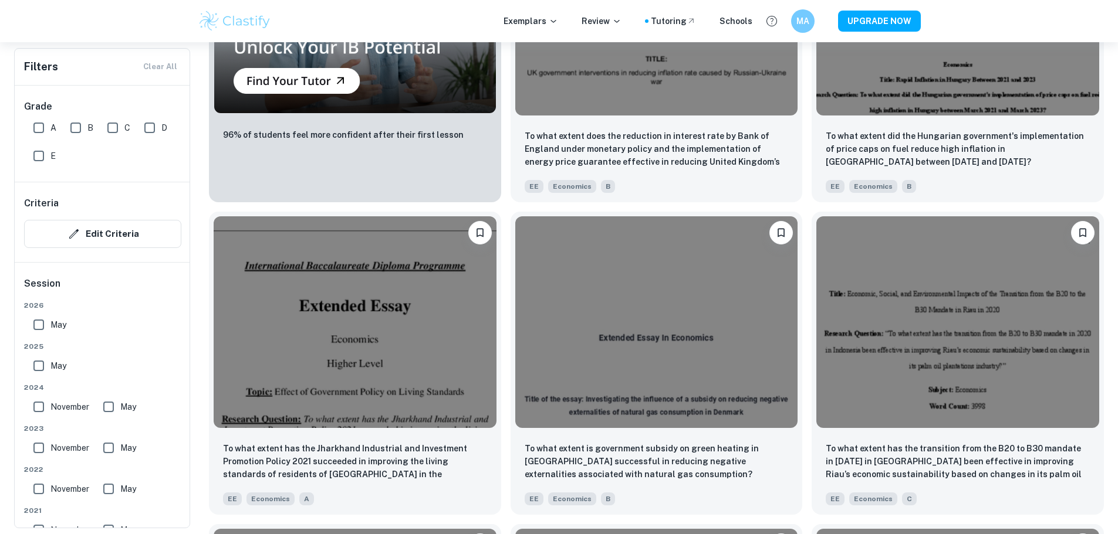
scroll to position [1173, 0]
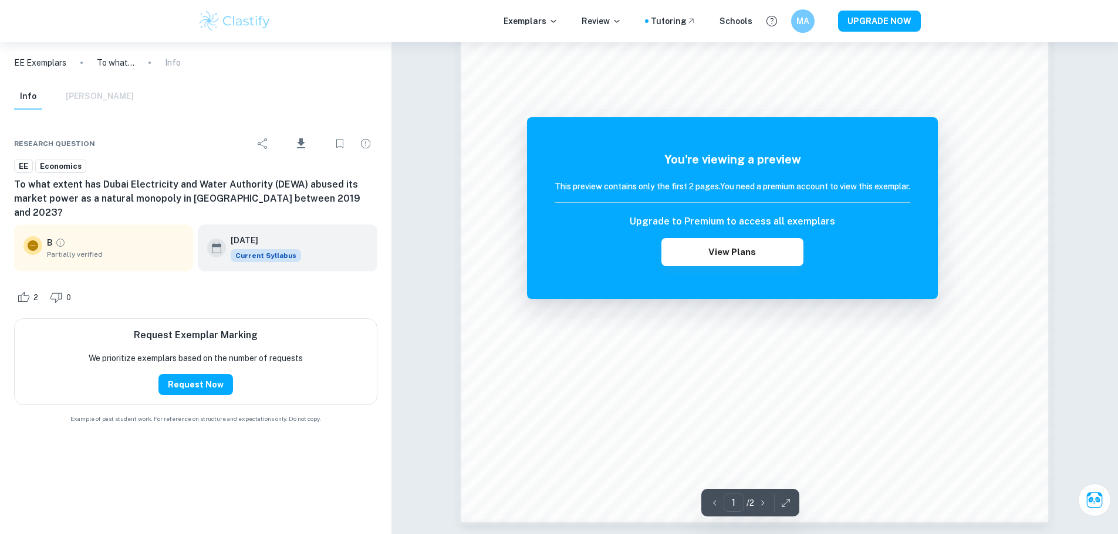
scroll to position [1056, 0]
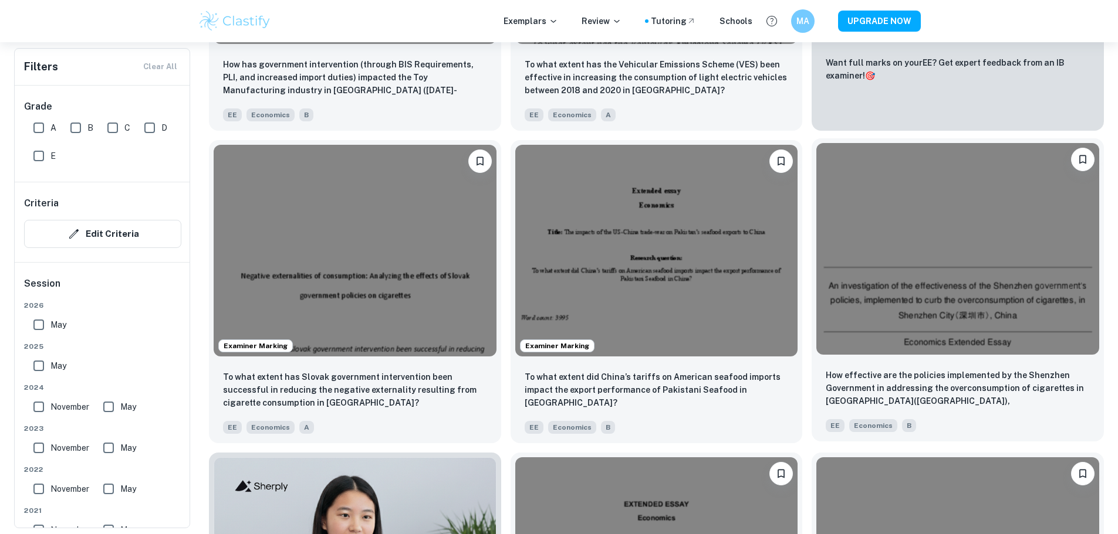
scroll to position [587, 0]
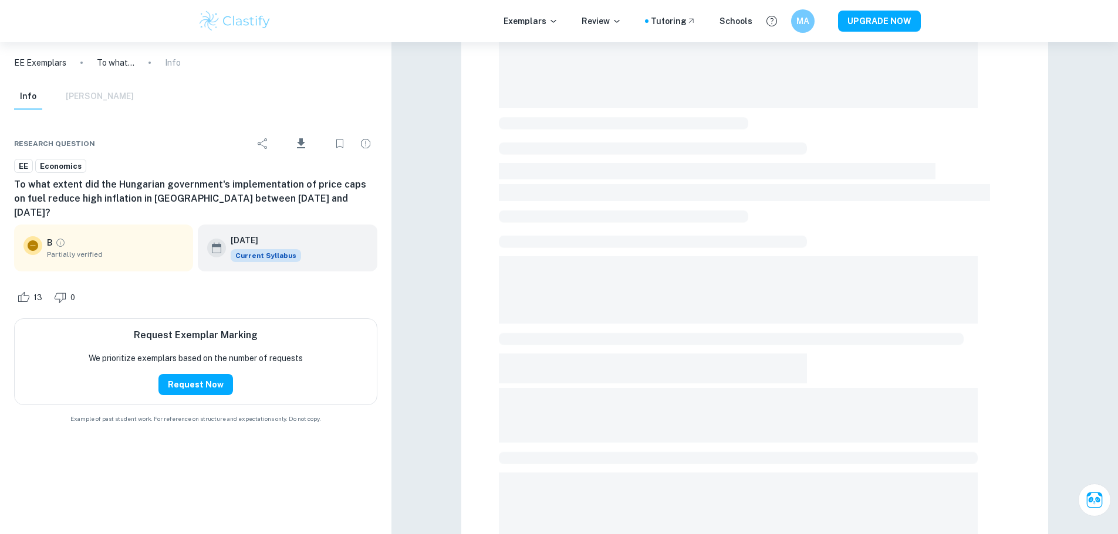
scroll to position [293, 0]
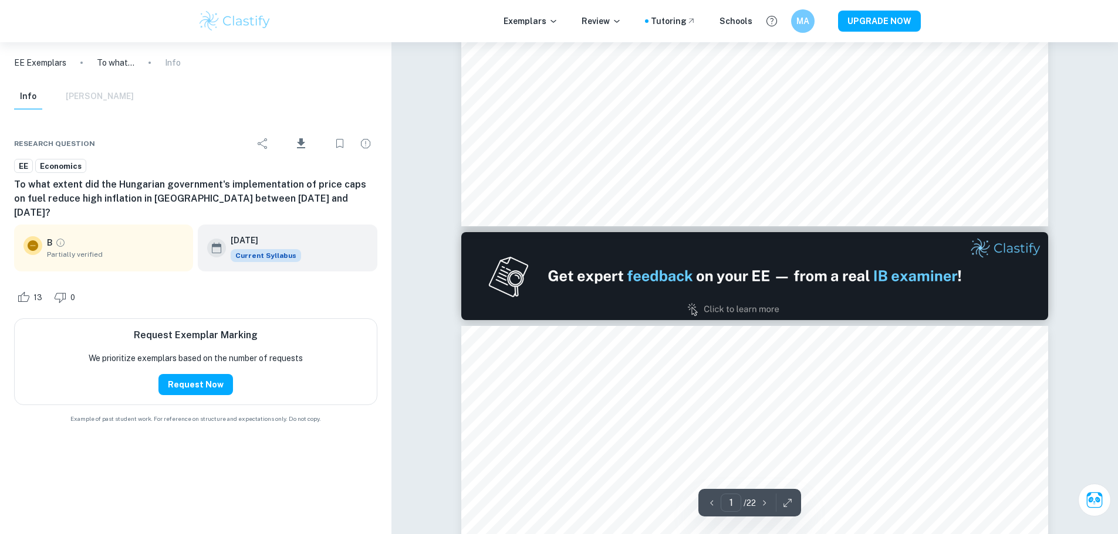
type input "2"
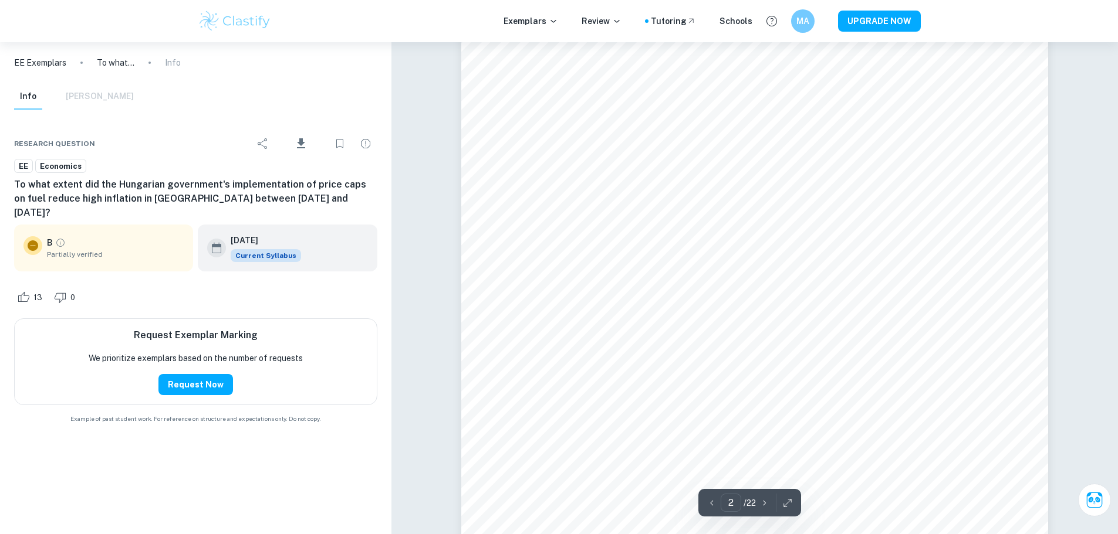
scroll to position [939, 0]
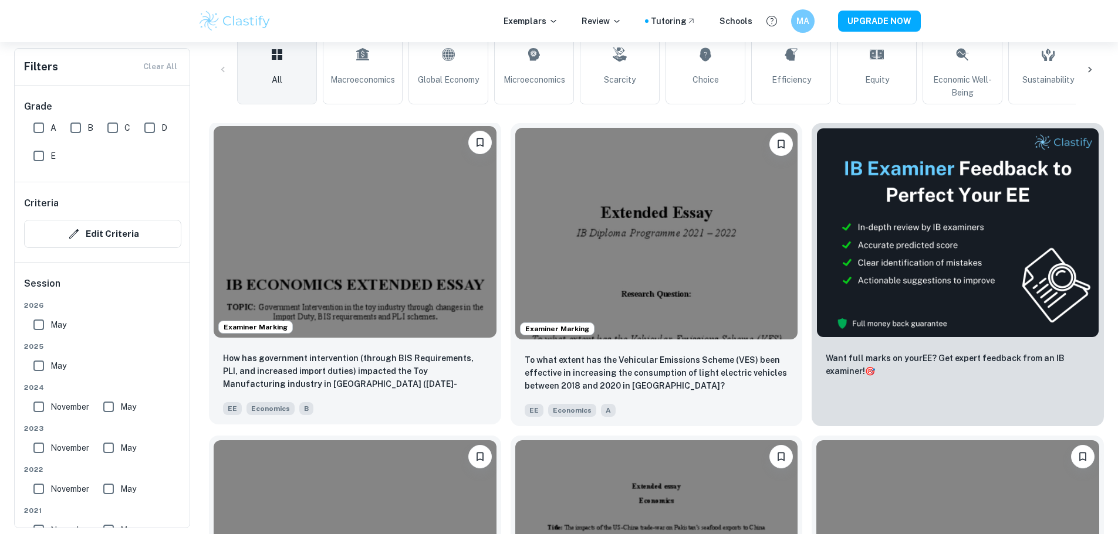
scroll to position [293, 0]
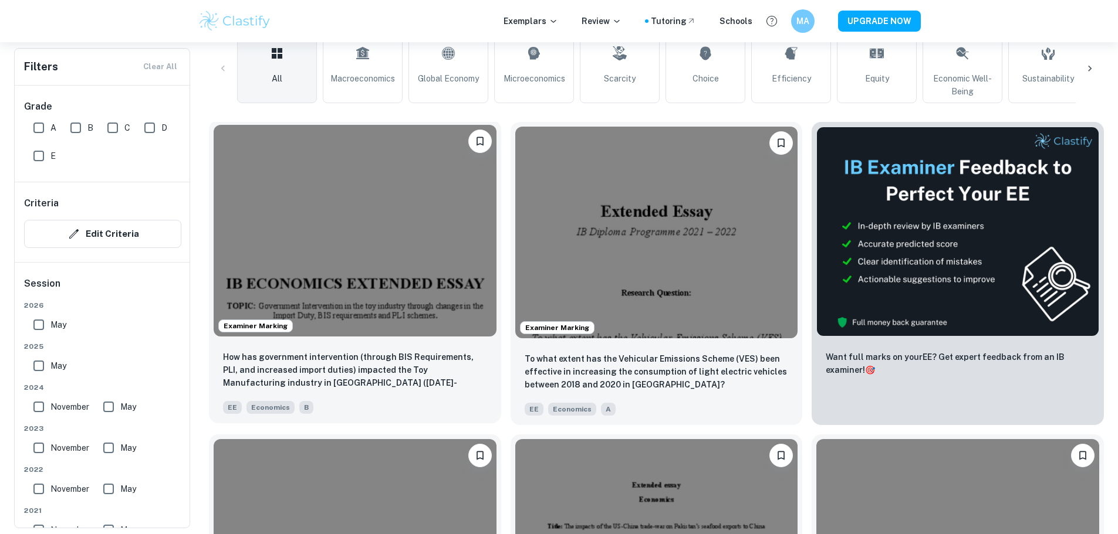
click at [350, 251] on img at bounding box center [355, 231] width 283 height 212
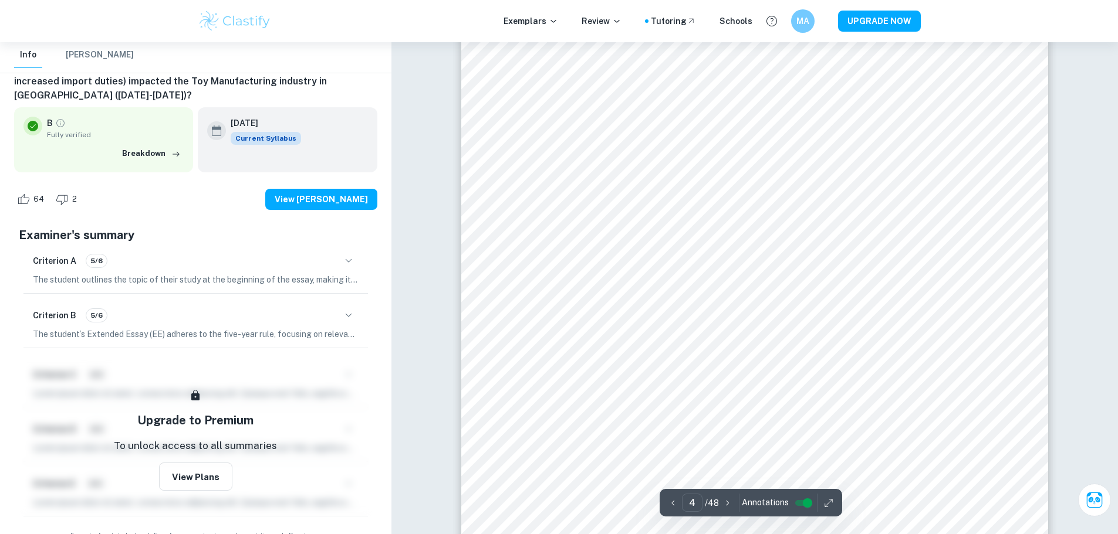
scroll to position [2931, 0]
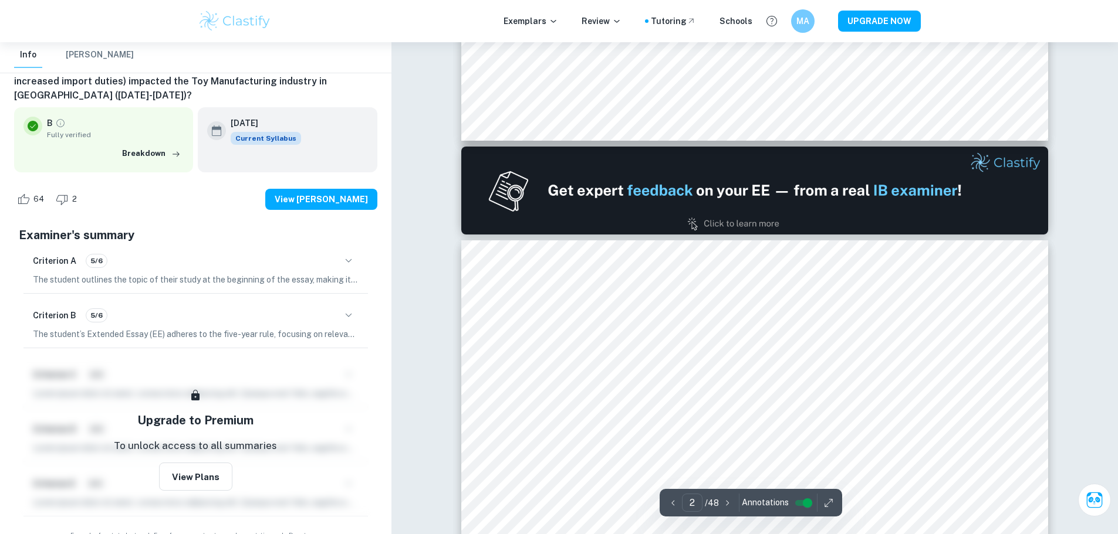
type input "1"
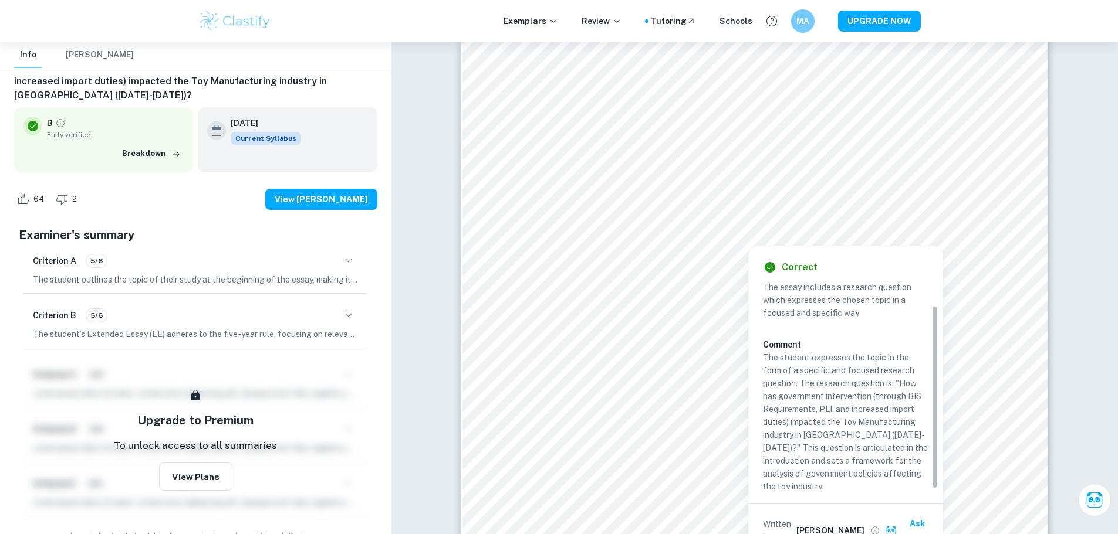
scroll to position [24, 0]
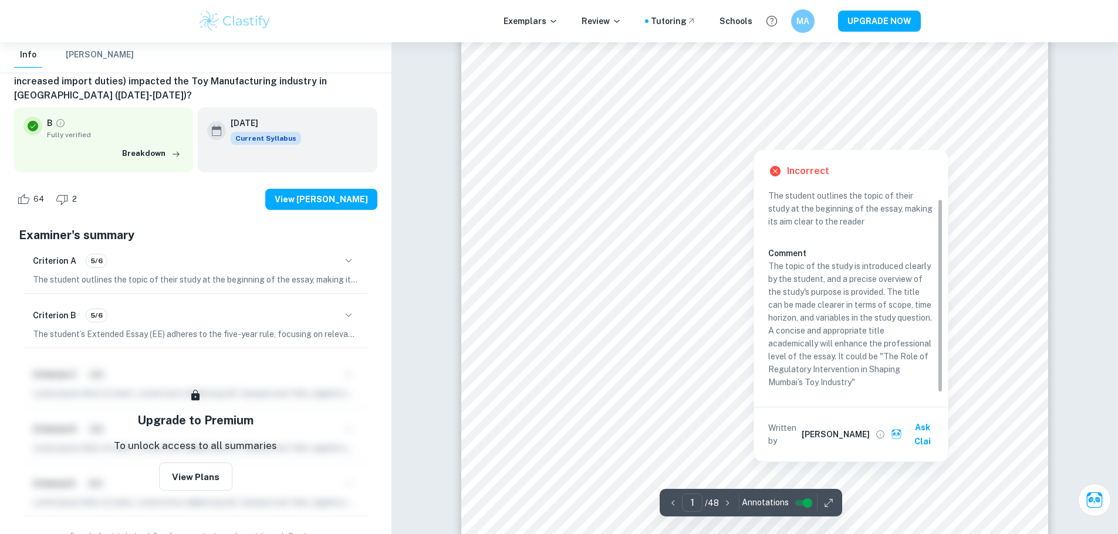
click at [921, 431] on button "Ask Clai" at bounding box center [915, 434] width 54 height 35
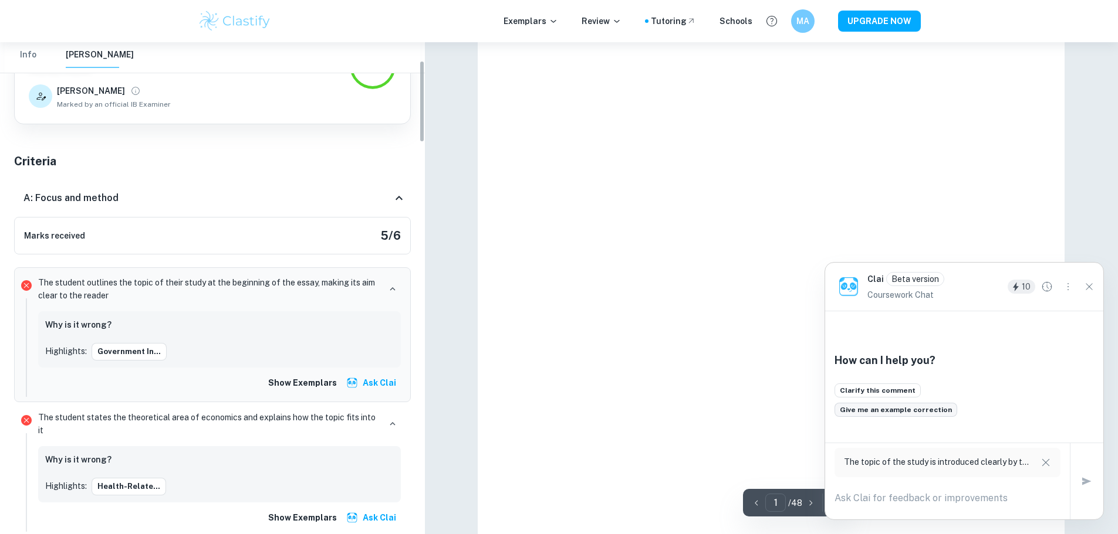
scroll to position [110, 0]
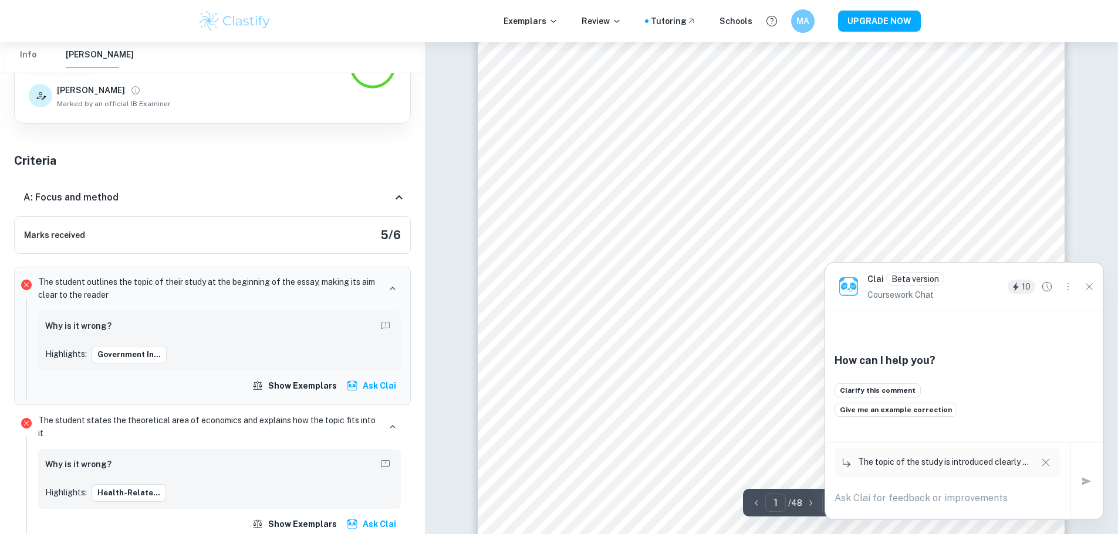
click at [1094, 285] on icon "Close" at bounding box center [1088, 286] width 13 height 13
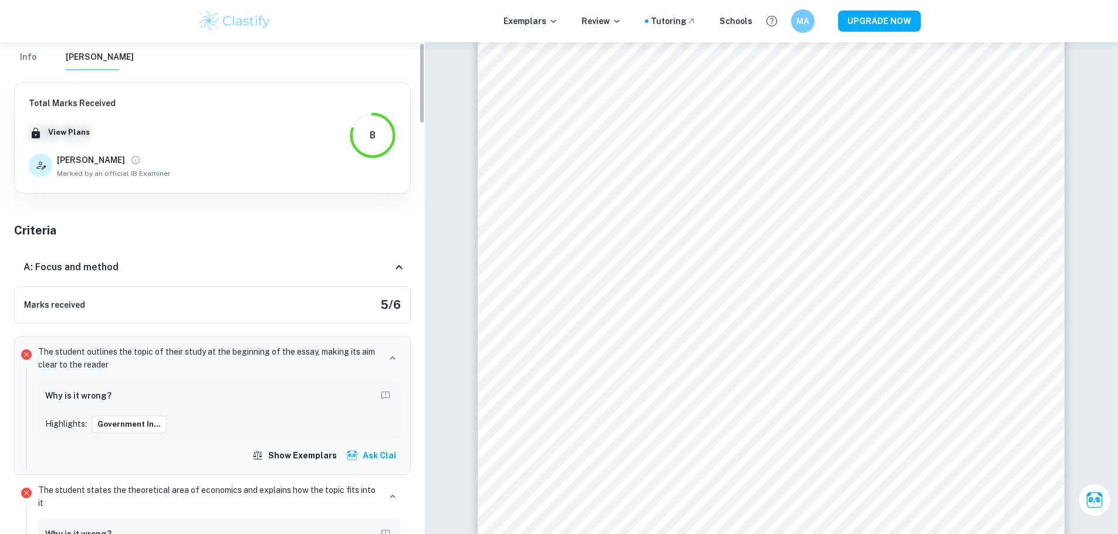
scroll to position [0, 0]
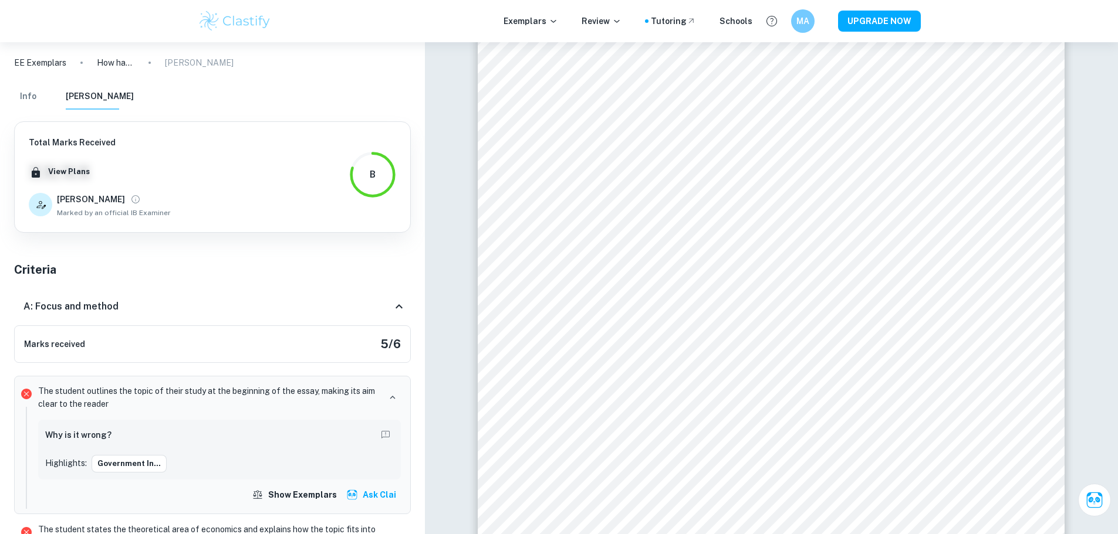
click at [400, 310] on icon at bounding box center [399, 307] width 14 height 14
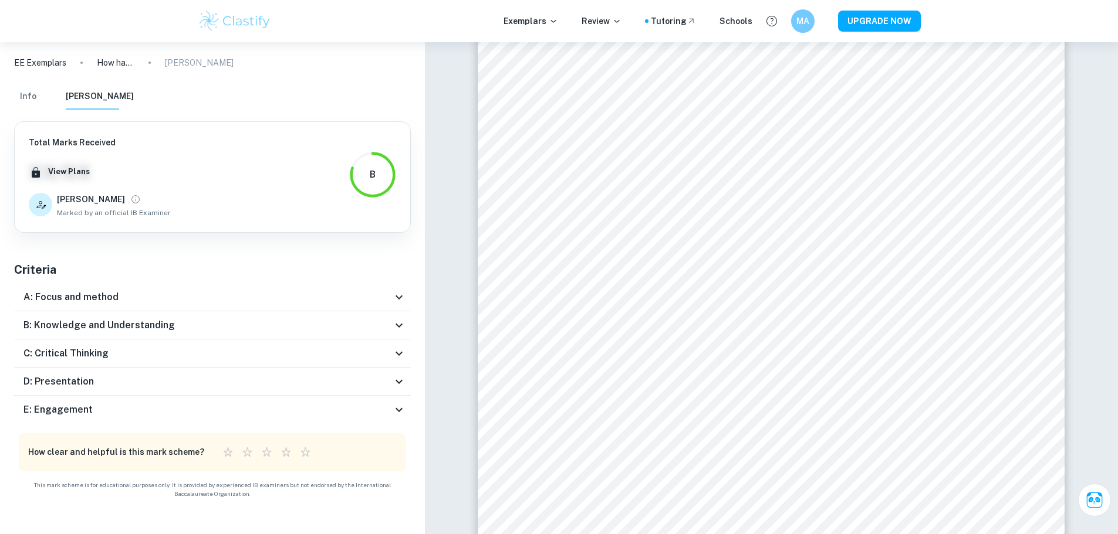
click at [390, 350] on div "C: Critical Thinking" at bounding box center [207, 354] width 368 height 14
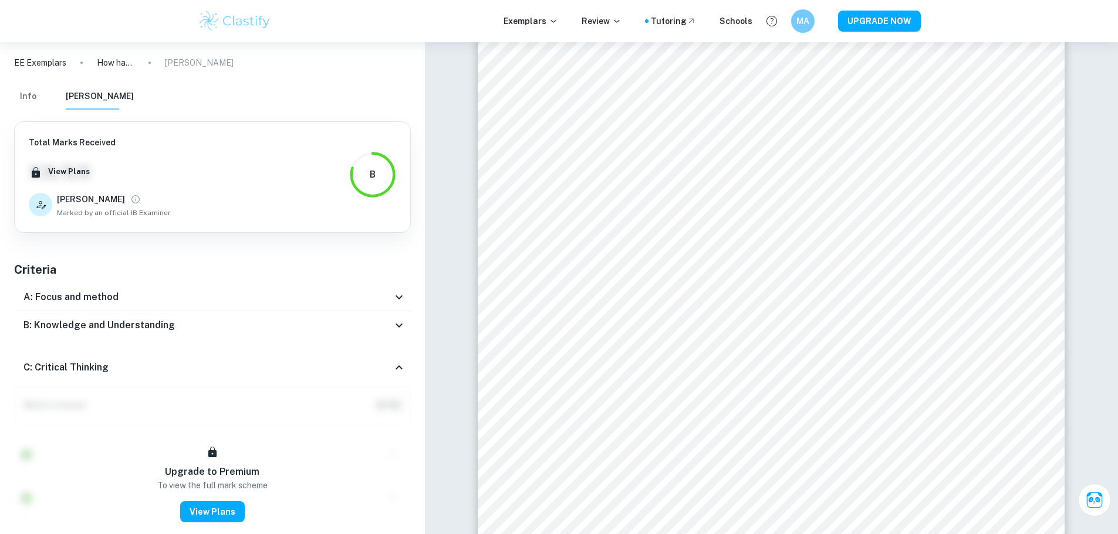
click at [395, 352] on div "C: Critical Thinking" at bounding box center [212, 368] width 397 height 38
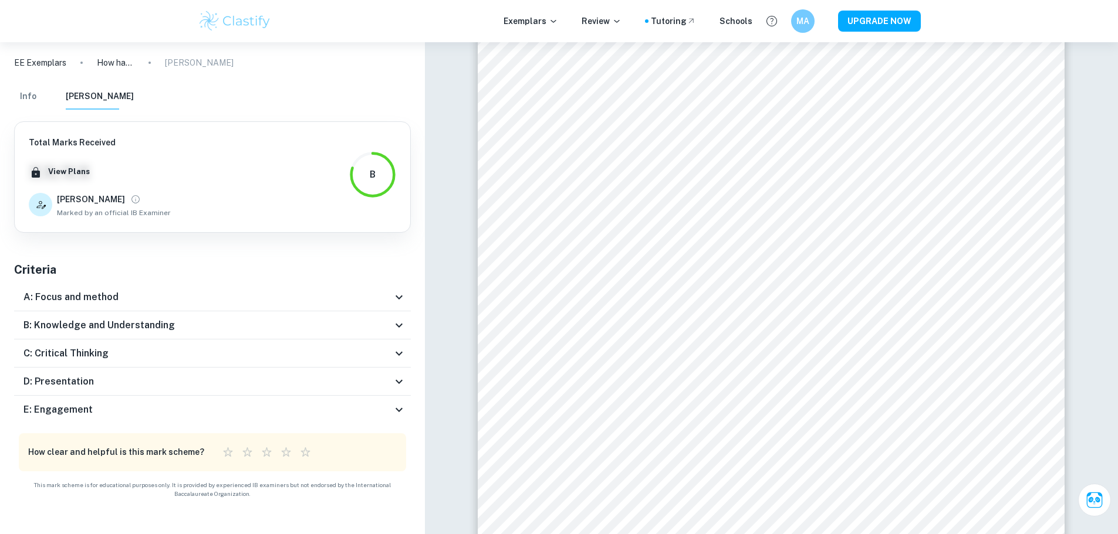
click at [397, 327] on icon at bounding box center [399, 326] width 14 height 14
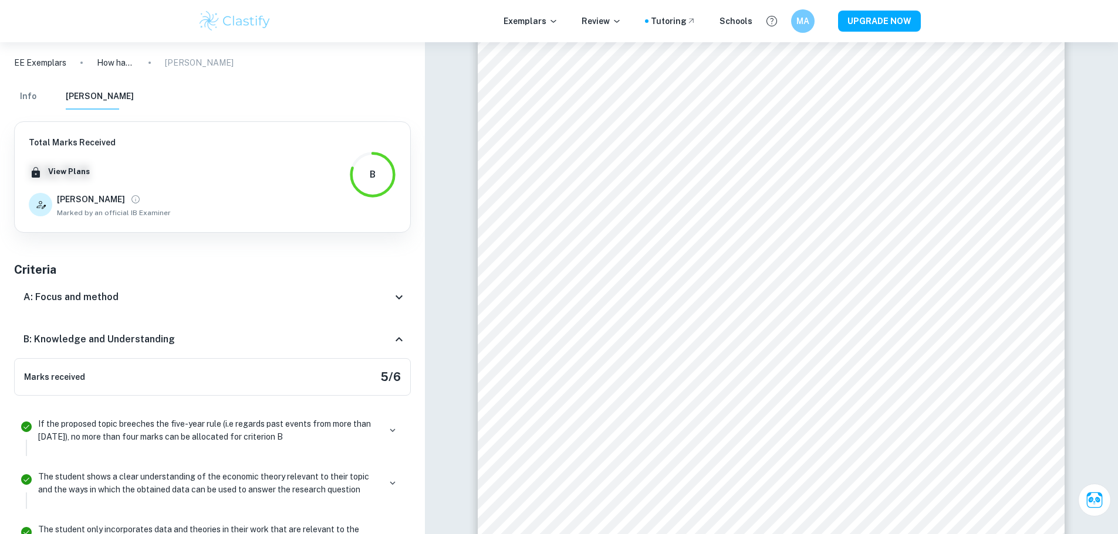
click at [397, 327] on div "B: Knowledge and Understanding" at bounding box center [212, 340] width 397 height 38
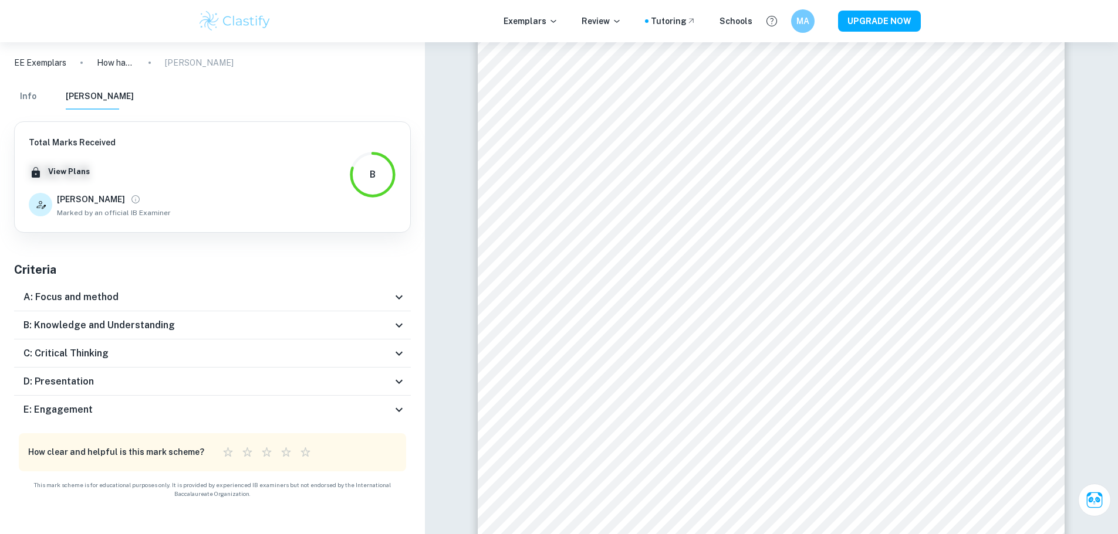
click at [403, 301] on icon at bounding box center [399, 297] width 14 height 14
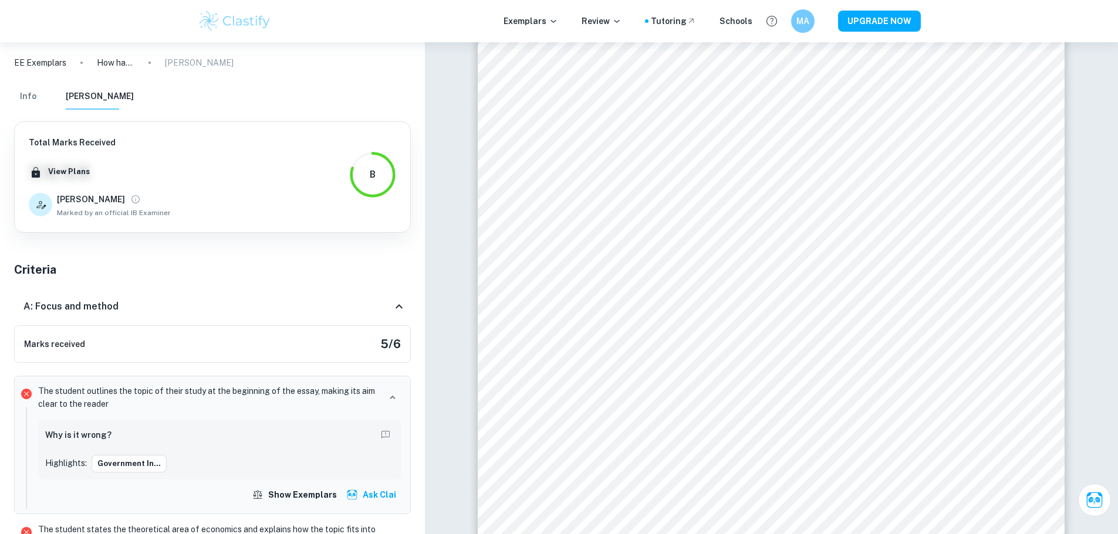
click at [400, 301] on icon at bounding box center [399, 307] width 14 height 14
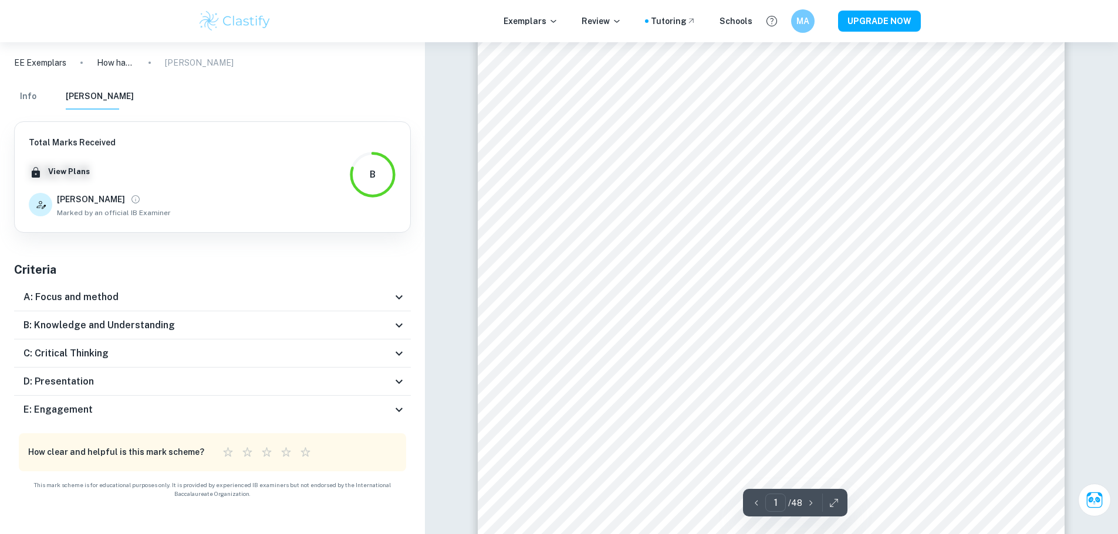
scroll to position [115, 0]
click at [612, 21] on p "Review" at bounding box center [601, 21] width 40 height 13
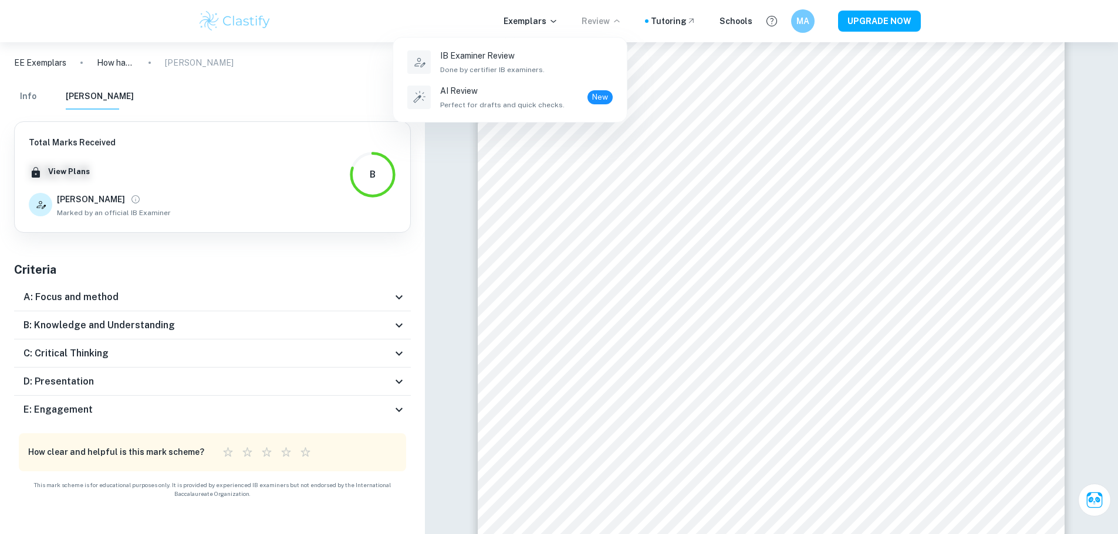
click at [612, 21] on div at bounding box center [559, 267] width 1118 height 534
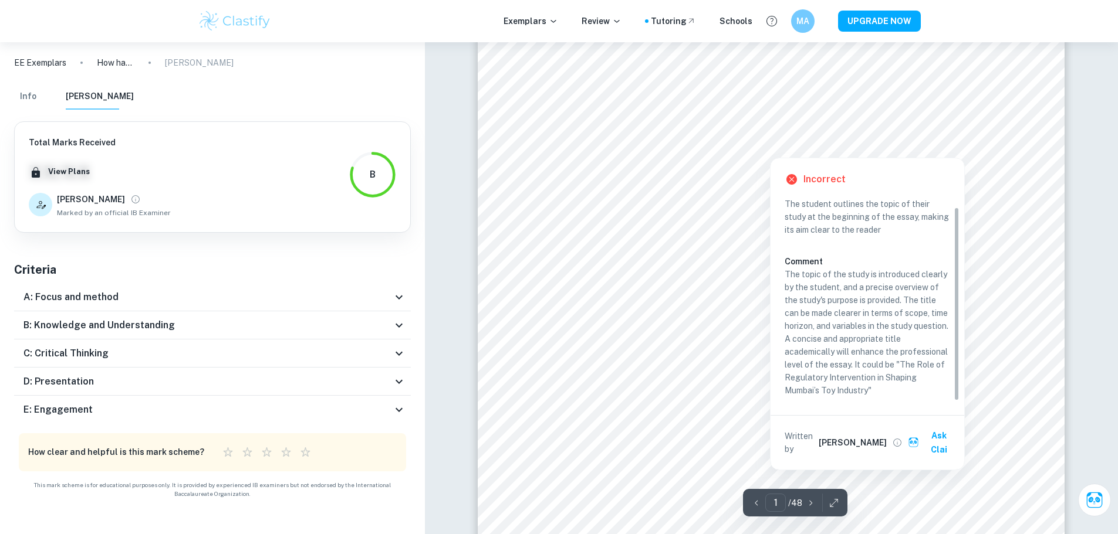
scroll to position [232, 0]
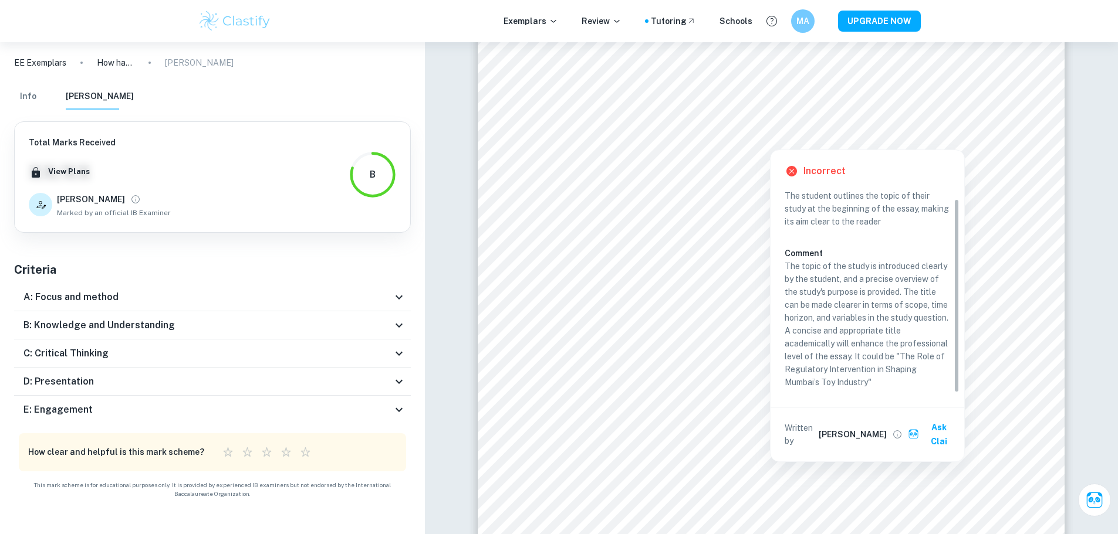
click at [877, 340] on p "The topic of the study is introduced clearly by the student, and a precise over…" at bounding box center [866, 324] width 165 height 129
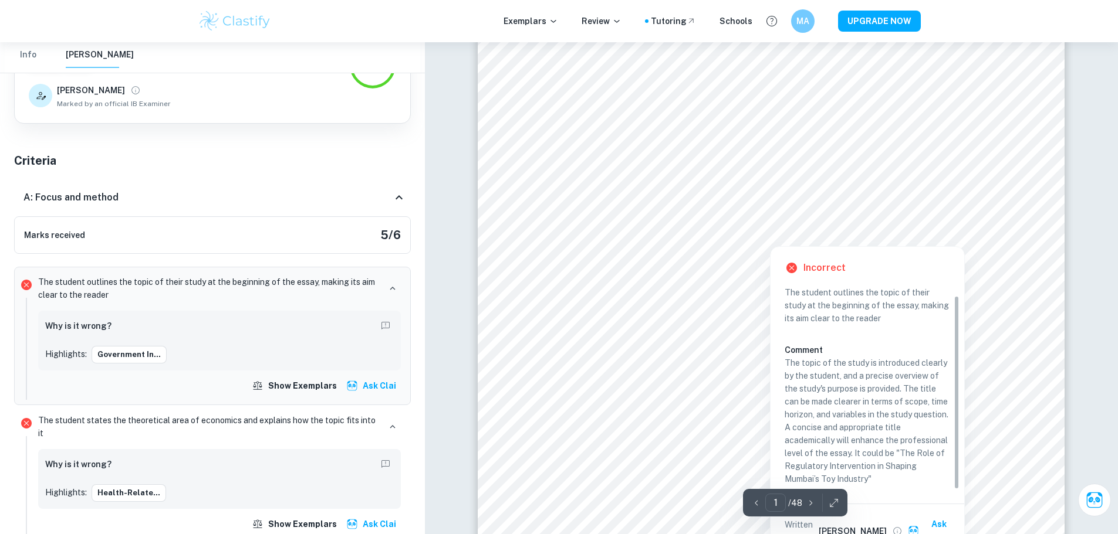
scroll to position [115, 0]
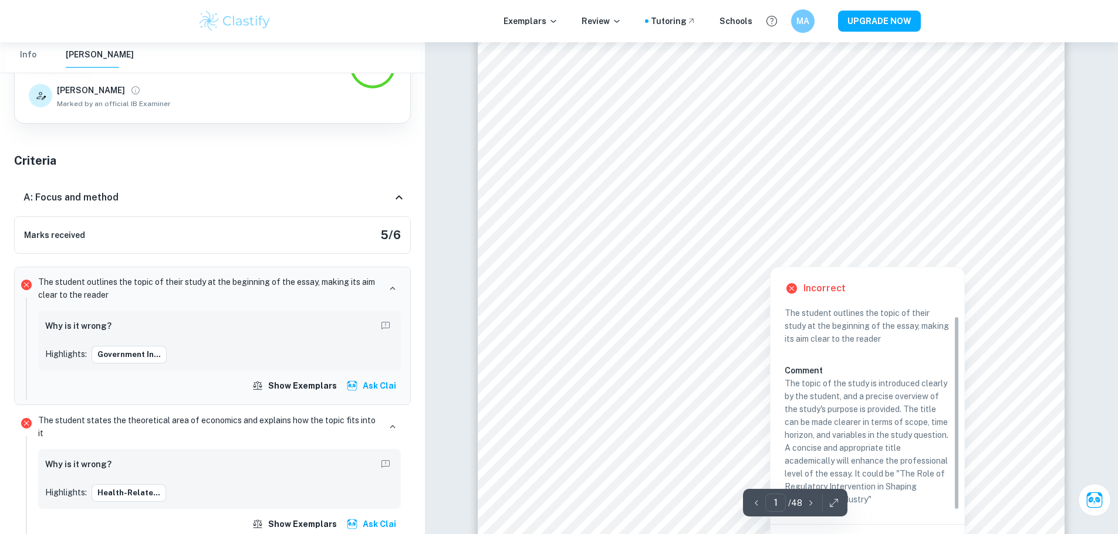
click at [689, 258] on div at bounding box center [769, 256] width 269 height 15
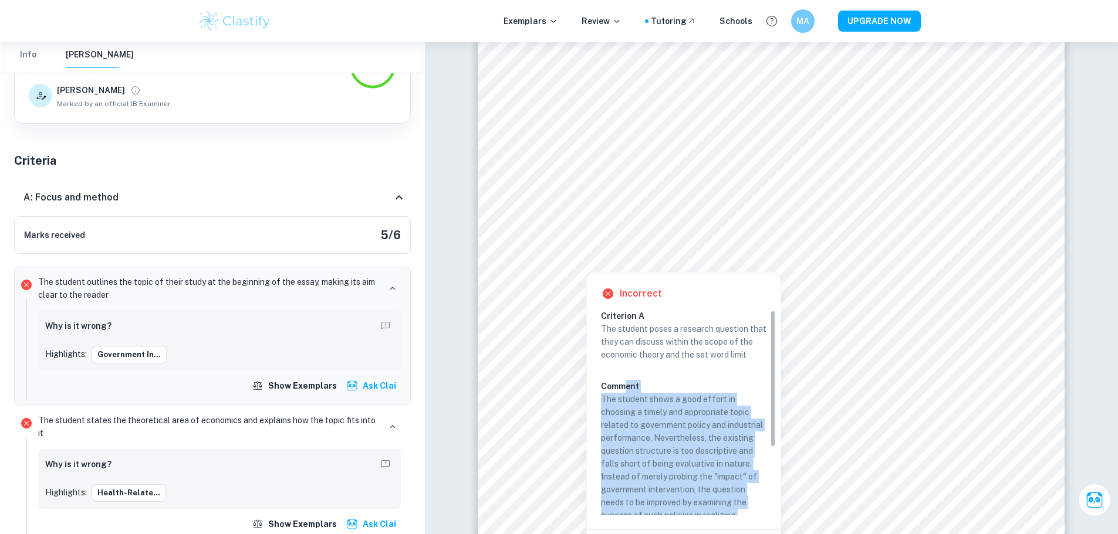
scroll to position [0, 0]
drag, startPoint x: 659, startPoint y: 505, endPoint x: 600, endPoint y: 401, distance: 119.0
click at [601, 401] on p "The student shows a good effort in choosing a timely and appropriate topic rela…" at bounding box center [683, 503] width 165 height 219
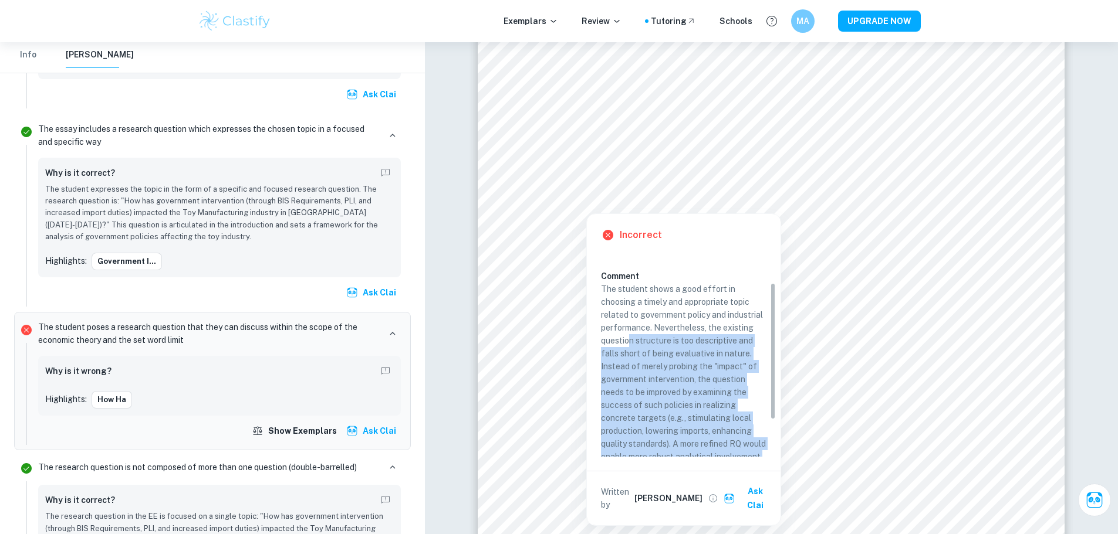
scroll to position [43, 0]
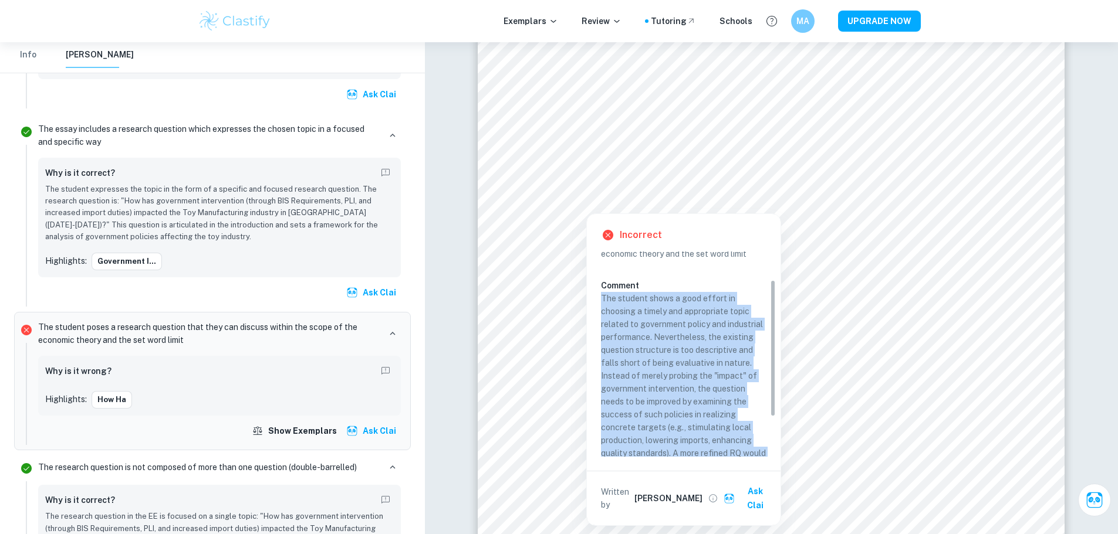
drag, startPoint x: 594, startPoint y: 341, endPoint x: 603, endPoint y: 299, distance: 43.1
click at [603, 299] on div "Incorrect Criterion A The student poses a research question that they can discu…" at bounding box center [684, 370] width 194 height 312
copy p "The student shows a good effort in choosing a timely and appropriate topic rela…"
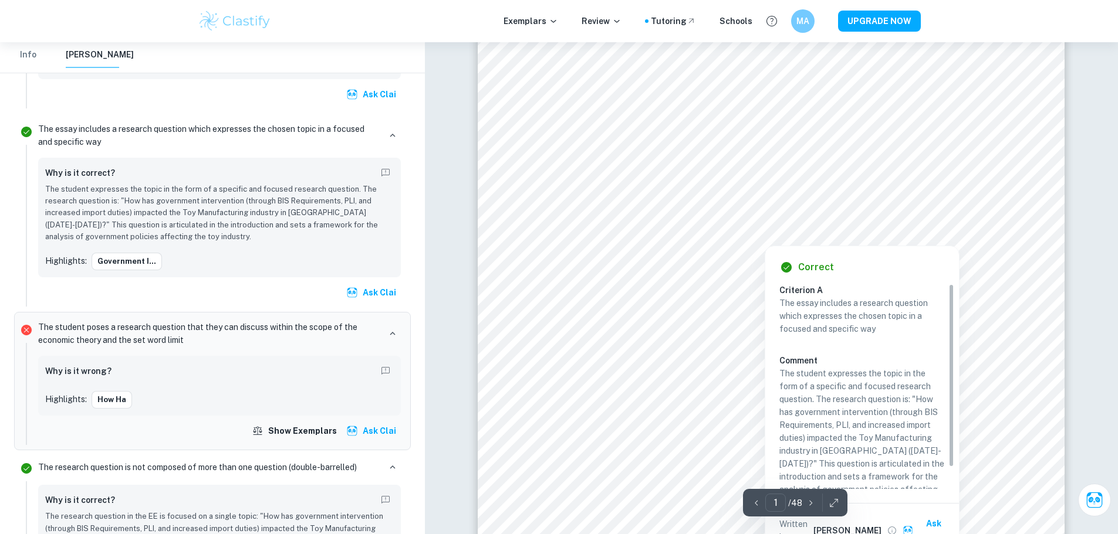
click at [770, 240] on div "Correct Criterion A The essay includes a research question which expresses the …" at bounding box center [861, 399] width 195 height 319
click at [771, 240] on div "Correct Criterion A The essay includes a research question which expresses the …" at bounding box center [861, 399] width 195 height 319
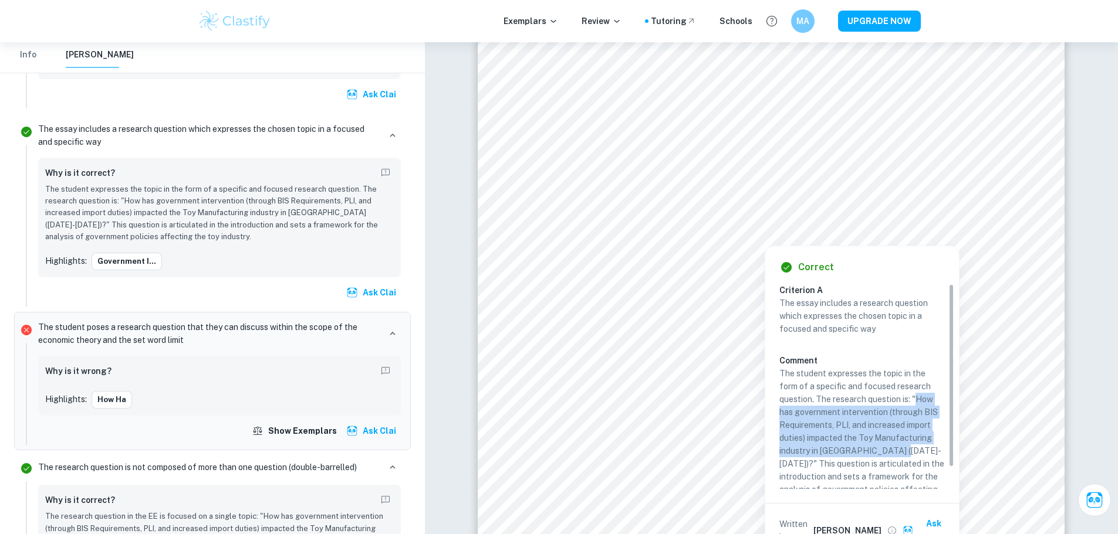
drag, startPoint x: 917, startPoint y: 397, endPoint x: 903, endPoint y: 450, distance: 54.5
click at [903, 450] on p "The student expresses the topic in the form of a specific and focused research …" at bounding box center [861, 438] width 165 height 142
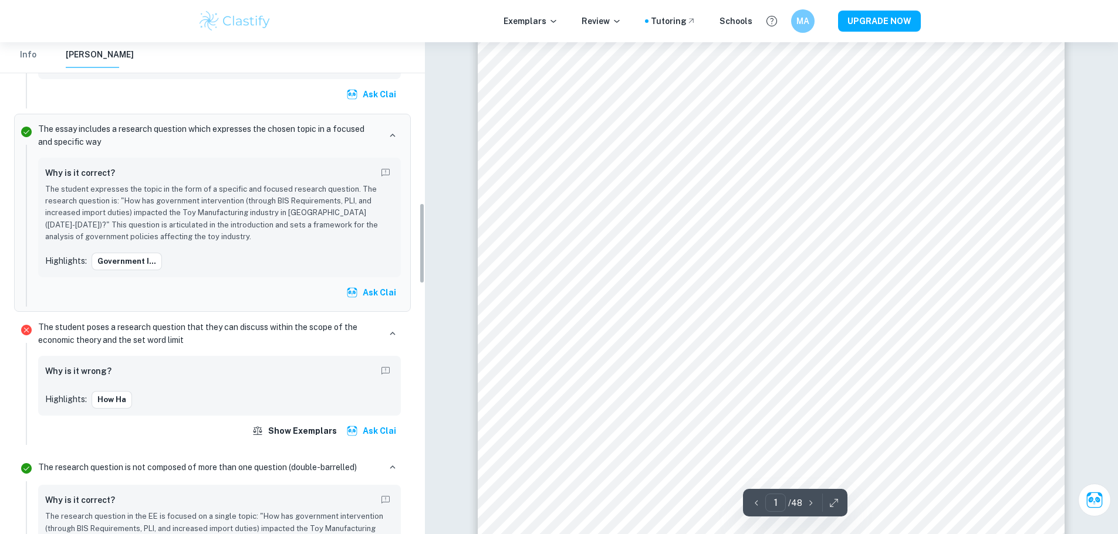
scroll to position [979, 0]
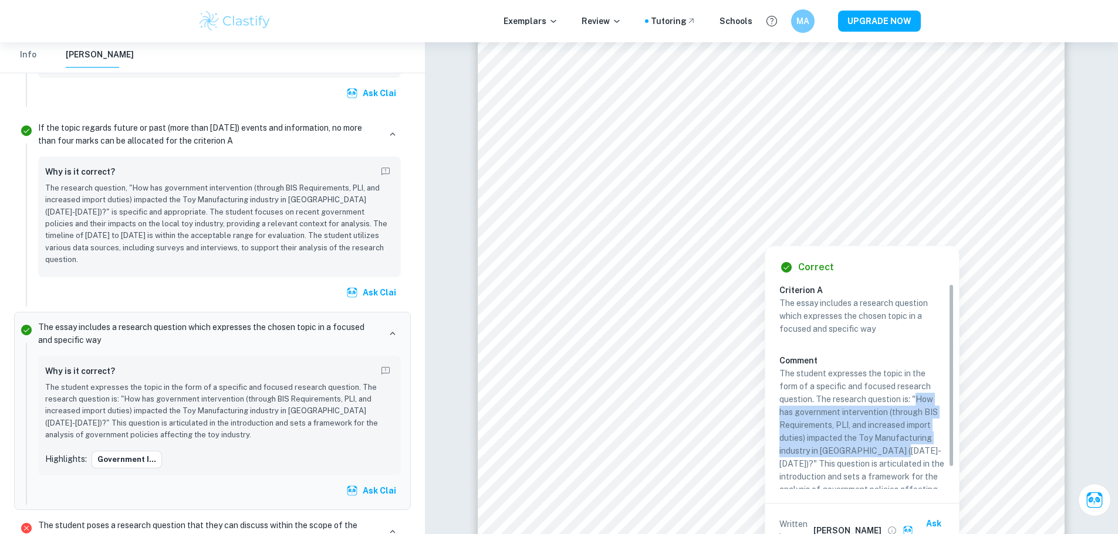
drag, startPoint x: 916, startPoint y: 398, endPoint x: 905, endPoint y: 449, distance: 52.1
click at [905, 449] on p "The student expresses the topic in the form of a specific and focused research …" at bounding box center [861, 438] width 165 height 142
drag, startPoint x: 917, startPoint y: 400, endPoint x: 905, endPoint y: 445, distance: 47.4
click at [905, 445] on p "The student expresses the topic in the form of a specific and focused research …" at bounding box center [861, 438] width 165 height 142
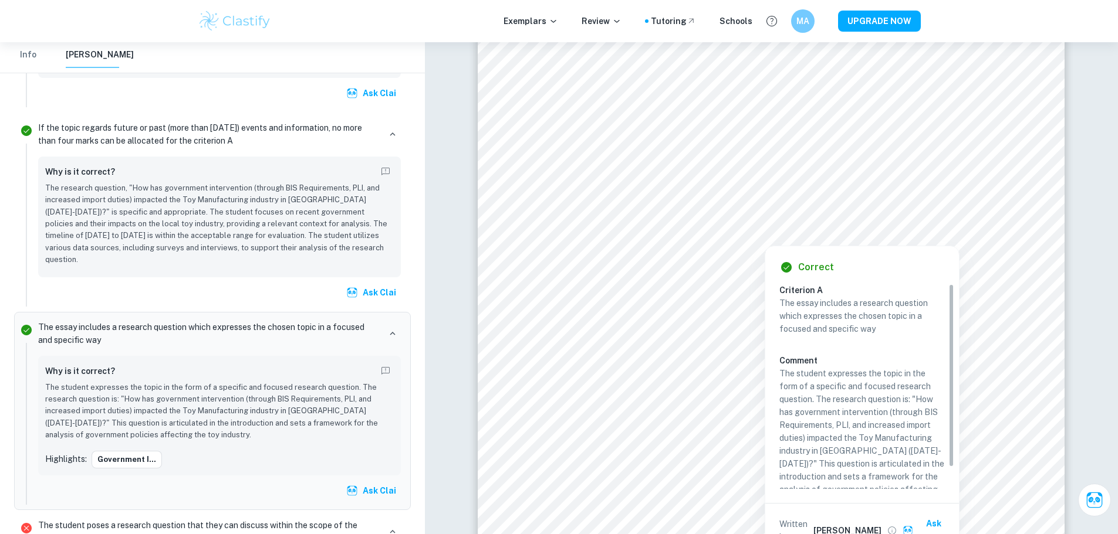
drag, startPoint x: 904, startPoint y: 454, endPoint x: 875, endPoint y: 401, distance: 60.1
click at [875, 401] on p "The student expresses the topic in the form of a specific and focused research …" at bounding box center [861, 438] width 165 height 142
click at [794, 311] on p "The essay includes a research question which expresses the chosen topic in a fo…" at bounding box center [861, 316] width 165 height 39
click at [824, 370] on p "The student expresses the topic in the form of a specific and focused research …" at bounding box center [861, 438] width 165 height 142
click at [780, 235] on div at bounding box center [765, 234] width 120 height 16
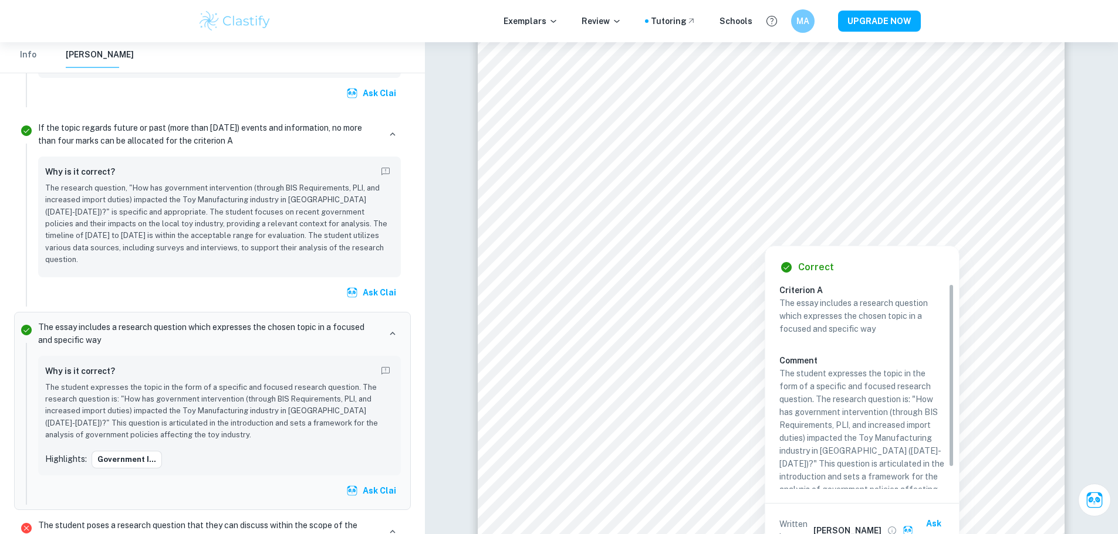
drag, startPoint x: 780, startPoint y: 373, endPoint x: 781, endPoint y: 383, distance: 9.4
click at [781, 383] on p "The student expresses the topic in the form of a specific and focused research …" at bounding box center [861, 438] width 165 height 142
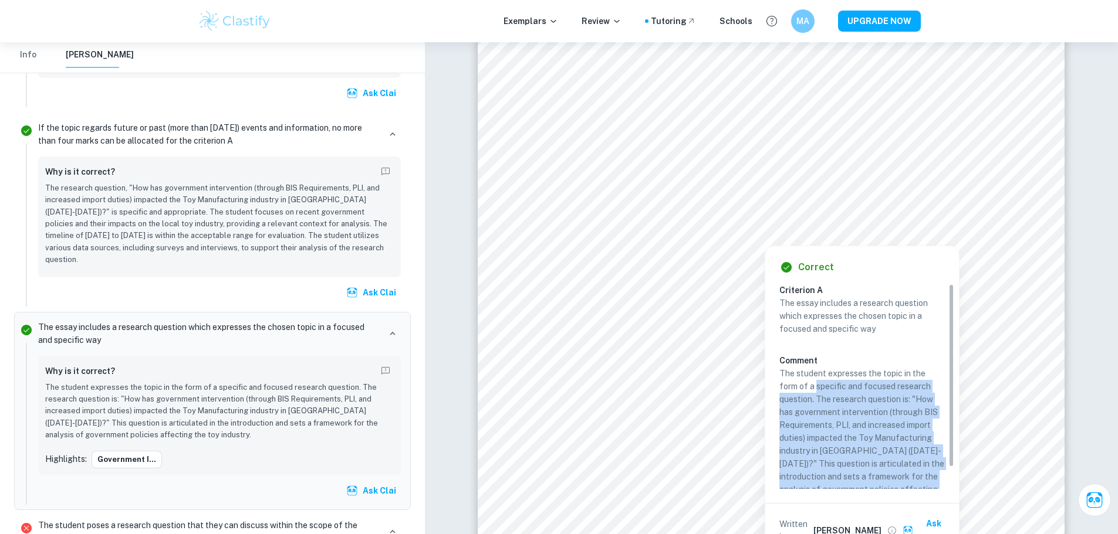
drag, startPoint x: 793, startPoint y: 381, endPoint x: 778, endPoint y: 370, distance: 18.4
click at [778, 370] on div "Correct Criterion A The essay includes a research question which expresses the …" at bounding box center [862, 402] width 194 height 312
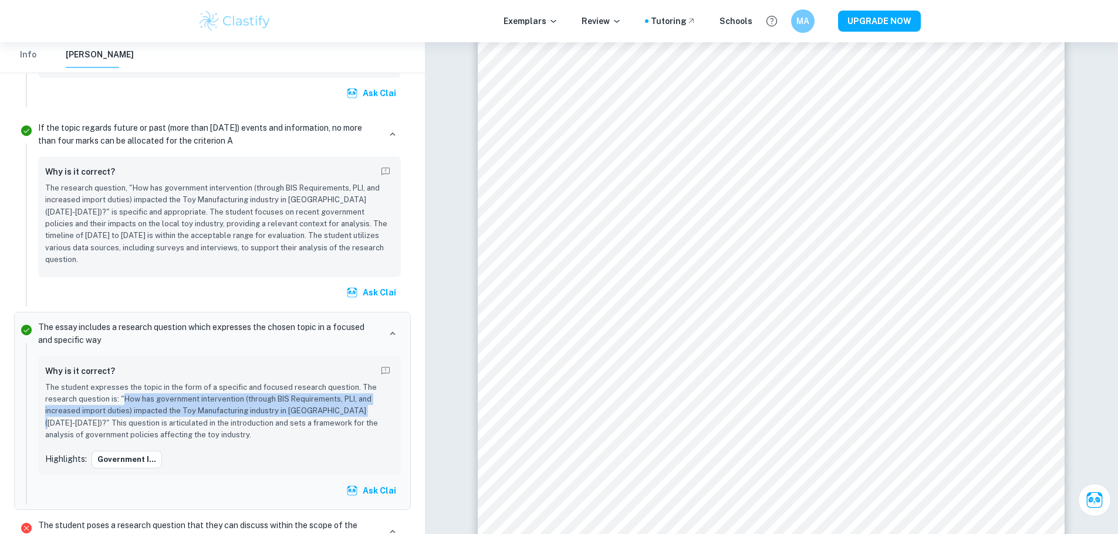
drag, startPoint x: 124, startPoint y: 355, endPoint x: 366, endPoint y: 370, distance: 242.7
click at [366, 382] on p "The student expresses the topic in the form of a specific and focused research …" at bounding box center [219, 412] width 348 height 60
copy p "How has government intervention (through BIS Requirements, PLI, and increased i…"
